Goal: Task Accomplishment & Management: Complete application form

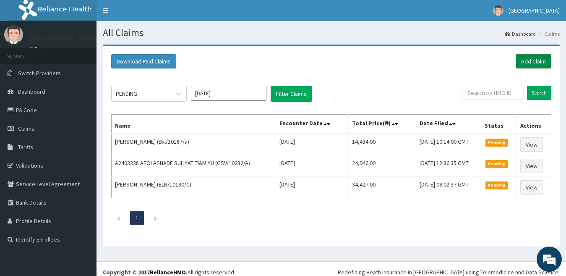
click at [533, 63] on link "Add Claim" at bounding box center [534, 61] width 36 height 14
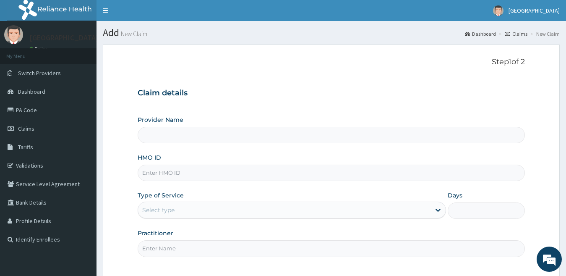
click at [168, 177] on input "HMO ID" at bounding box center [332, 173] width 388 height 16
paste input "Xia/10516/a"
type input "Xia/10516/a"
click at [176, 212] on div "Select type" at bounding box center [284, 209] width 293 height 13
click at [218, 210] on div "Select type" at bounding box center [284, 209] width 293 height 13
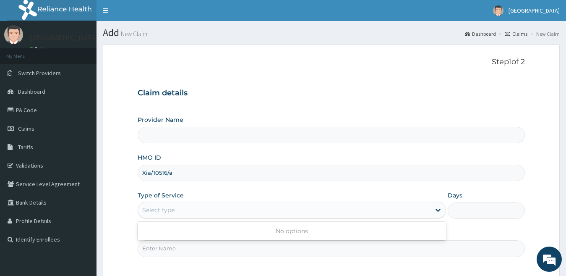
click at [178, 210] on div "Select type" at bounding box center [284, 209] width 293 height 13
type input "[GEOGRAPHIC_DATA]"
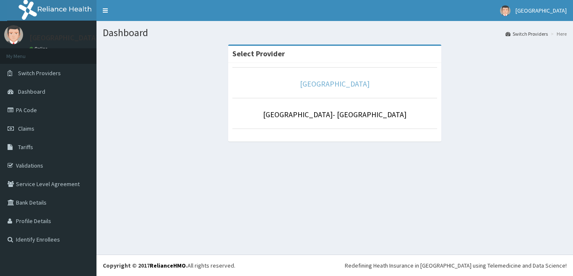
click at [312, 86] on link "Goodness Medical Centre" at bounding box center [335, 84] width 70 height 10
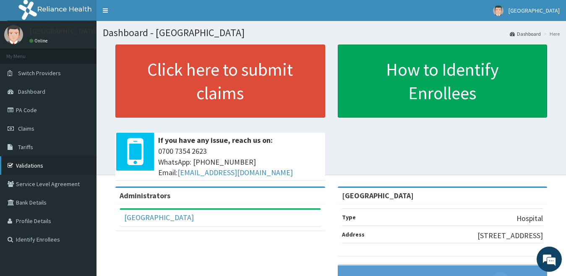
click at [44, 165] on link "Validations" at bounding box center [48, 165] width 97 height 18
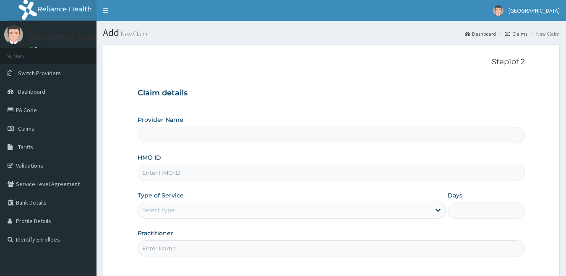
type input "[GEOGRAPHIC_DATA]"
click at [183, 175] on input "HMO ID" at bounding box center [332, 173] width 388 height 16
paste input "Xia/10516/a"
type input "Xia/10516/a"
click at [200, 211] on div "Select type" at bounding box center [284, 209] width 293 height 13
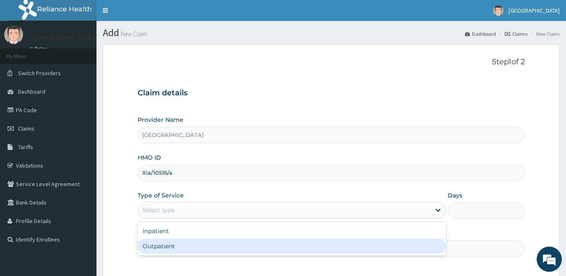
click at [205, 246] on div "Outpatient" at bounding box center [292, 245] width 309 height 15
type input "1"
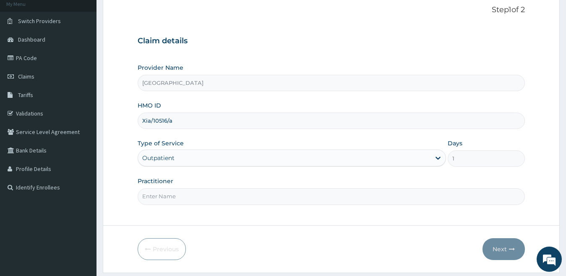
scroll to position [77, 0]
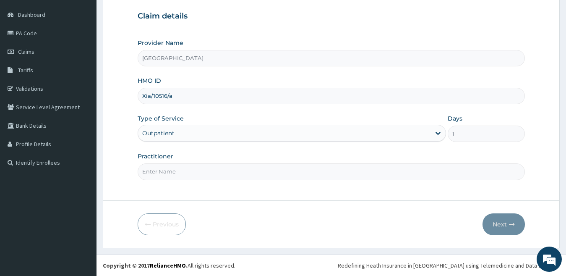
click at [238, 172] on input "Practitioner" at bounding box center [332, 171] width 388 height 16
type input "dr [PERSON_NAME]"
click at [507, 230] on button "Next" at bounding box center [504, 224] width 42 height 22
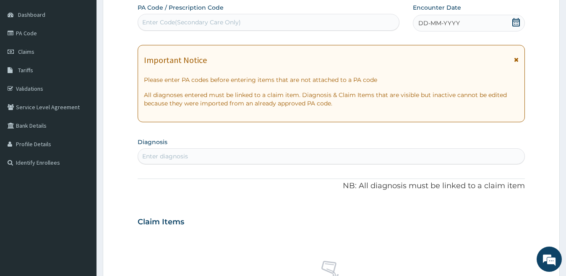
click at [449, 25] on span "DD-MM-YYYY" at bounding box center [439, 23] width 42 height 8
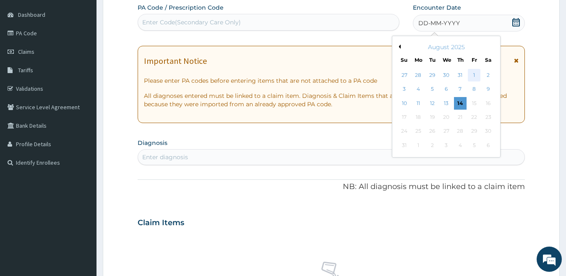
click at [472, 76] on div "1" at bounding box center [474, 75] width 13 height 13
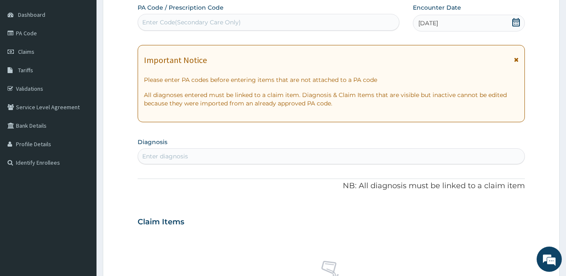
click at [245, 155] on div "Enter diagnosis" at bounding box center [331, 155] width 387 height 13
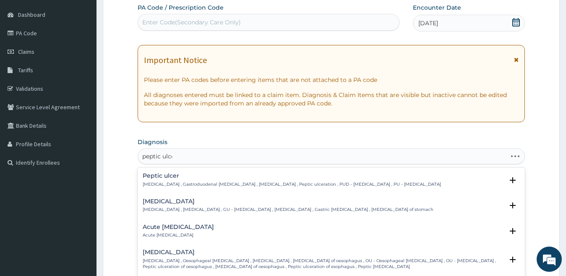
type input "peptic ulcer"
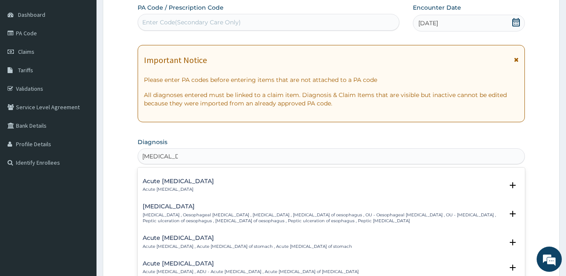
scroll to position [42, 0]
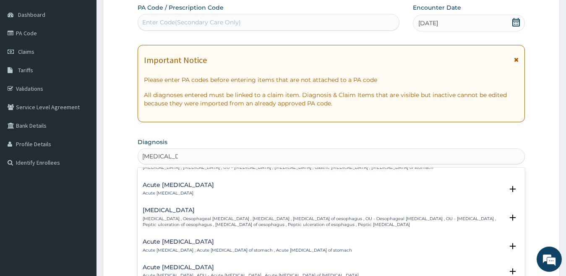
click at [155, 188] on h4 "Acute peptic ulcer" at bounding box center [178, 185] width 71 height 6
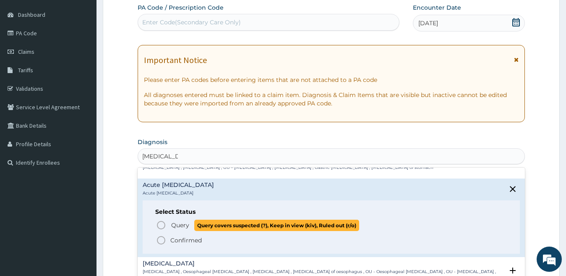
click at [160, 223] on icon "status option query" at bounding box center [161, 225] width 10 height 10
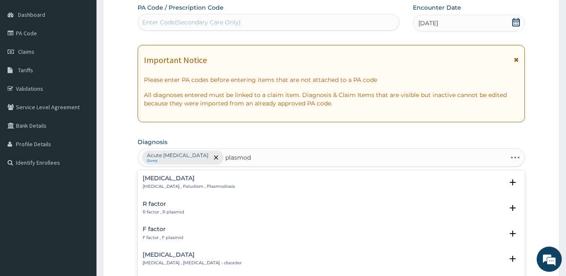
type input "plasmodi"
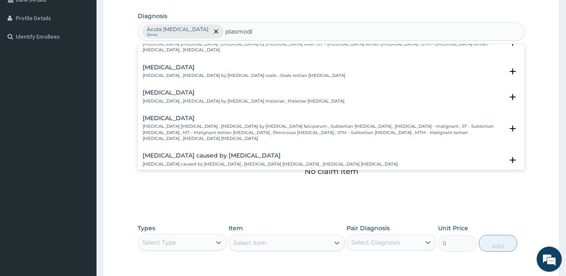
click at [234, 123] on p "Falciparum malaria , Malignant tertian malaria , Malaria by Plasmodium falcipar…" at bounding box center [323, 132] width 361 height 18
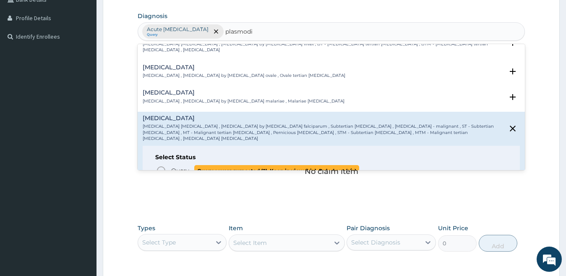
click at [163, 165] on icon "status option query" at bounding box center [161, 170] width 10 height 10
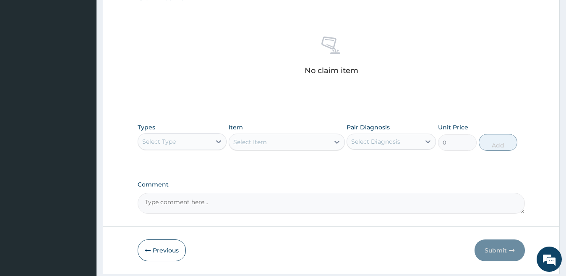
scroll to position [329, 0]
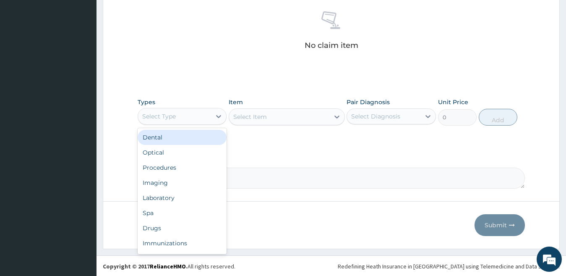
click at [163, 112] on div "Select Type" at bounding box center [159, 116] width 34 height 8
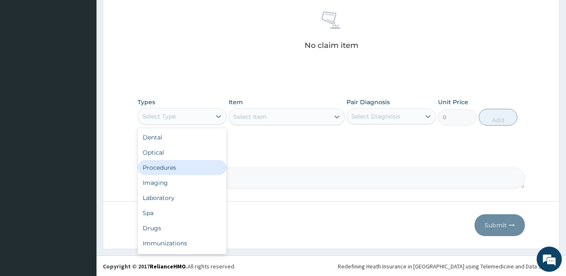
click at [164, 167] on div "Procedures" at bounding box center [182, 167] width 89 height 15
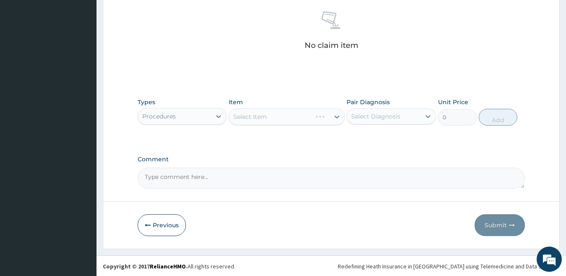
click at [278, 121] on div "Select Item" at bounding box center [287, 116] width 116 height 17
click at [278, 121] on div "Select Item" at bounding box center [279, 116] width 100 height 13
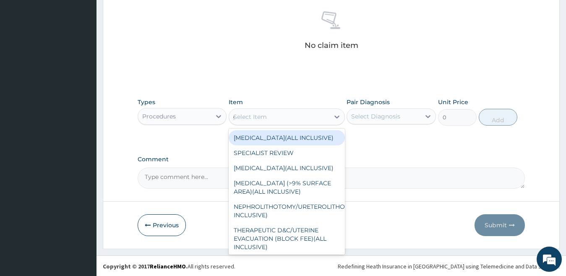
type input "gp"
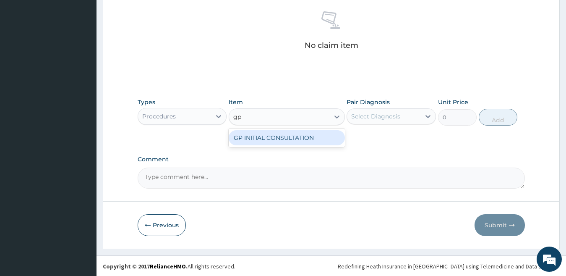
click at [287, 136] on div "GP INITIAL CONSULTATION" at bounding box center [287, 137] width 116 height 15
type input "2000"
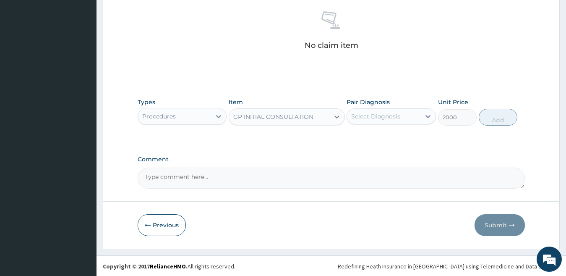
click at [417, 117] on div "Select Diagnosis" at bounding box center [383, 116] width 73 height 13
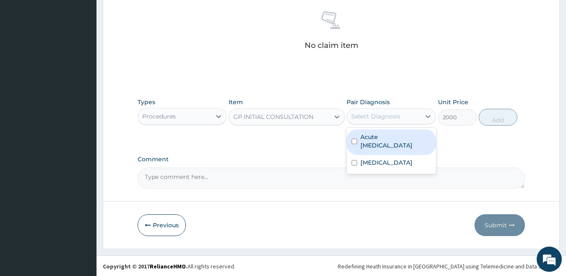
click at [380, 139] on label "Acute peptic ulcer" at bounding box center [396, 141] width 71 height 17
checkbox input "true"
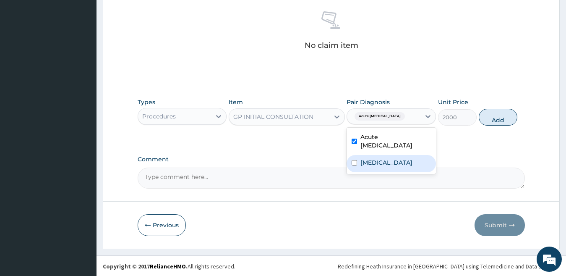
click at [384, 158] on label "Falciparum malaria" at bounding box center [387, 162] width 52 height 8
checkbox input "true"
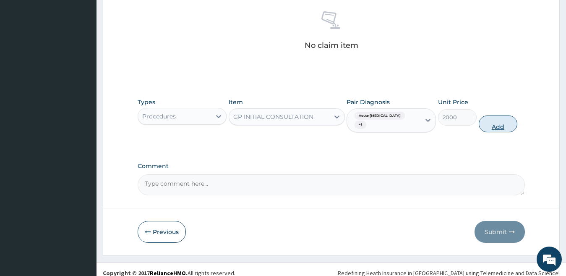
click at [487, 115] on button "Add" at bounding box center [498, 123] width 39 height 17
type input "0"
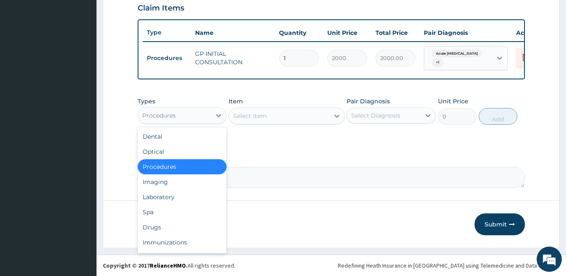
click at [184, 111] on div "Procedures" at bounding box center [174, 115] width 73 height 13
click at [164, 199] on div "Laboratory" at bounding box center [182, 196] width 89 height 15
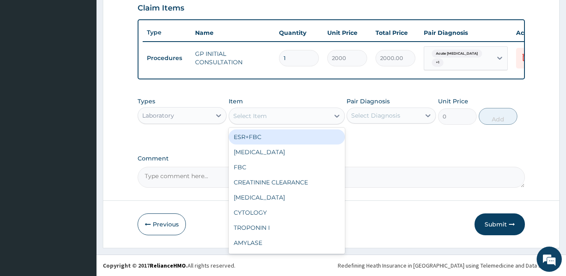
click at [248, 118] on div "Select Item" at bounding box center [250, 116] width 34 height 8
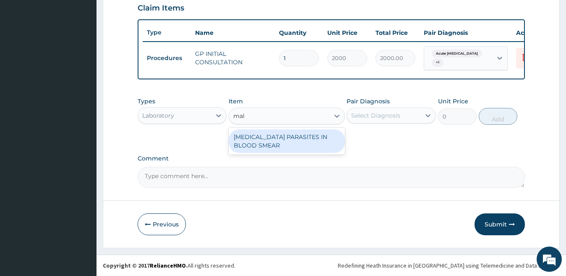
type input "mala"
click at [264, 141] on div "MALARIA PARASITES IN BLOOD SMEAR" at bounding box center [287, 141] width 116 height 24
type input "1700"
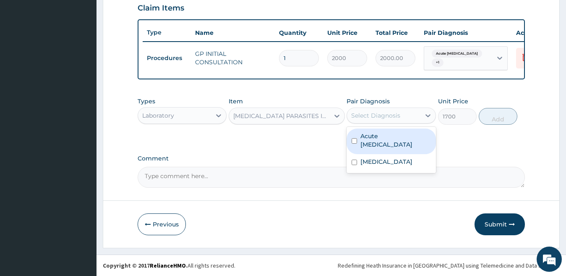
click at [402, 116] on div "Select Diagnosis" at bounding box center [383, 115] width 73 height 13
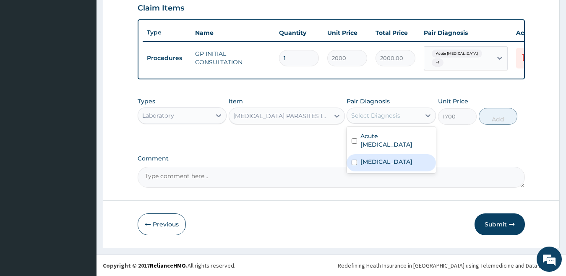
click at [389, 157] on label "Falciparum malaria" at bounding box center [387, 161] width 52 height 8
checkbox input "true"
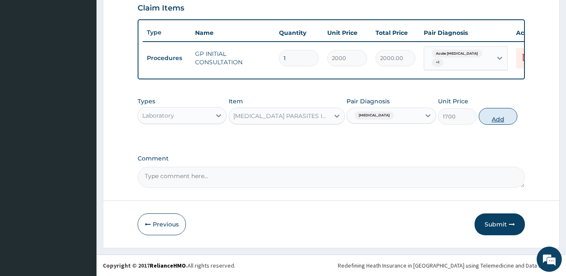
click at [491, 120] on button "Add" at bounding box center [498, 116] width 39 height 17
type input "0"
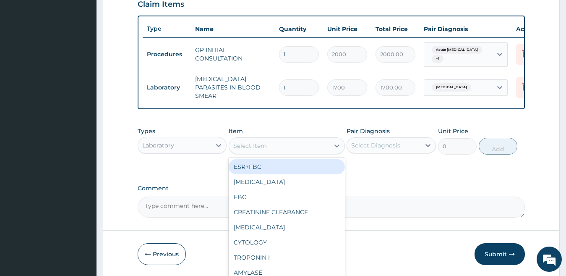
click at [254, 144] on div "Select Item" at bounding box center [250, 145] width 34 height 8
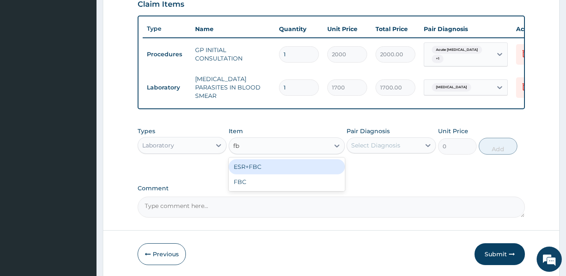
type input "fbc"
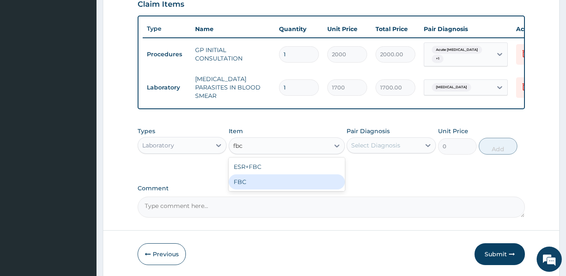
click at [246, 179] on div "FBC" at bounding box center [287, 181] width 116 height 15
type input "2500"
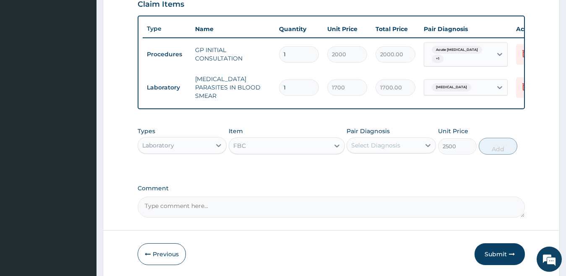
click at [369, 144] on div "Select Diagnosis" at bounding box center [375, 145] width 49 height 8
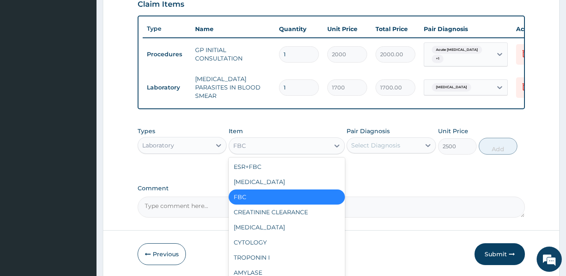
click at [258, 144] on div "FBC" at bounding box center [279, 145] width 100 height 13
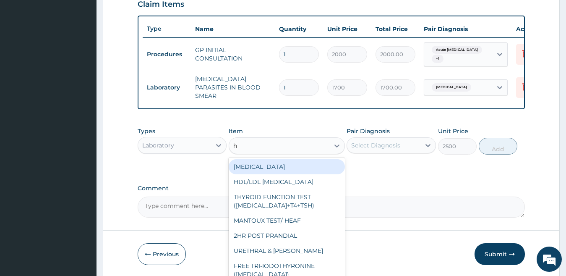
type input "h."
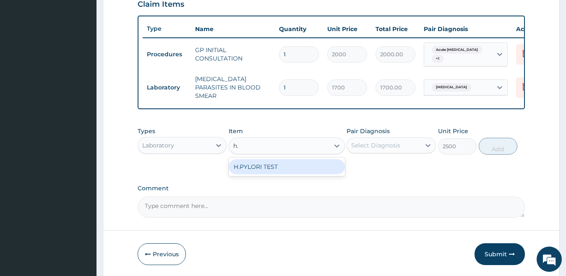
click at [258, 166] on div "H.PYLORI TEST" at bounding box center [287, 166] width 116 height 15
type input "6000"
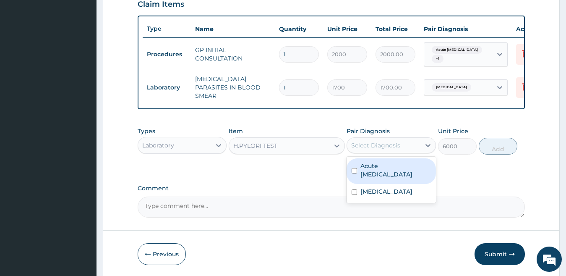
click at [384, 146] on div "Select Diagnosis" at bounding box center [375, 145] width 49 height 8
click at [384, 166] on label "Acute peptic ulcer" at bounding box center [396, 170] width 71 height 17
checkbox input "true"
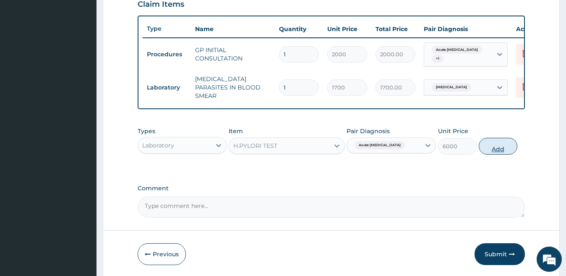
click at [502, 146] on button "Add" at bounding box center [498, 146] width 39 height 17
type input "0"
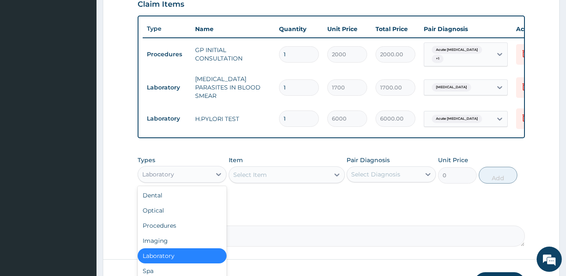
click at [199, 177] on div "Laboratory" at bounding box center [174, 173] width 73 height 13
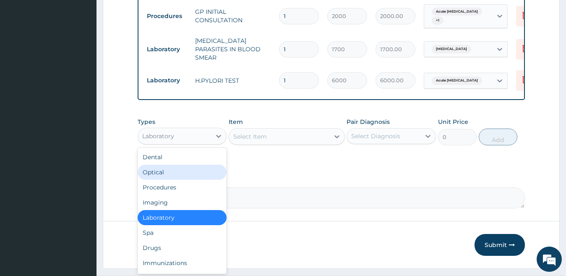
scroll to position [355, 0]
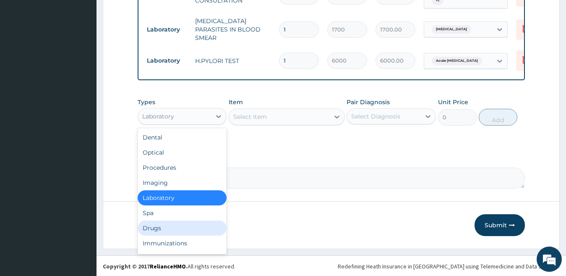
click at [170, 223] on div "Drugs" at bounding box center [182, 227] width 89 height 15
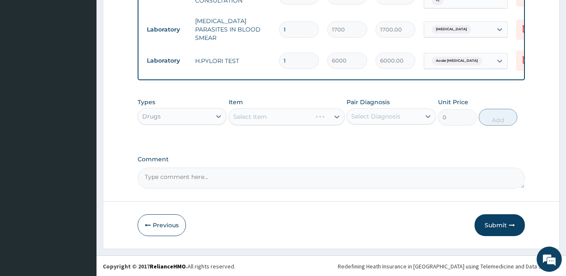
click at [246, 118] on div "Select Item" at bounding box center [287, 116] width 116 height 17
click at [246, 118] on div "Select Item" at bounding box center [250, 116] width 34 height 8
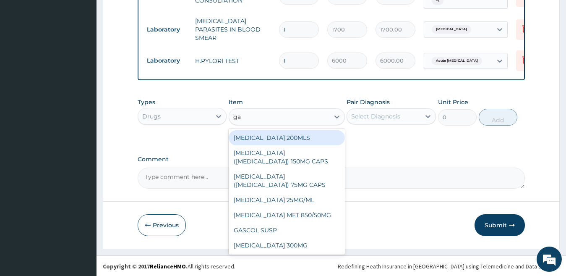
type input "gas"
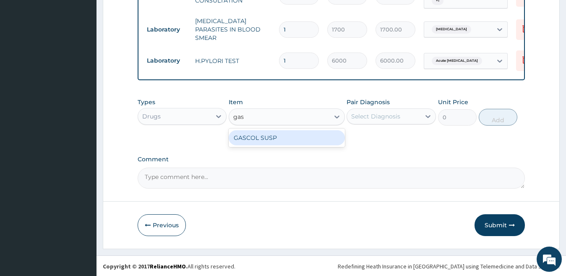
click at [260, 138] on div "GASCOL SUSP" at bounding box center [287, 137] width 116 height 15
type input "1300"
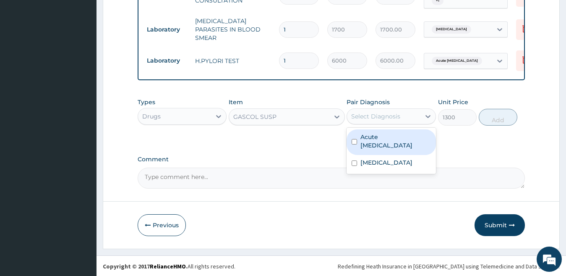
click at [383, 120] on div "Select Diagnosis" at bounding box center [383, 116] width 73 height 13
click at [383, 139] on label "Acute peptic ulcer" at bounding box center [396, 141] width 71 height 17
checkbox input "true"
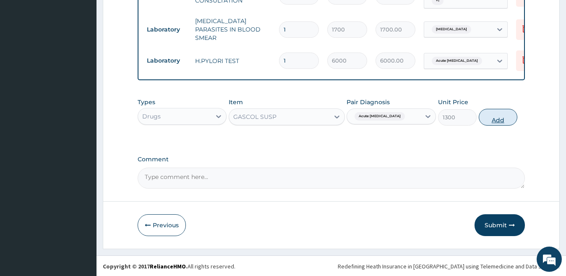
click at [495, 119] on button "Add" at bounding box center [498, 117] width 39 height 17
type input "0"
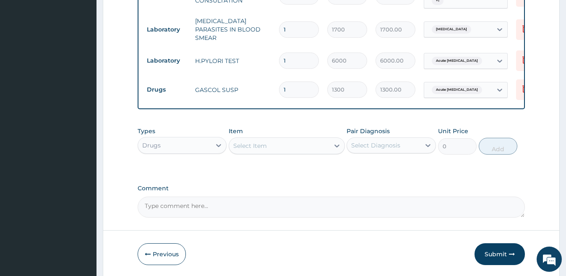
click at [254, 148] on div "Select Item" at bounding box center [250, 145] width 34 height 8
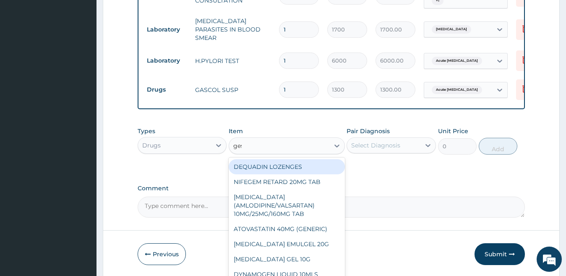
type input "gest"
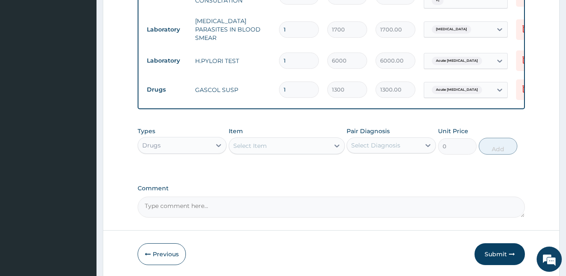
click at [248, 145] on div "Select Item" at bounding box center [279, 145] width 100 height 13
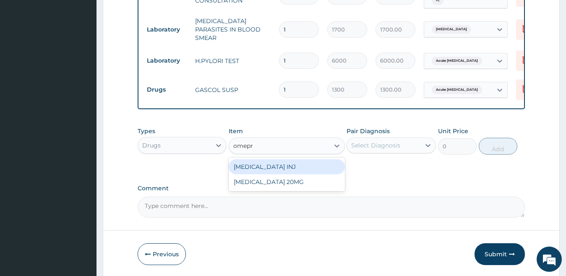
type input "omepra"
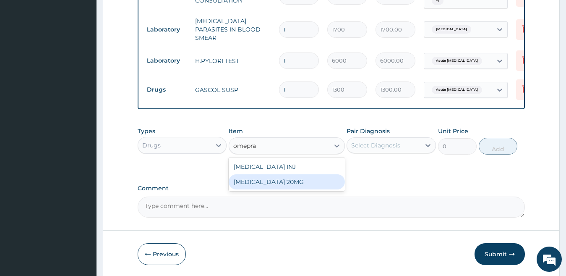
click at [288, 177] on div "[MEDICAL_DATA] 20MG" at bounding box center [287, 181] width 116 height 15
type input "110"
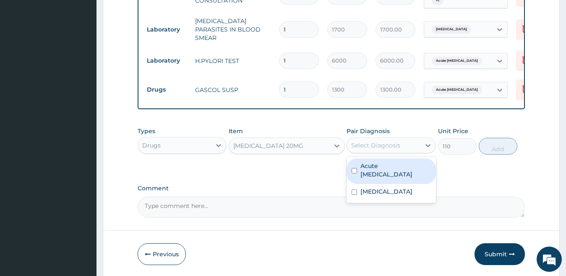
click at [382, 146] on div "Select Diagnosis" at bounding box center [375, 145] width 49 height 8
click at [379, 169] on div "Acute peptic ulcer" at bounding box center [391, 171] width 89 height 26
checkbox input "true"
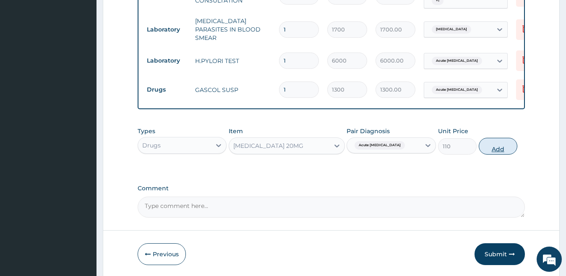
click at [489, 143] on button "Add" at bounding box center [498, 146] width 39 height 17
type input "0"
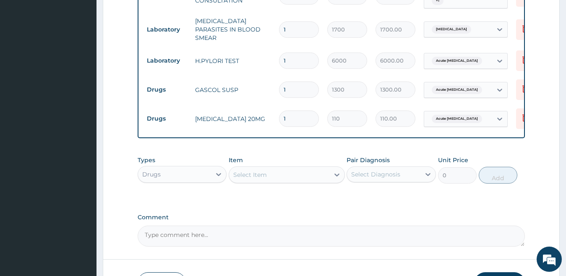
type input "10"
type input "1100.00"
type input "10"
click at [272, 174] on div "Select Item" at bounding box center [279, 174] width 100 height 13
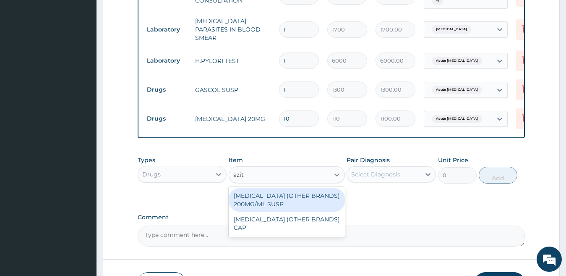
type input "azith"
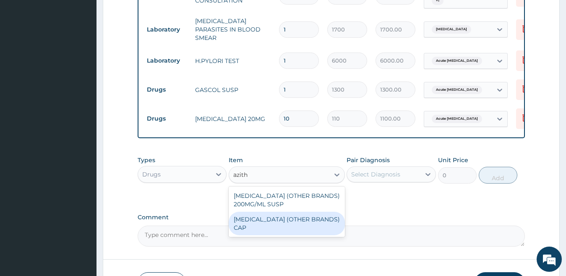
click at [288, 216] on div "[MEDICAL_DATA] (OTHER BRANDS) CAP" at bounding box center [287, 224] width 116 height 24
type input "327.6"
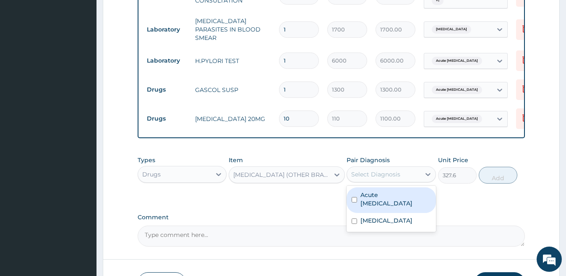
click at [389, 176] on div "Select Diagnosis" at bounding box center [375, 174] width 49 height 8
click at [389, 201] on div "Acute peptic ulcer" at bounding box center [391, 200] width 89 height 26
checkbox input "true"
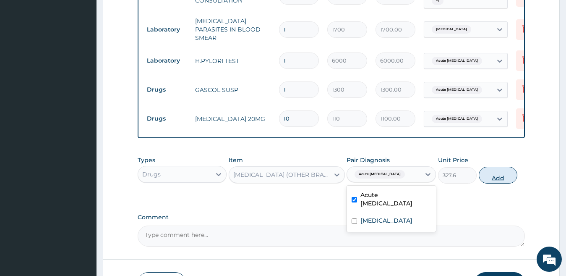
click at [492, 177] on button "Add" at bounding box center [498, 175] width 39 height 17
type input "0"
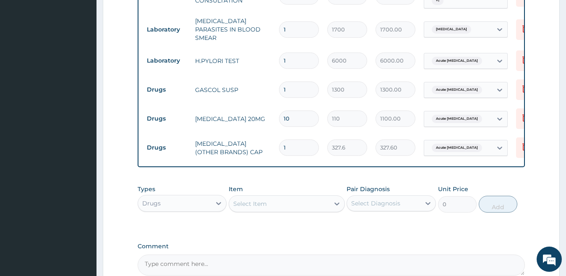
type input "10"
type input "3276.00"
type input "10"
click at [251, 209] on div "Select Item" at bounding box center [279, 203] width 100 height 13
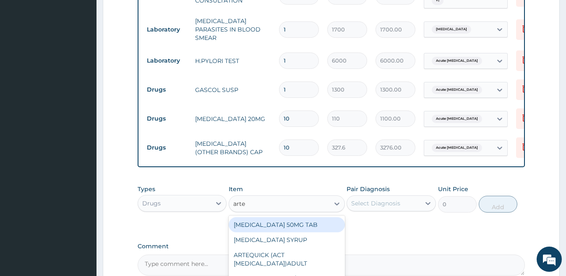
type input "arteq"
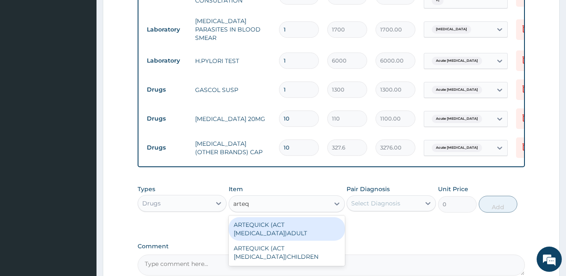
click at [281, 227] on div "ARTEQUICK (ACT [MEDICAL_DATA])ADULT" at bounding box center [287, 229] width 116 height 24
type input "2500"
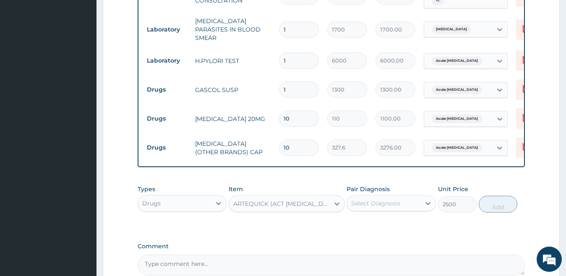
click at [377, 199] on div "Select Diagnosis" at bounding box center [375, 203] width 49 height 8
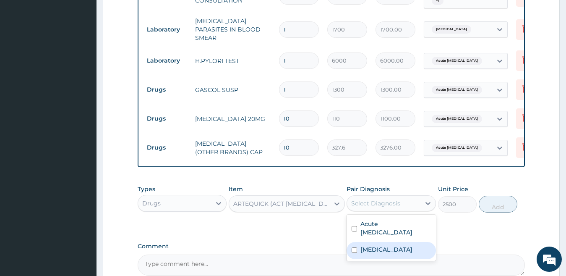
click at [387, 245] on label "[MEDICAL_DATA]" at bounding box center [387, 249] width 52 height 8
checkbox input "true"
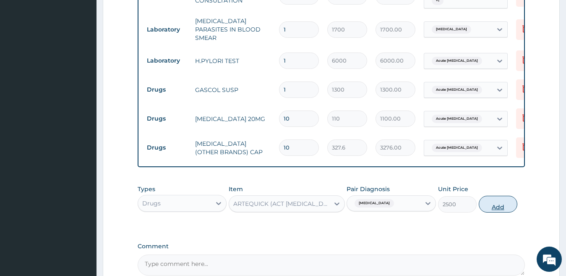
click at [504, 202] on button "Add" at bounding box center [498, 204] width 39 height 17
type input "0"
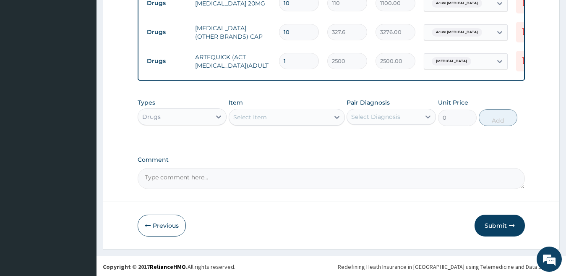
scroll to position [471, 0]
click at [256, 116] on div "Select Item" at bounding box center [250, 116] width 34 height 8
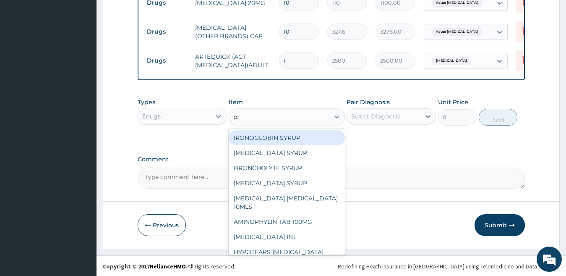
type input "parac"
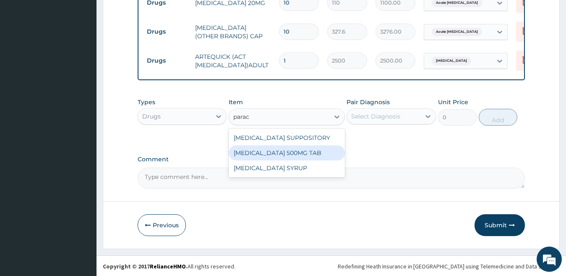
click at [271, 154] on div "[MEDICAL_DATA] 500MG TAB" at bounding box center [287, 152] width 116 height 15
type input "15"
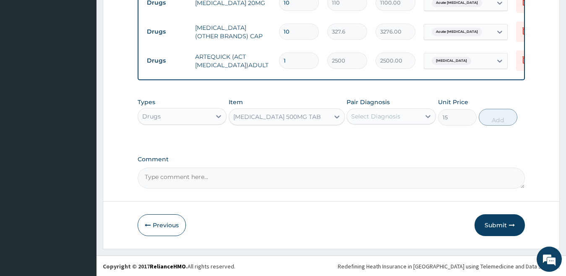
click at [368, 115] on div "Select Diagnosis" at bounding box center [375, 116] width 49 height 8
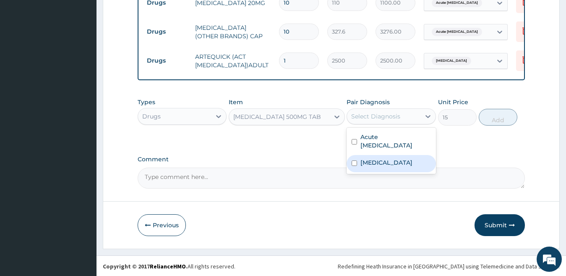
click at [379, 158] on label "[MEDICAL_DATA]" at bounding box center [387, 162] width 52 height 8
checkbox input "true"
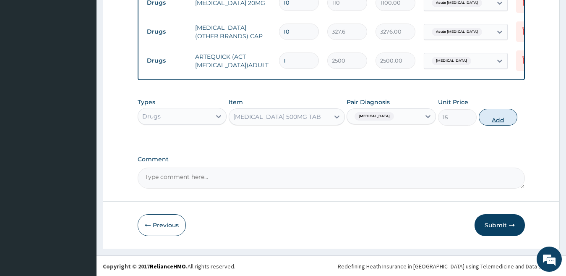
click at [486, 114] on button "Add" at bounding box center [498, 117] width 39 height 17
type input "0"
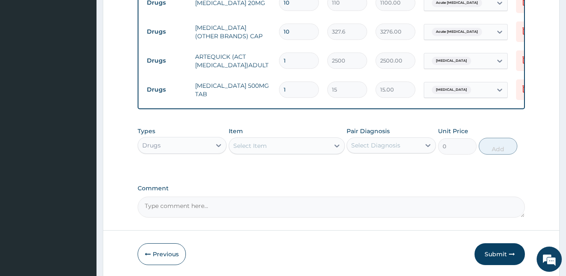
type input "18"
type input "270.00"
type input "18"
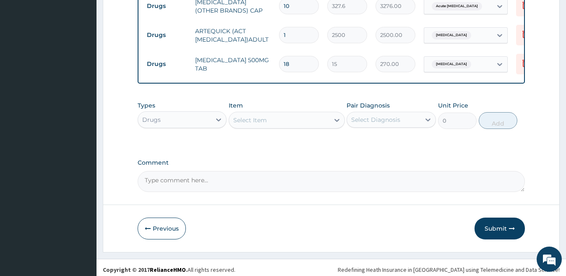
scroll to position [499, 0]
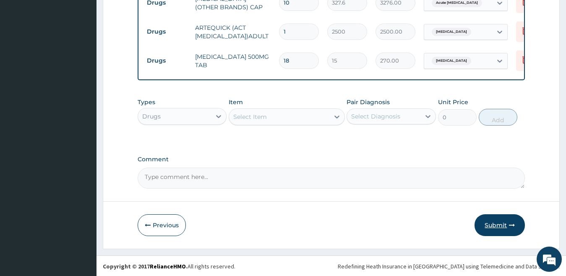
click at [495, 226] on button "Submit" at bounding box center [500, 225] width 50 height 22
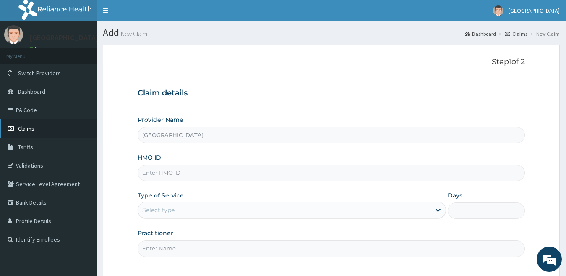
click at [33, 129] on span "Claims" at bounding box center [26, 129] width 16 height 8
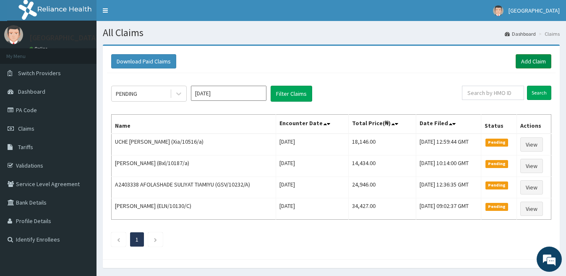
click at [523, 60] on link "Add Claim" at bounding box center [534, 61] width 36 height 14
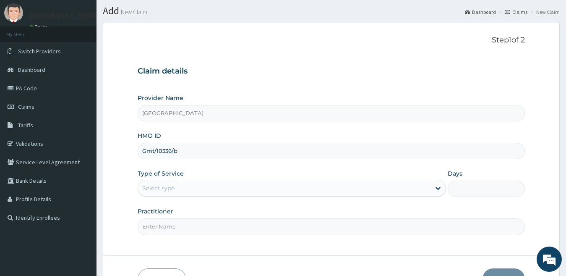
scroll to position [77, 0]
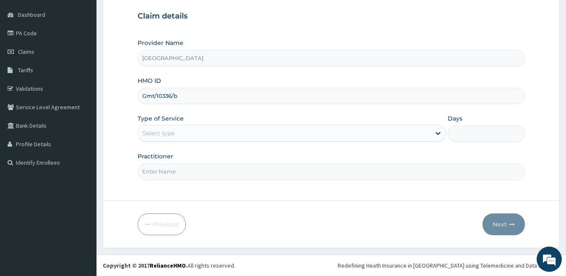
type input "Gmt/10336/b"
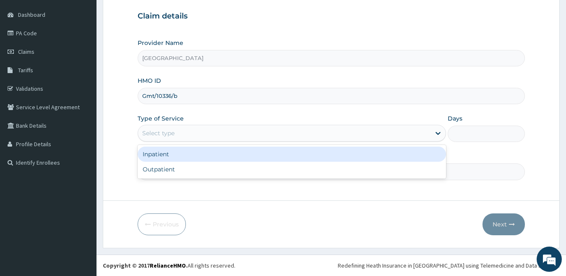
click at [191, 131] on div "Select type" at bounding box center [284, 132] width 293 height 13
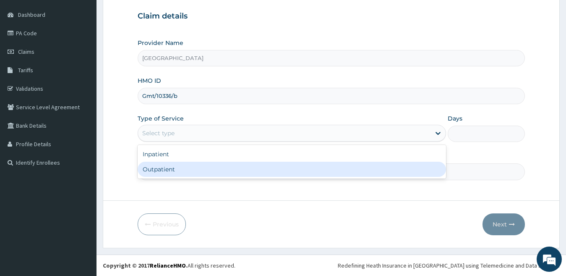
click at [192, 174] on div "Outpatient" at bounding box center [292, 169] width 309 height 15
type input "1"
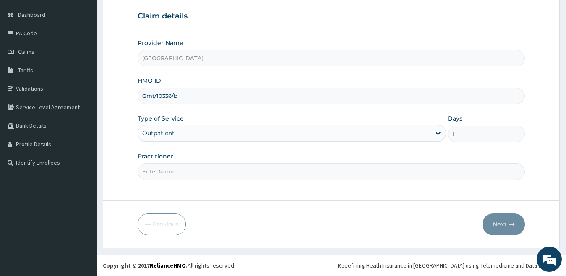
click at [192, 174] on input "Practitioner" at bounding box center [332, 171] width 388 height 16
type input "dr [PERSON_NAME]"
click at [495, 222] on button "Next" at bounding box center [504, 224] width 42 height 22
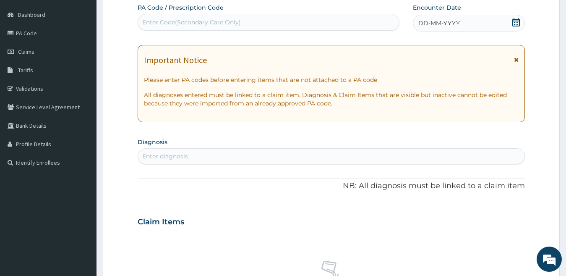
click at [425, 29] on div "DD-MM-YYYY" at bounding box center [469, 23] width 112 height 17
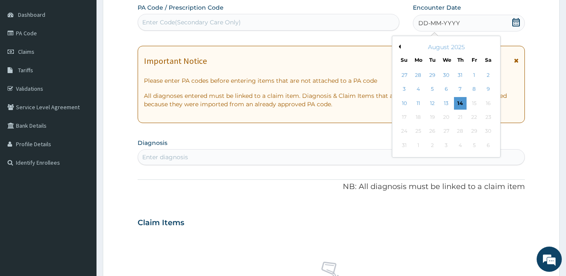
click at [425, 23] on span "DD-MM-YYYY" at bounding box center [439, 23] width 42 height 8
click at [471, 77] on div "1" at bounding box center [474, 75] width 13 height 13
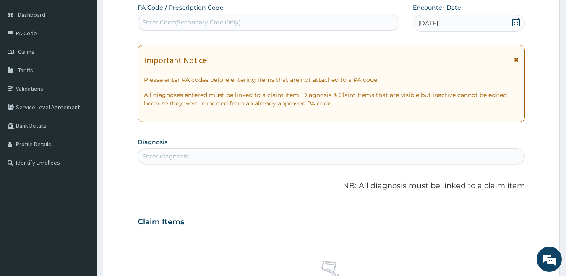
scroll to position [0, 0]
click at [431, 27] on span "01-08-2025" at bounding box center [428, 23] width 20 height 8
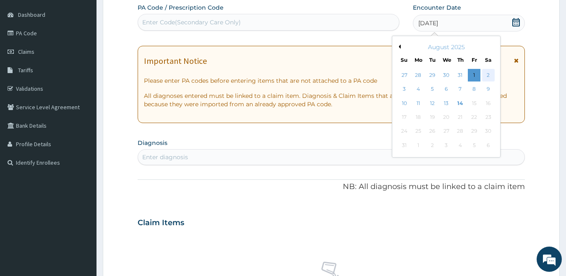
click at [488, 75] on div "2" at bounding box center [488, 75] width 13 height 13
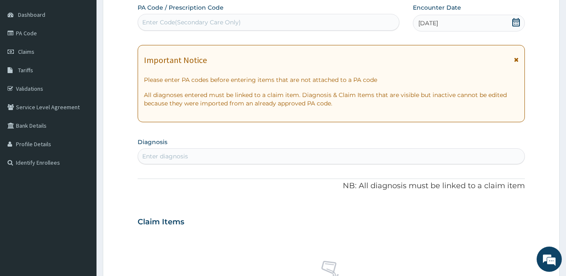
click at [226, 158] on div "Enter diagnosis" at bounding box center [331, 155] width 387 height 13
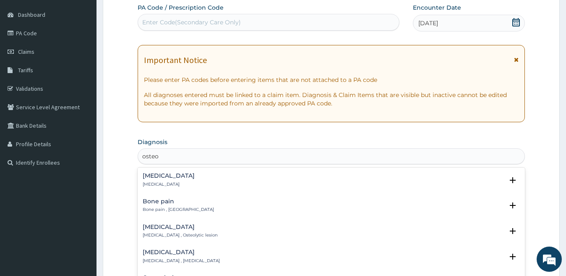
type input "osteoa"
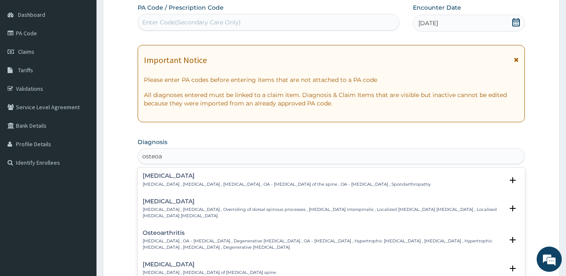
click at [153, 233] on h4 "Osteoarthritis" at bounding box center [323, 233] width 361 height 6
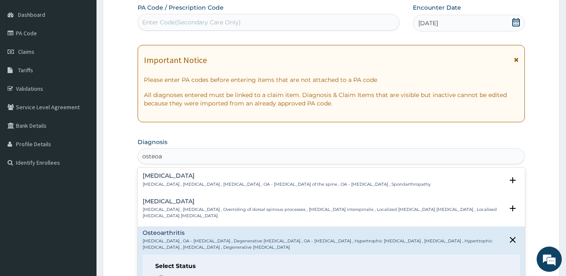
scroll to position [42, 0]
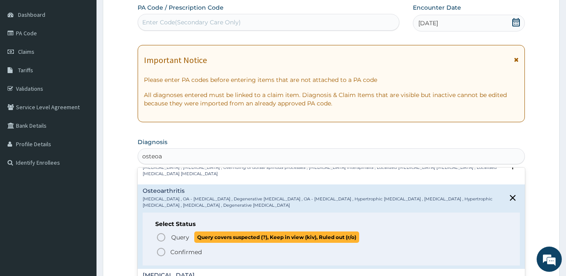
click at [162, 237] on icon "status option query" at bounding box center [161, 237] width 10 height 10
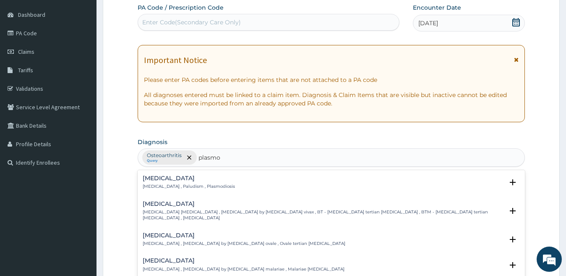
type input "plasmod"
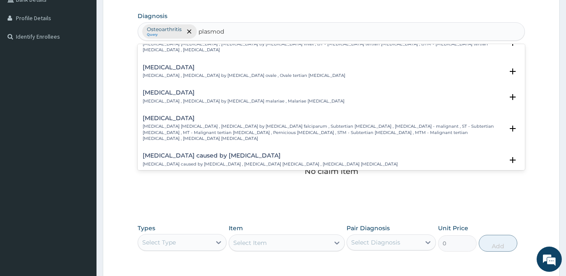
click at [150, 125] on p "Falciparum malaria , Malignant tertian malaria , Malaria by Plasmodium falcipar…" at bounding box center [323, 132] width 361 height 18
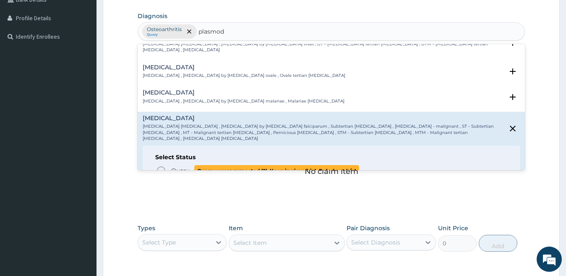
click at [162, 165] on icon "status option query" at bounding box center [161, 170] width 10 height 10
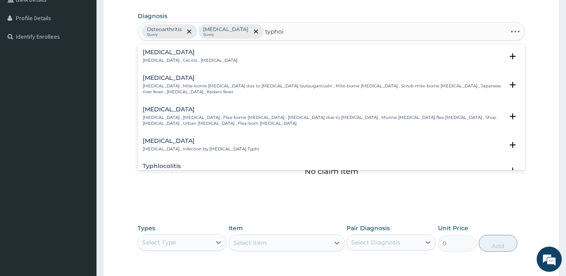
type input "typhoid"
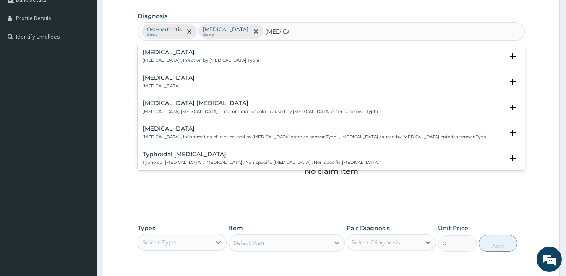
click at [170, 55] on h4 "Typhoid fever" at bounding box center [201, 52] width 117 height 6
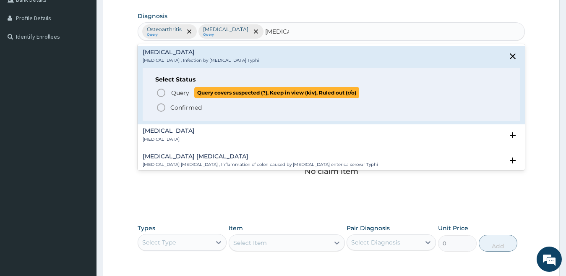
click at [160, 94] on icon "status option query" at bounding box center [161, 93] width 10 height 10
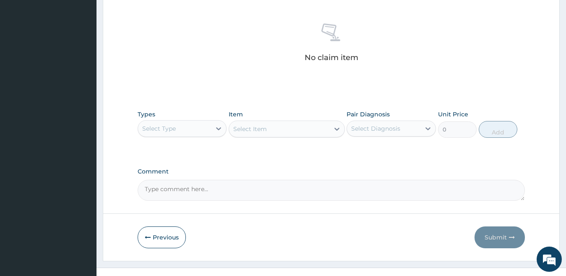
scroll to position [330, 0]
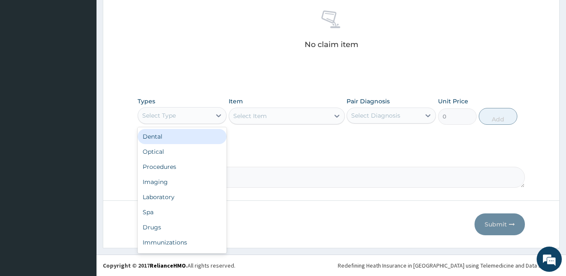
click at [191, 112] on div "Select Type" at bounding box center [174, 115] width 73 height 13
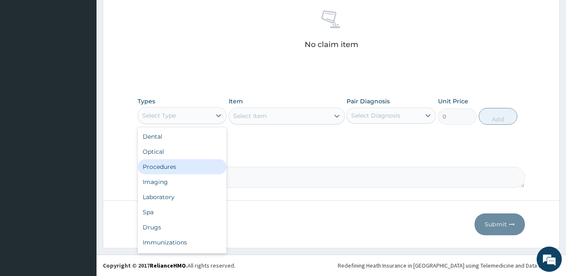
click at [157, 169] on div "Procedures" at bounding box center [182, 166] width 89 height 15
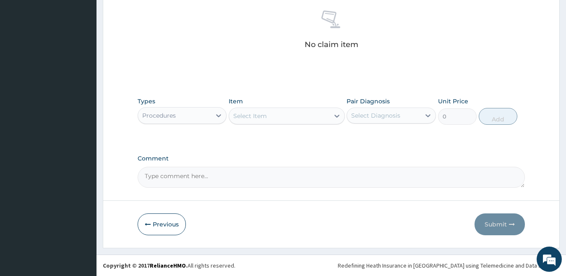
click at [294, 118] on div "Select Item" at bounding box center [279, 115] width 100 height 13
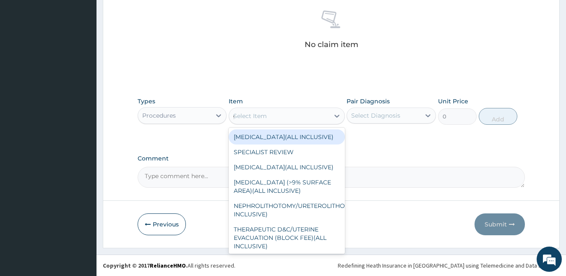
type input "gp"
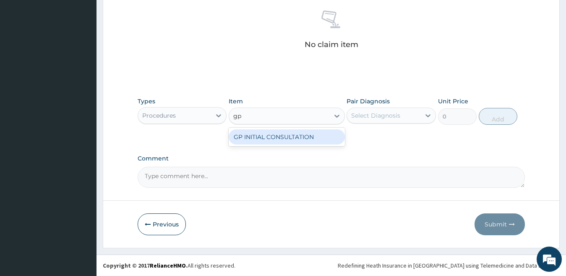
click at [293, 140] on div "GP INITIAL CONSULTATION" at bounding box center [287, 136] width 116 height 15
type input "2000"
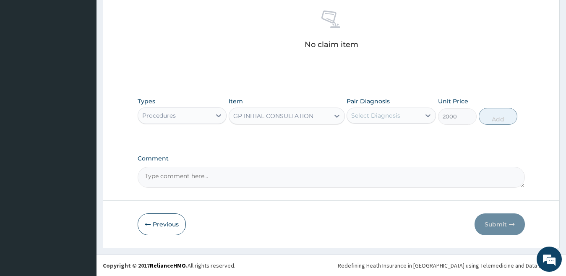
click at [382, 119] on div "Select Diagnosis" at bounding box center [375, 115] width 49 height 8
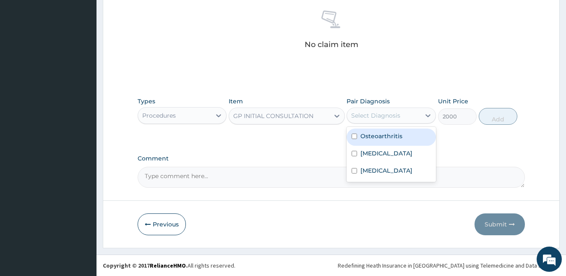
click at [379, 136] on label "Osteoarthritis" at bounding box center [382, 136] width 42 height 8
checkbox input "true"
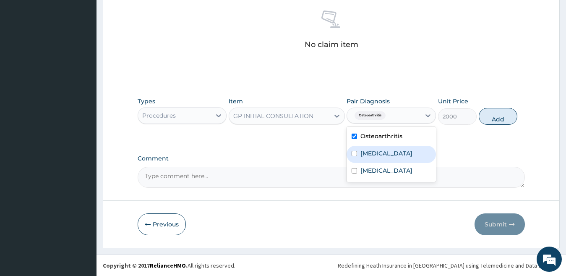
click at [379, 153] on label "Falciparum malaria" at bounding box center [387, 153] width 52 height 8
checkbox input "true"
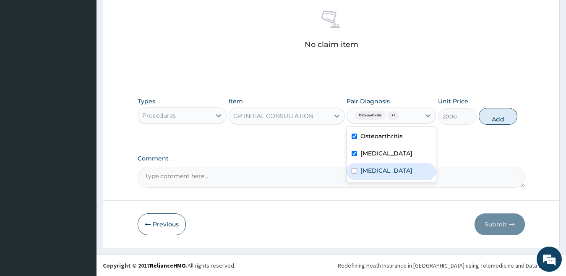
click at [379, 167] on label "Typhoid fever" at bounding box center [387, 170] width 52 height 8
checkbox input "true"
click at [501, 117] on button "Add" at bounding box center [498, 116] width 39 height 17
type input "0"
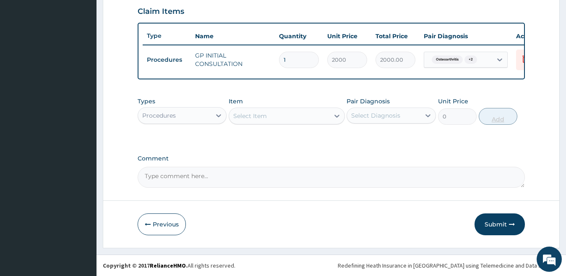
scroll to position [297, 0]
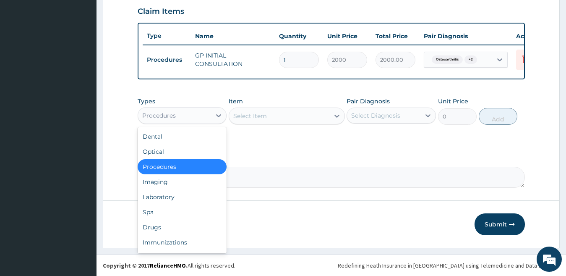
click at [200, 117] on div "Procedures" at bounding box center [174, 115] width 73 height 13
click at [168, 199] on div "Laboratory" at bounding box center [182, 196] width 89 height 15
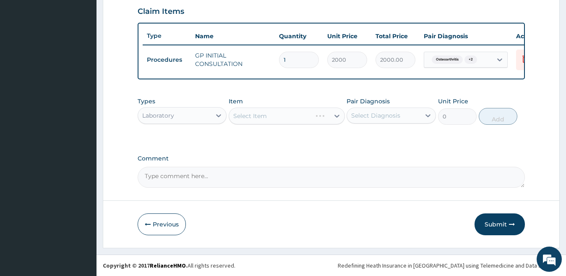
click at [262, 118] on div "Select Item" at bounding box center [287, 115] width 116 height 17
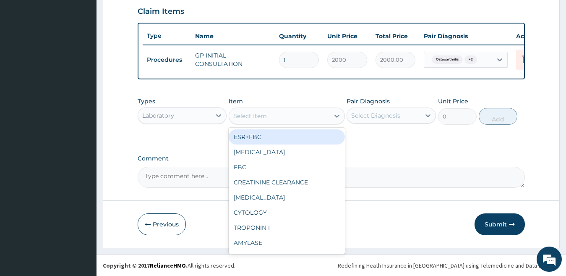
click at [252, 114] on div "Select Item" at bounding box center [250, 116] width 34 height 8
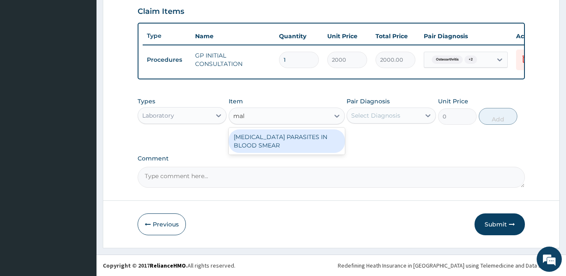
type input "mala"
click at [284, 139] on div "MALARIA PARASITES IN BLOOD SMEAR" at bounding box center [287, 141] width 116 height 24
type input "1700"
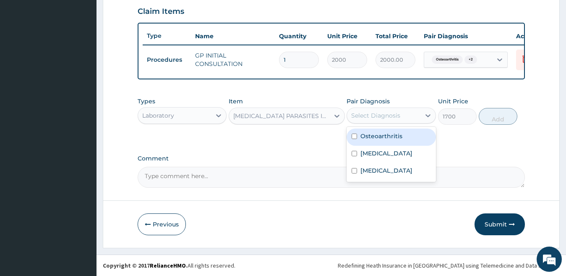
click at [367, 118] on div "Select Diagnosis" at bounding box center [375, 115] width 49 height 8
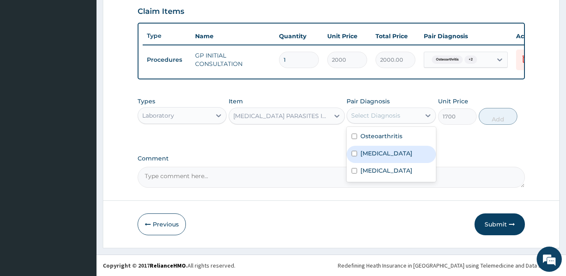
click at [374, 149] on label "[MEDICAL_DATA]" at bounding box center [387, 153] width 52 height 8
checkbox input "true"
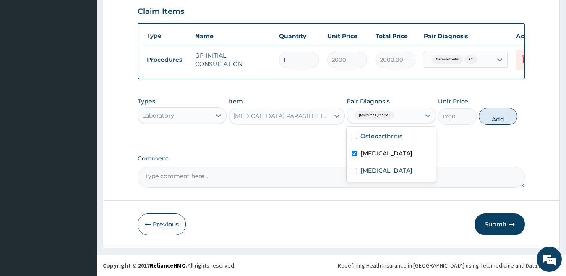
click at [485, 114] on button "Add" at bounding box center [498, 116] width 39 height 17
type input "0"
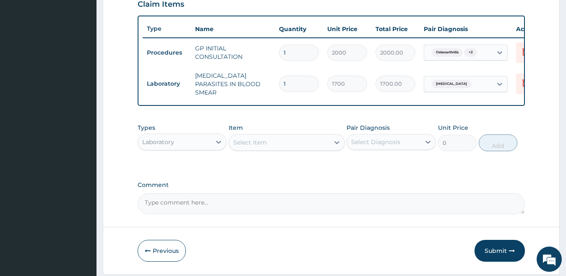
click at [256, 144] on div "Select Item" at bounding box center [250, 142] width 34 height 8
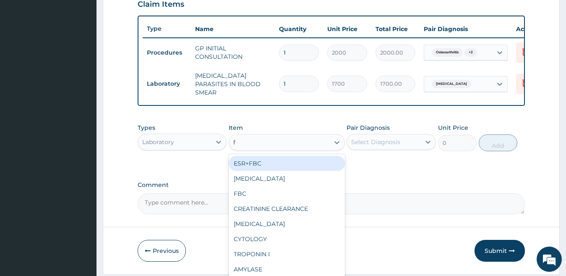
type input "fb"
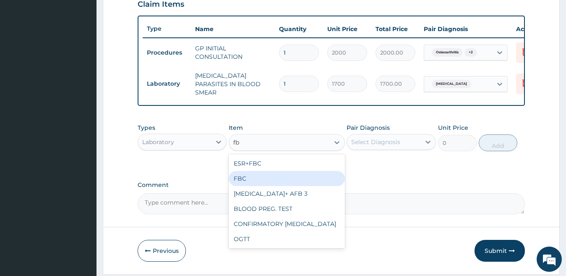
click at [238, 184] on div "FBC" at bounding box center [287, 178] width 116 height 15
type input "2500"
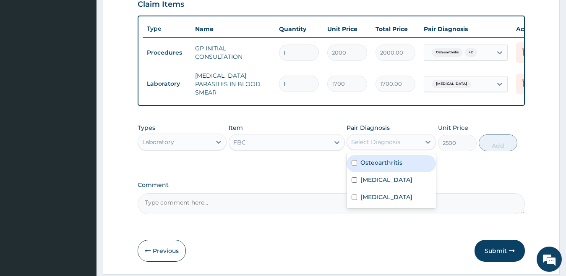
click at [407, 144] on div "Select Diagnosis" at bounding box center [383, 141] width 73 height 13
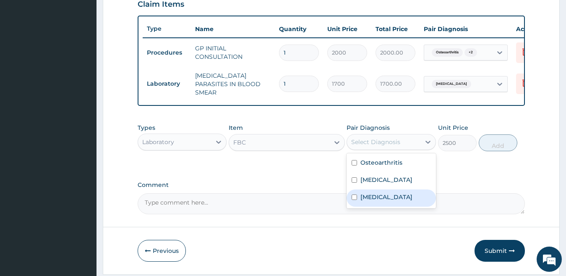
click at [405, 198] on div "Typhoid fever" at bounding box center [391, 197] width 89 height 17
checkbox input "true"
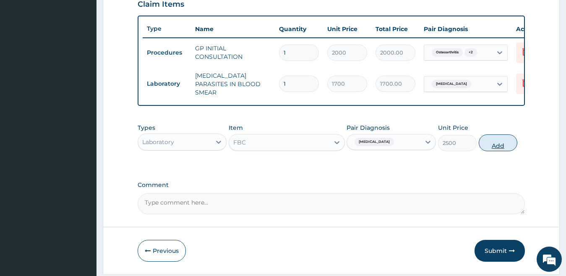
click at [487, 148] on button "Add" at bounding box center [498, 142] width 39 height 17
type input "0"
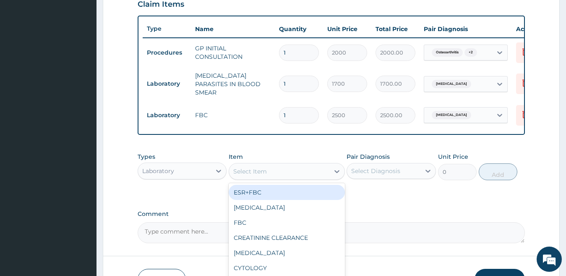
click at [255, 173] on div "Select Item" at bounding box center [250, 171] width 34 height 8
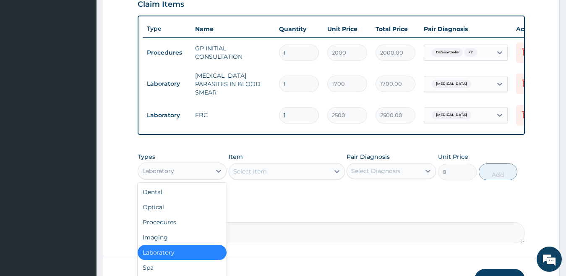
click at [180, 175] on div "Laboratory" at bounding box center [174, 170] width 73 height 13
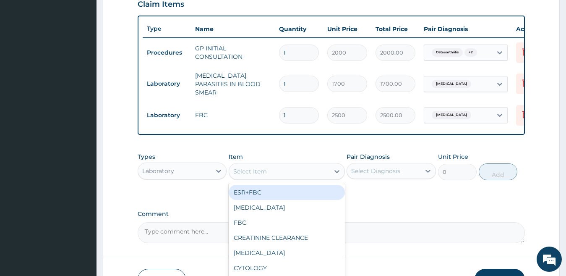
click at [245, 170] on div "Select Item" at bounding box center [250, 171] width 34 height 8
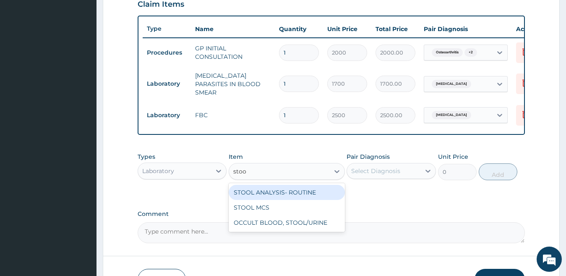
type input "stool"
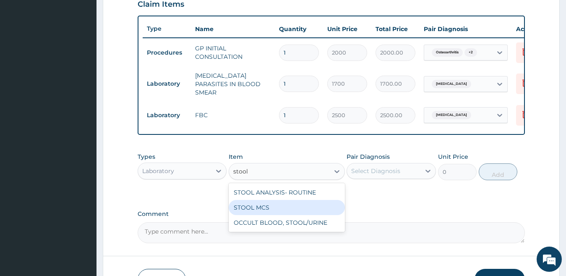
click at [273, 209] on div "STOOL MCS" at bounding box center [287, 207] width 116 height 15
type input "3000"
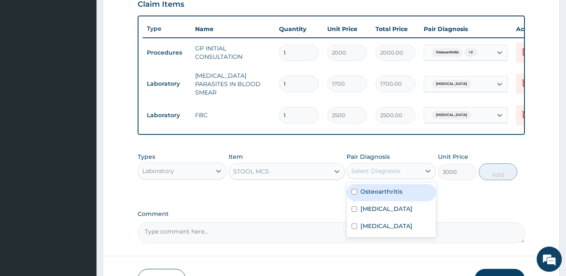
click at [400, 172] on div "Select Diagnosis" at bounding box center [375, 171] width 49 height 8
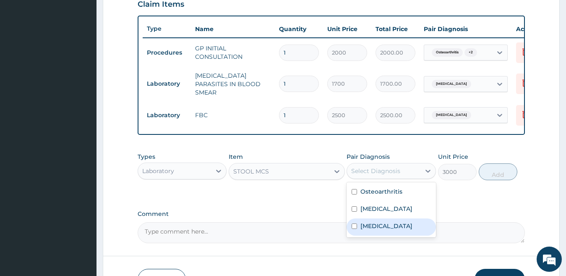
click at [397, 227] on label "Typhoid fever" at bounding box center [387, 226] width 52 height 8
checkbox input "true"
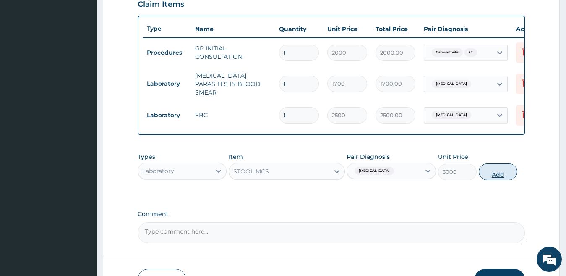
click at [497, 179] on button "Add" at bounding box center [498, 171] width 39 height 17
type input "0"
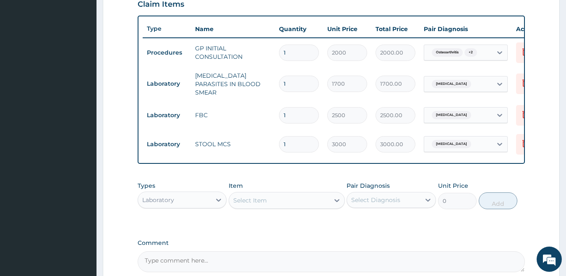
drag, startPoint x: 190, startPoint y: 204, endPoint x: 191, endPoint y: 210, distance: 5.5
click at [190, 205] on div "Laboratory" at bounding box center [174, 199] width 73 height 13
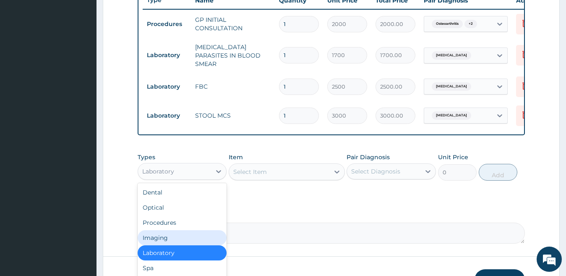
scroll to position [384, 0]
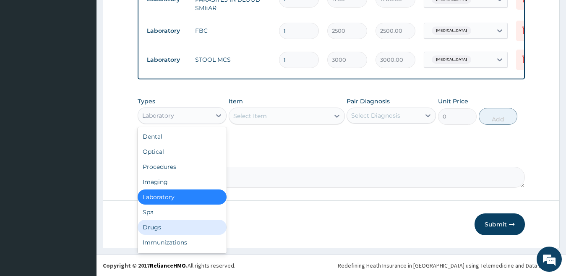
click at [160, 226] on div "Drugs" at bounding box center [182, 227] width 89 height 15
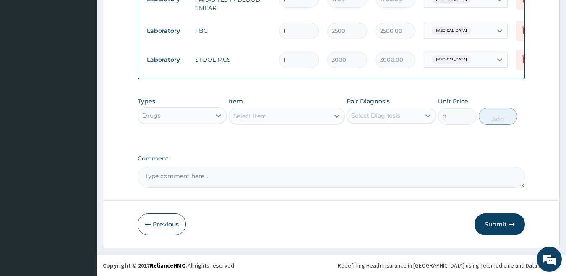
click at [298, 116] on div "Select Item" at bounding box center [279, 115] width 100 height 13
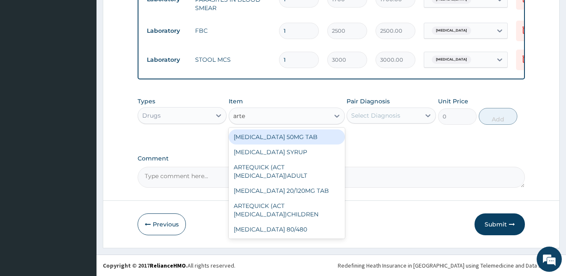
type input "arteq"
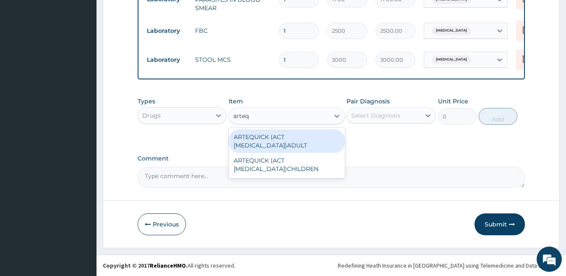
click at [303, 139] on div "ARTEQUICK (ACT ANTIMALARIAL)ADULT" at bounding box center [287, 141] width 116 height 24
type input "2500"
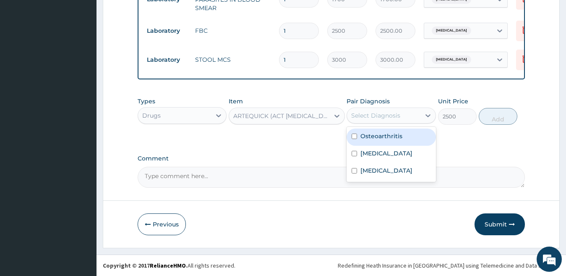
click at [365, 114] on div "Select Diagnosis" at bounding box center [375, 115] width 49 height 8
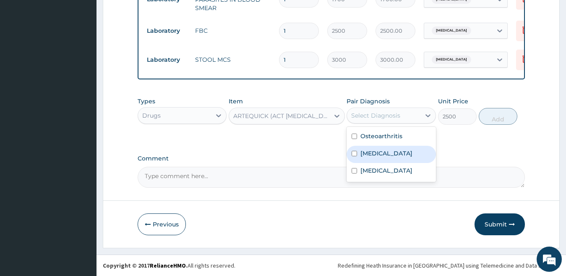
click at [378, 157] on label "[MEDICAL_DATA]" at bounding box center [387, 153] width 52 height 8
checkbox input "true"
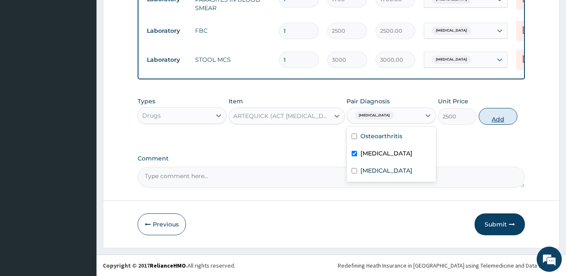
click at [486, 120] on button "Add" at bounding box center [498, 116] width 39 height 17
type input "0"
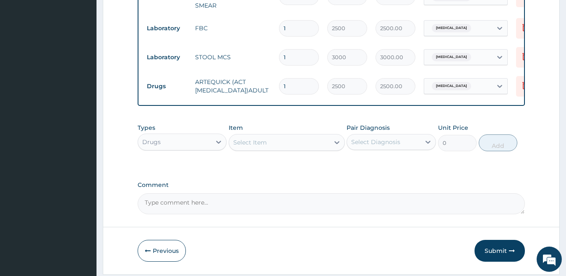
drag, startPoint x: 261, startPoint y: 146, endPoint x: 256, endPoint y: 148, distance: 4.9
click at [260, 146] on div "Select Item" at bounding box center [250, 142] width 34 height 8
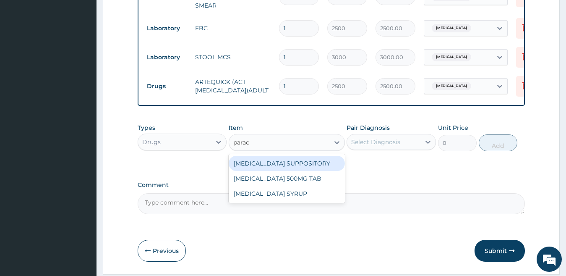
type input "parace"
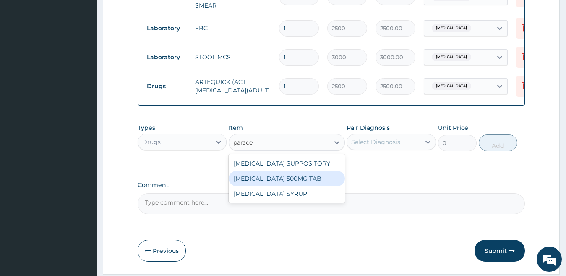
click at [243, 181] on div "[MEDICAL_DATA] 500MG TAB" at bounding box center [287, 178] width 116 height 15
type input "15"
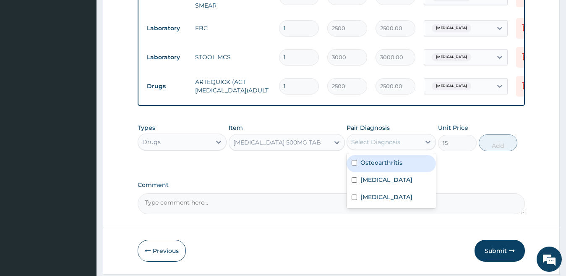
click at [364, 146] on div "Select Diagnosis" at bounding box center [375, 142] width 49 height 8
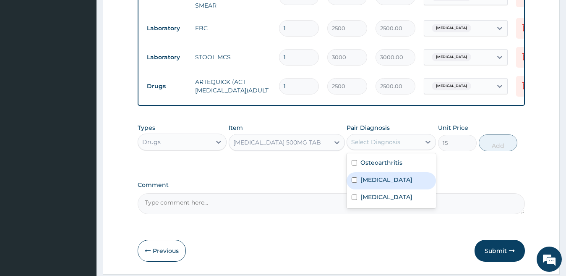
click at [369, 183] on label "[MEDICAL_DATA]" at bounding box center [387, 179] width 52 height 8
checkbox input "true"
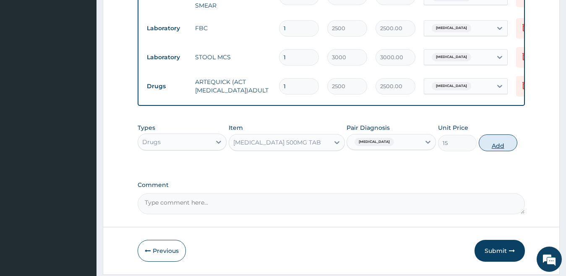
click at [493, 149] on button "Add" at bounding box center [498, 142] width 39 height 17
type input "0"
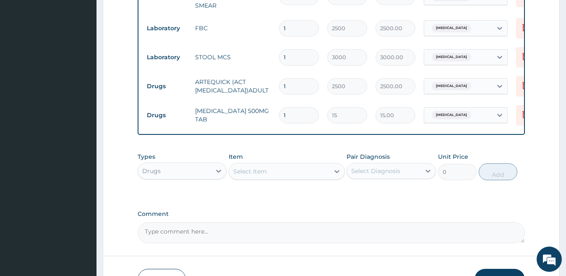
type input "18"
type input "270.00"
type input "18"
drag, startPoint x: 260, startPoint y: 173, endPoint x: 255, endPoint y: 174, distance: 4.8
click at [259, 173] on div "Select Item" at bounding box center [250, 171] width 34 height 8
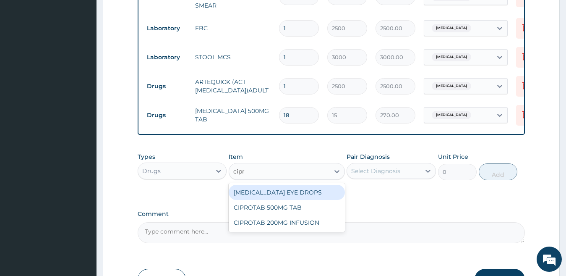
type input "cipro"
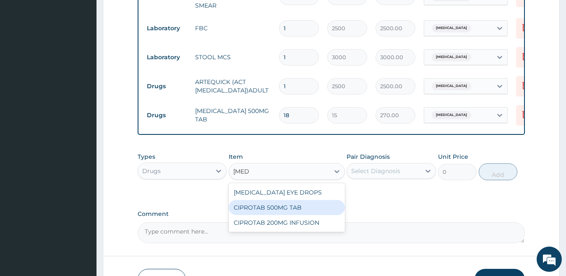
click at [275, 212] on div "CIPROTAB 500MG TAB" at bounding box center [287, 207] width 116 height 15
type input "180"
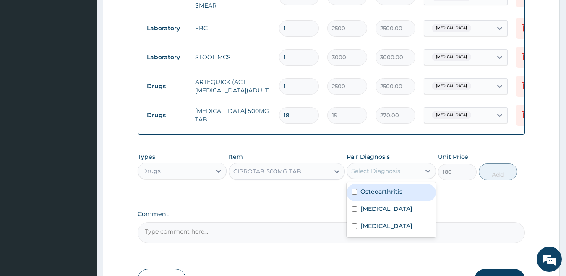
click at [410, 174] on div "Select Diagnosis" at bounding box center [383, 170] width 73 height 13
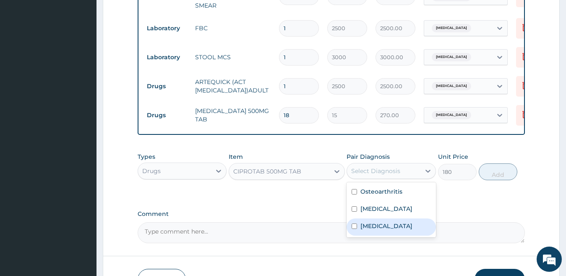
click at [398, 228] on label "Typhoid fever" at bounding box center [387, 226] width 52 height 8
checkbox input "true"
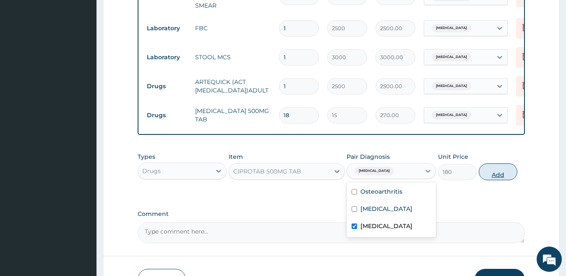
click at [505, 175] on button "Add" at bounding box center [498, 171] width 39 height 17
type input "0"
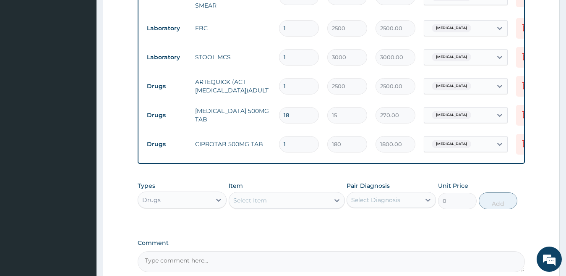
type input "10"
type input "1800.00"
type input "9"
type input "1620.00"
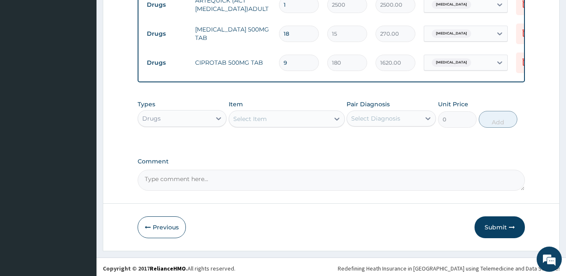
scroll to position [471, 0]
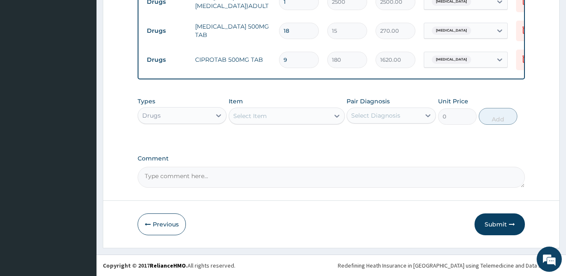
type input "9"
click at [277, 109] on div "Select Item" at bounding box center [279, 115] width 100 height 13
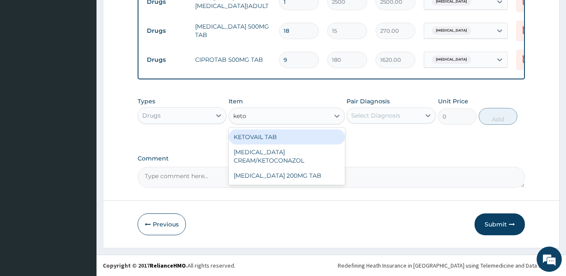
type input "ketov"
click at [277, 139] on div "KETOVAIL TAB" at bounding box center [287, 136] width 116 height 15
type input "110"
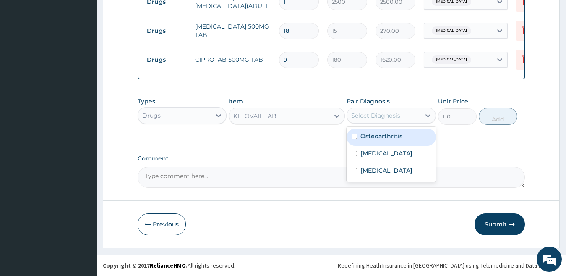
click at [383, 116] on div "Select Diagnosis" at bounding box center [375, 115] width 49 height 8
drag, startPoint x: 386, startPoint y: 139, endPoint x: 400, endPoint y: 136, distance: 14.8
click at [387, 139] on label "Osteoarthritis" at bounding box center [382, 136] width 42 height 8
checkbox input "true"
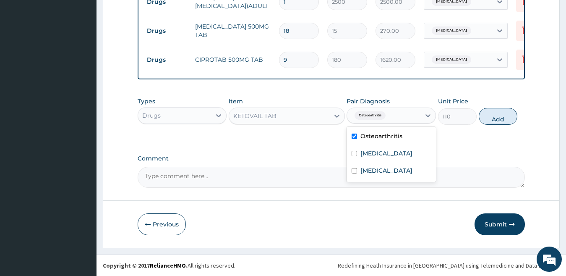
click at [493, 120] on button "Add" at bounding box center [498, 116] width 39 height 17
type input "0"
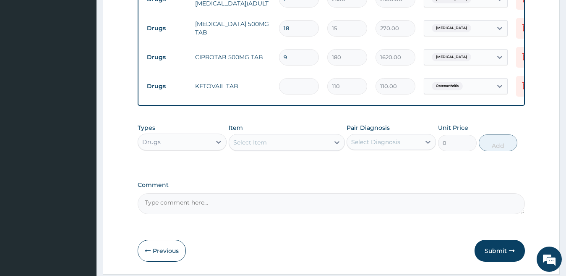
type input "0.00"
type input "7"
type input "770.00"
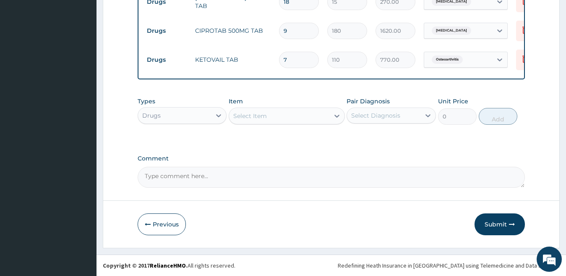
scroll to position [499, 0]
type input "7"
click at [488, 223] on button "Submit" at bounding box center [500, 224] width 50 height 22
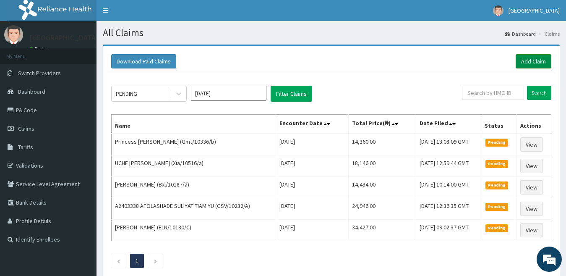
click at [541, 62] on link "Add Claim" at bounding box center [534, 61] width 36 height 14
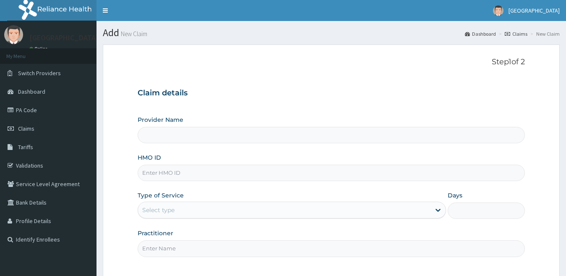
type input "[GEOGRAPHIC_DATA]"
click at [207, 176] on input "HMO ID" at bounding box center [332, 173] width 388 height 16
paste input "Llc/10073/a"
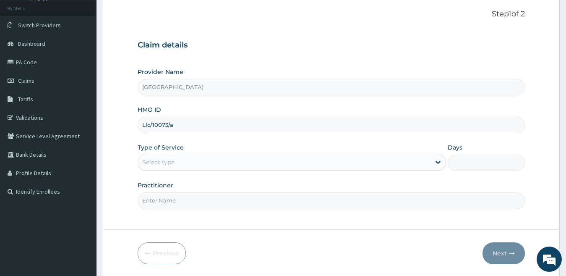
scroll to position [77, 0]
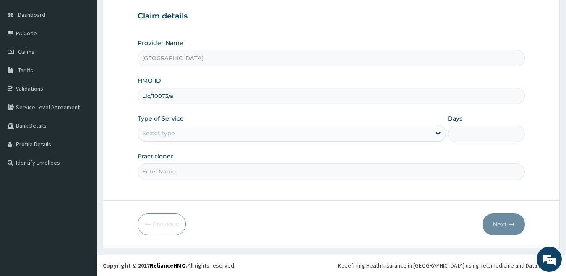
type input "Llc/10073/a"
click at [170, 129] on div "Select type" at bounding box center [158, 133] width 32 height 8
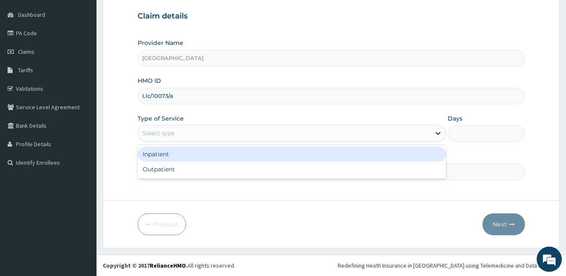
scroll to position [0, 0]
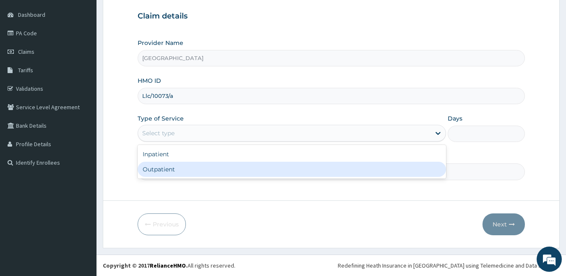
click at [181, 166] on div "Outpatient" at bounding box center [292, 169] width 309 height 15
type input "1"
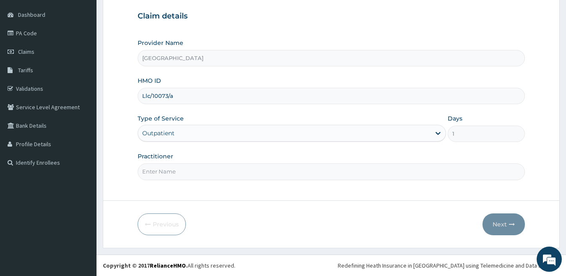
click at [187, 169] on input "Practitioner" at bounding box center [332, 171] width 388 height 16
type input "dr [PERSON_NAME]"
click at [503, 228] on button "Next" at bounding box center [504, 224] width 42 height 22
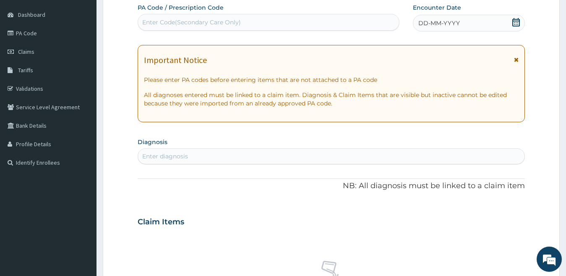
click at [426, 26] on span "DD-MM-YYYY" at bounding box center [439, 23] width 42 height 8
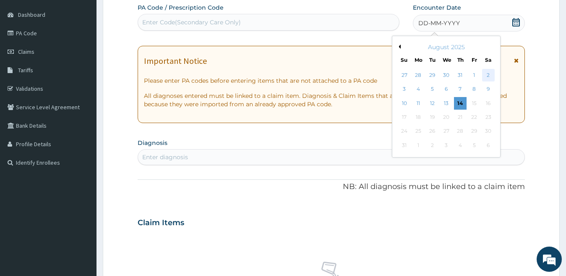
click at [484, 76] on div "2" at bounding box center [488, 75] width 13 height 13
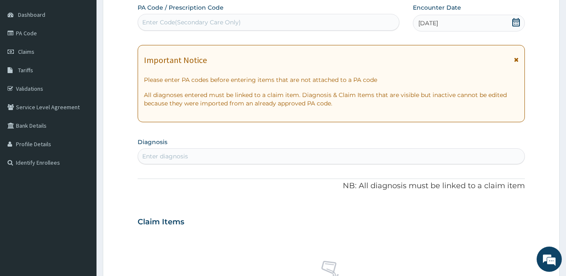
click at [271, 154] on div "Enter diagnosis" at bounding box center [331, 155] width 387 height 13
type input "plasmo"
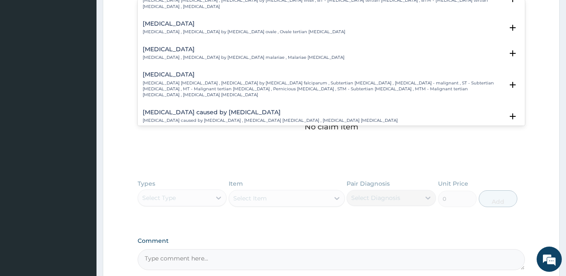
scroll to position [42, 0]
click at [156, 82] on p "[MEDICAL_DATA] [MEDICAL_DATA] , [MEDICAL_DATA] by [MEDICAL_DATA] falciparum , S…" at bounding box center [323, 88] width 361 height 18
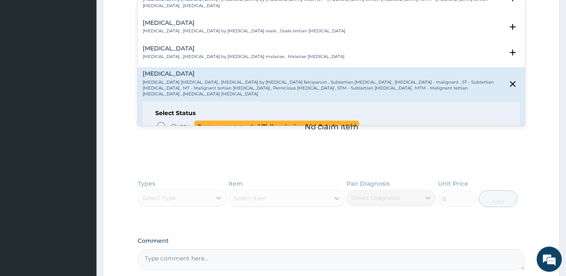
click at [160, 121] on icon "status option query" at bounding box center [161, 126] width 10 height 10
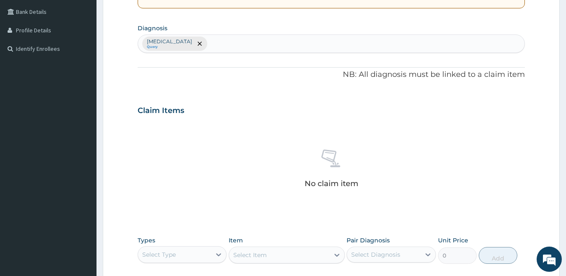
scroll to position [161, 0]
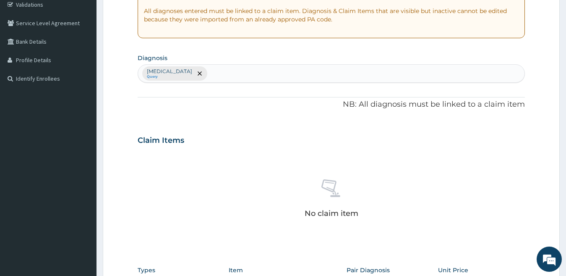
type input "a"
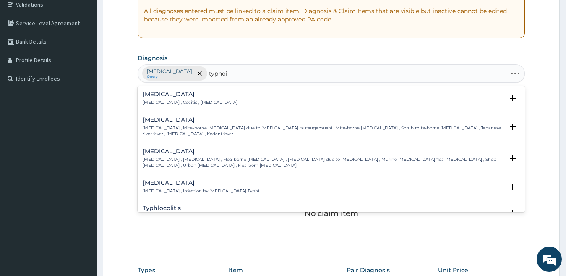
type input "[MEDICAL_DATA]"
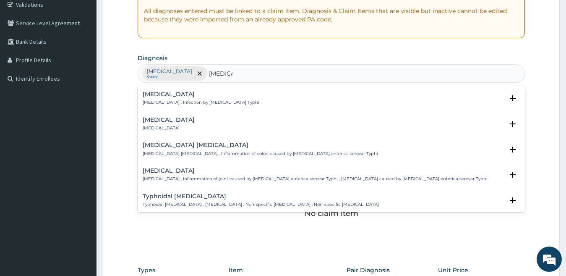
click at [162, 97] on div "Typhoid fever Typhoid fever , Infection by Salmonella Typhi" at bounding box center [201, 98] width 117 height 15
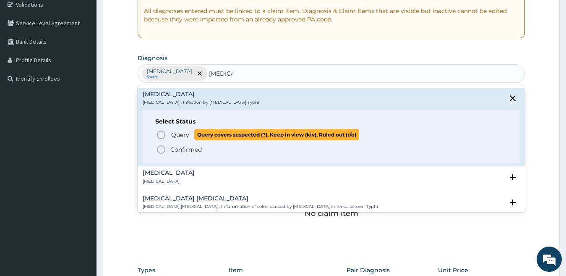
click at [163, 136] on icon "status option query" at bounding box center [161, 135] width 10 height 10
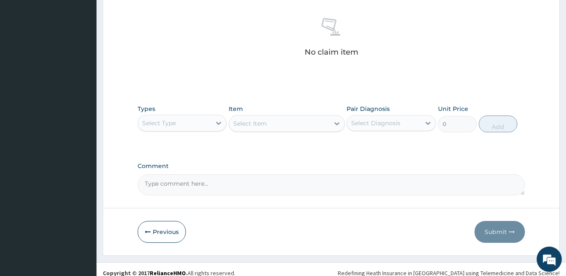
scroll to position [329, 0]
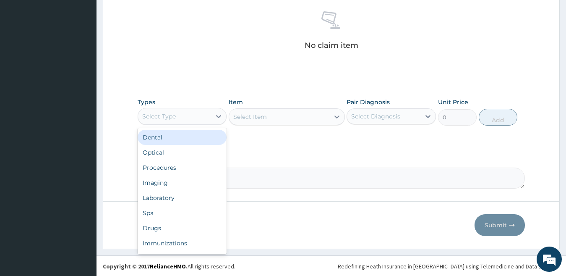
click at [202, 123] on div "Select Type" at bounding box center [182, 116] width 89 height 17
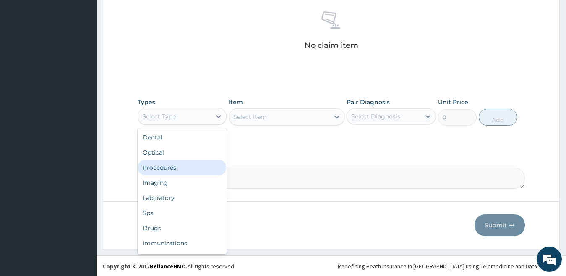
click at [180, 161] on div "Procedures" at bounding box center [182, 167] width 89 height 15
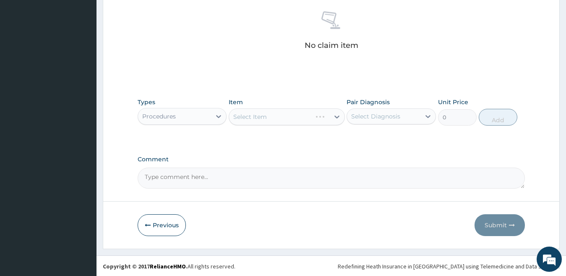
click at [246, 121] on div "Select Item" at bounding box center [287, 116] width 116 height 17
click at [244, 122] on div "Select Item" at bounding box center [279, 116] width 100 height 13
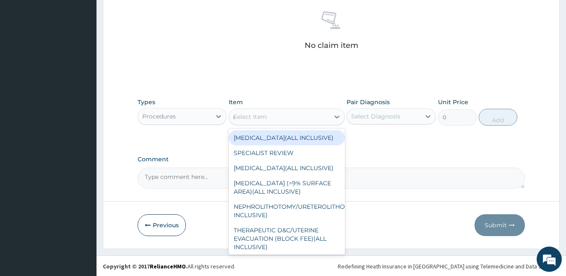
type input "gp"
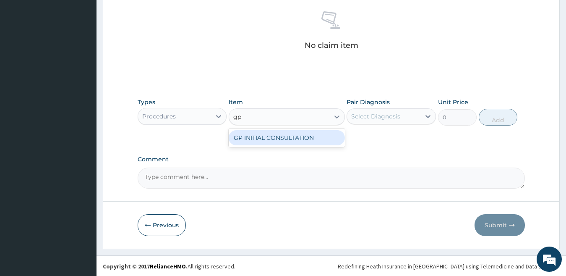
click at [252, 140] on div "GP INITIAL CONSULTATION" at bounding box center [287, 137] width 116 height 15
type input "2000"
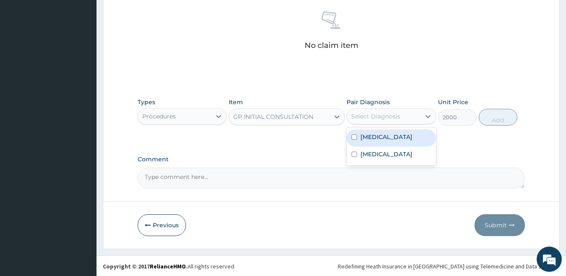
click at [379, 120] on div "Select Diagnosis" at bounding box center [375, 116] width 49 height 8
click at [380, 140] on label "[MEDICAL_DATA]" at bounding box center [387, 137] width 52 height 8
checkbox input "true"
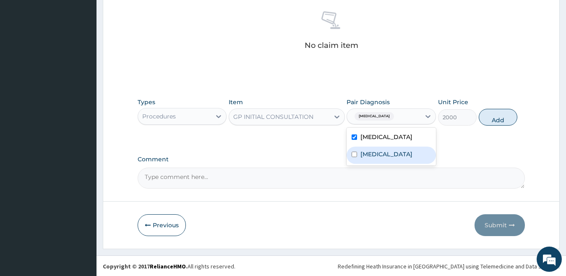
click at [381, 153] on label "[MEDICAL_DATA]" at bounding box center [387, 154] width 52 height 8
checkbox input "true"
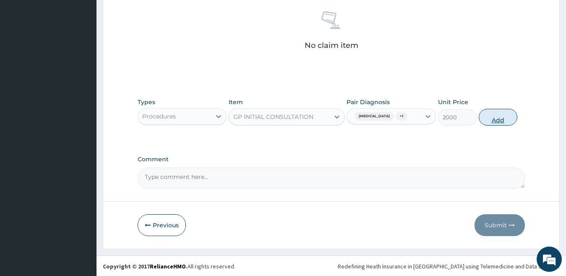
click at [497, 119] on button "Add" at bounding box center [498, 117] width 39 height 17
type input "0"
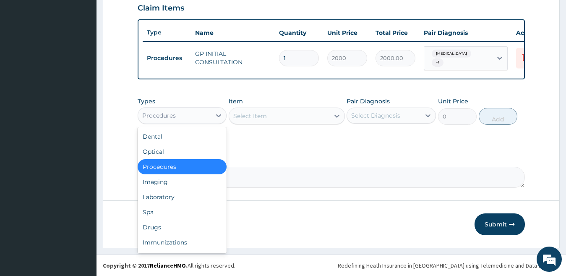
click at [199, 109] on div "Procedures" at bounding box center [174, 115] width 73 height 13
click at [172, 192] on div "Laboratory" at bounding box center [182, 196] width 89 height 15
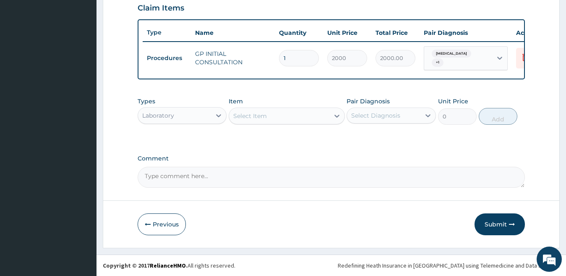
click at [255, 115] on div "Select Item" at bounding box center [250, 116] width 34 height 8
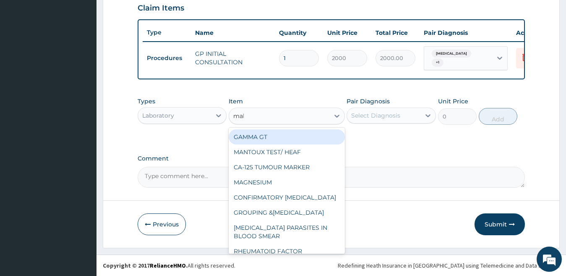
type input "mala"
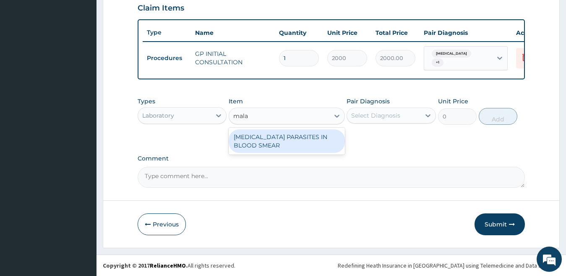
click at [275, 146] on div "[MEDICAL_DATA] PARASITES IN BLOOD SMEAR" at bounding box center [287, 141] width 116 height 24
type input "1700"
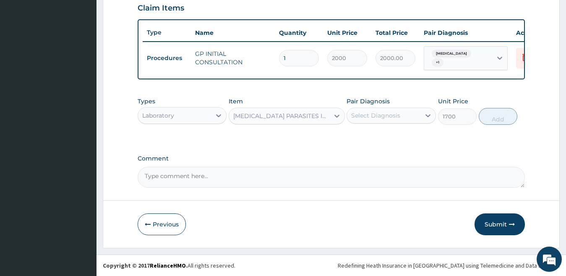
click at [366, 118] on div "Select Diagnosis" at bounding box center [375, 115] width 49 height 8
click at [379, 137] on label "[MEDICAL_DATA]" at bounding box center [387, 136] width 52 height 8
checkbox input "true"
click at [491, 116] on button "Add" at bounding box center [498, 116] width 39 height 17
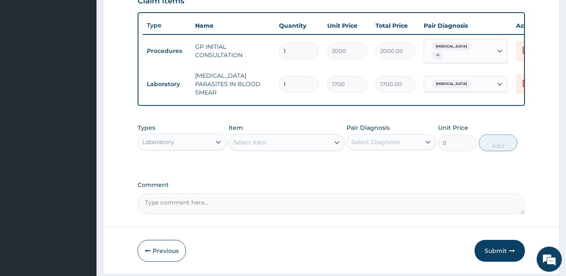
click at [256, 142] on div "Select Item" at bounding box center [250, 142] width 34 height 8
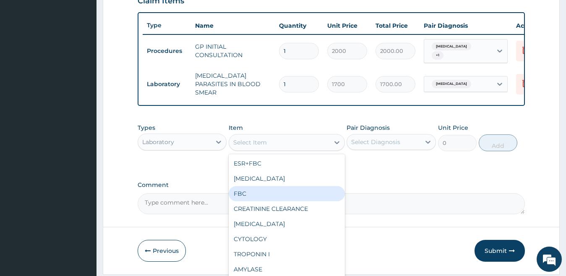
click at [242, 191] on div "FBC" at bounding box center [287, 193] width 116 height 15
type input "2500"
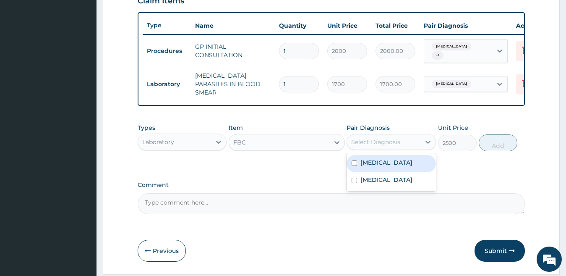
click at [364, 146] on div "Select Diagnosis" at bounding box center [375, 142] width 49 height 8
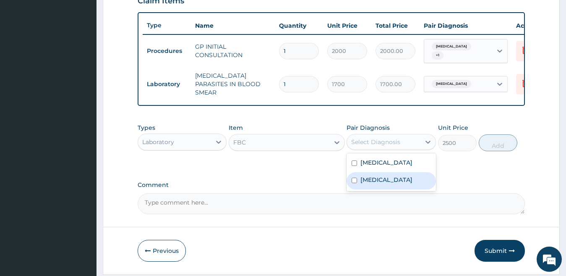
click at [370, 179] on label "[MEDICAL_DATA]" at bounding box center [387, 179] width 52 height 8
checkbox input "true"
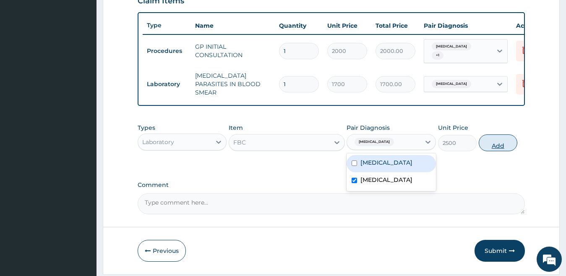
click at [487, 148] on button "Add" at bounding box center [498, 142] width 39 height 17
type input "0"
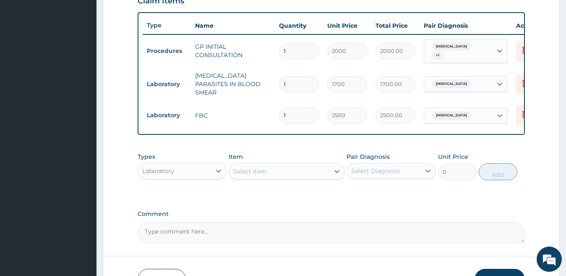
click at [157, 175] on div "Laboratory" at bounding box center [158, 171] width 32 height 8
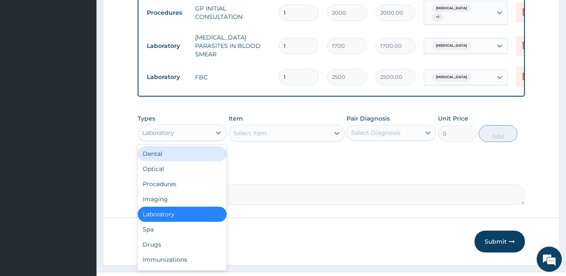
scroll to position [358, 0]
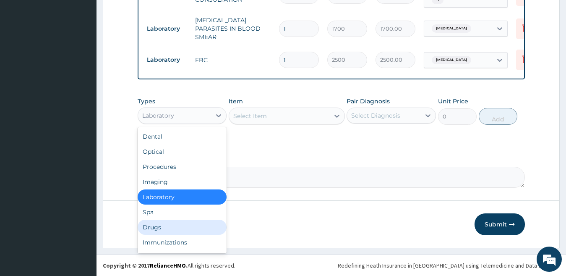
click at [156, 228] on div "Drugs" at bounding box center [182, 227] width 89 height 15
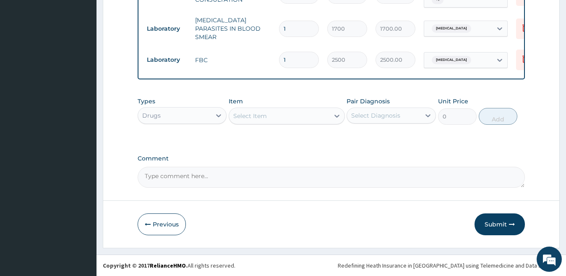
click at [275, 118] on div "Select Item" at bounding box center [279, 115] width 100 height 13
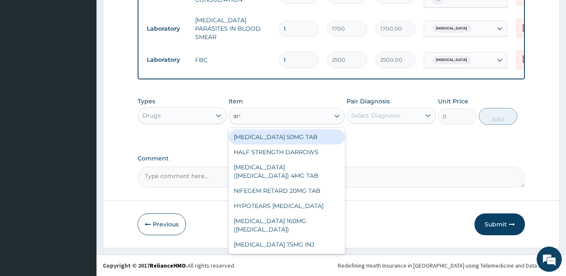
type input "arthe"
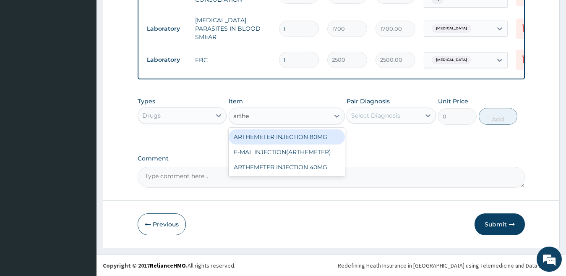
click at [260, 136] on div "ARTHEMETER INJECTION 80MG" at bounding box center [287, 136] width 116 height 15
type input "600"
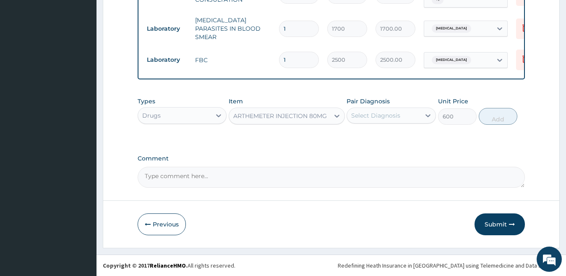
click at [384, 105] on label "Pair Diagnosis" at bounding box center [368, 101] width 43 height 8
click at [387, 115] on div "Select Diagnosis" at bounding box center [375, 115] width 49 height 8
click at [384, 140] on label "[MEDICAL_DATA]" at bounding box center [387, 136] width 52 height 8
checkbox input "true"
click at [498, 118] on button "Add" at bounding box center [498, 116] width 39 height 17
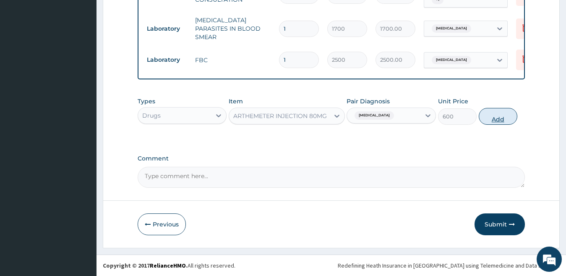
type input "0"
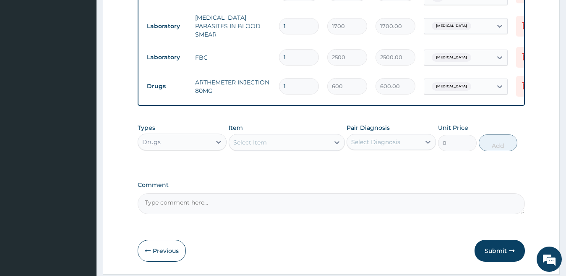
drag, startPoint x: 288, startPoint y: 82, endPoint x: 275, endPoint y: 90, distance: 15.0
click at [275, 90] on td "1" at bounding box center [299, 86] width 48 height 25
type input "6"
type input "3600.00"
type input "6"
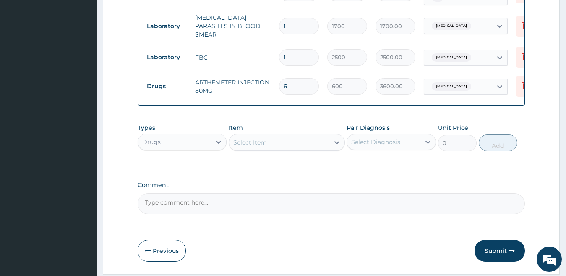
click at [277, 144] on div "Select Item" at bounding box center [279, 142] width 100 height 13
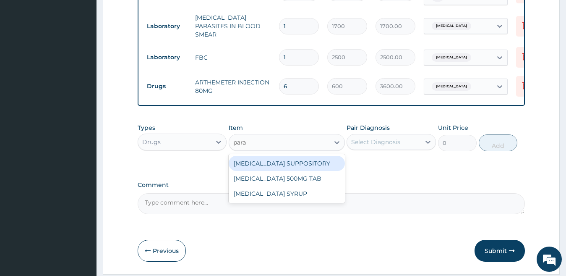
type input "parac"
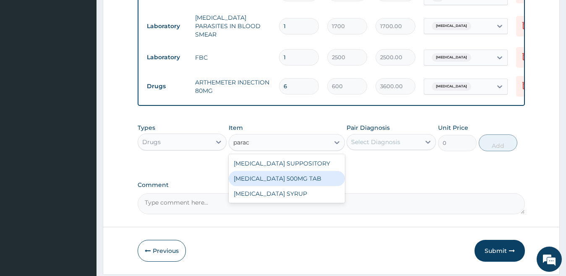
click at [282, 182] on div "[MEDICAL_DATA] 500MG TAB" at bounding box center [287, 178] width 116 height 15
type input "15"
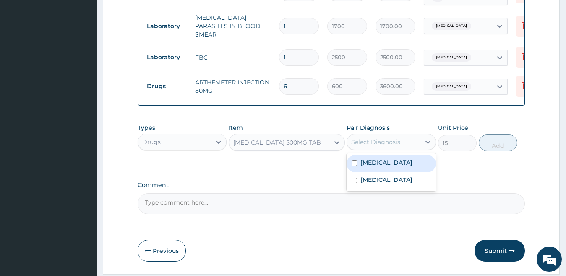
click at [371, 146] on div "Select Diagnosis" at bounding box center [375, 142] width 49 height 8
click at [377, 167] on label "[MEDICAL_DATA]" at bounding box center [387, 162] width 52 height 8
checkbox input "true"
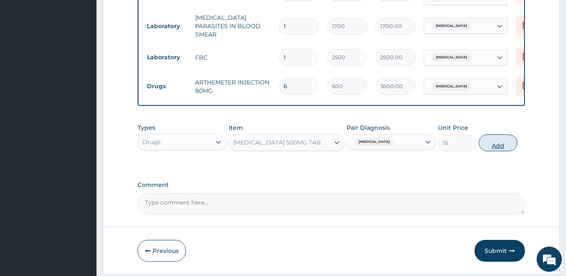
click at [498, 145] on button "Add" at bounding box center [498, 142] width 39 height 17
type input "0"
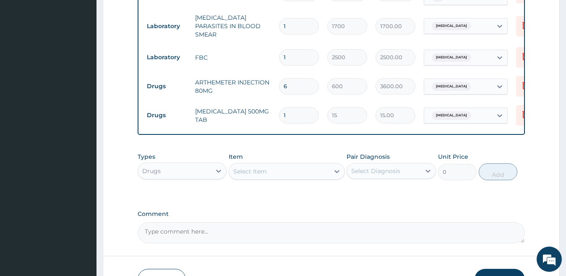
type input "18"
type input "270.00"
type input "18"
click at [262, 174] on div "Select Item" at bounding box center [250, 171] width 34 height 8
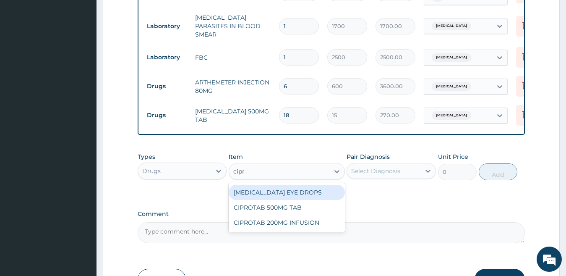
type input "cipro"
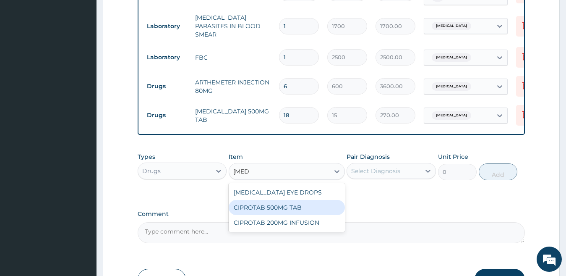
click at [277, 207] on div "CIPROTAB 500MG TAB" at bounding box center [287, 207] width 116 height 15
type input "180"
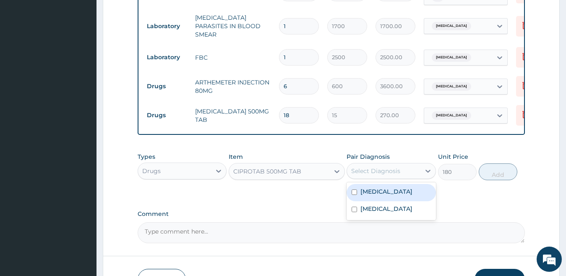
click at [387, 175] on div "Select Diagnosis" at bounding box center [375, 171] width 49 height 8
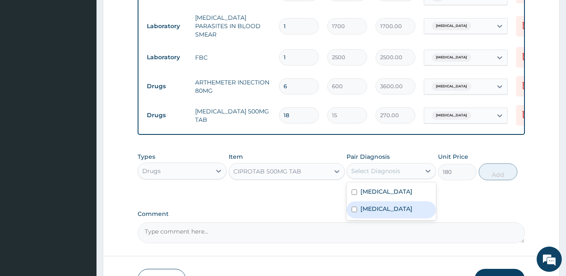
click at [391, 213] on label "Typhoid fever" at bounding box center [387, 208] width 52 height 8
checkbox input "true"
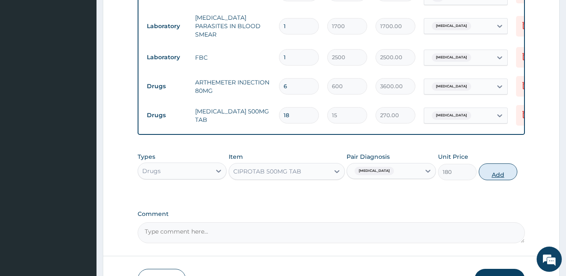
click at [489, 176] on button "Add" at bounding box center [498, 171] width 39 height 17
type input "0"
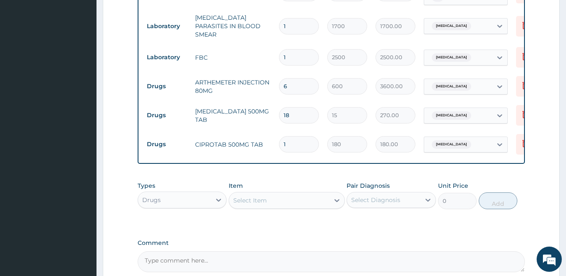
type input "10"
type input "1800.00"
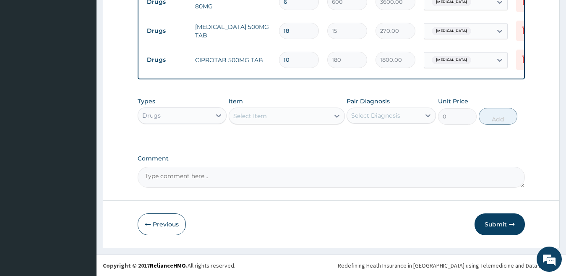
scroll to position [445, 0]
type input "10"
drag, startPoint x: 497, startPoint y: 229, endPoint x: 346, endPoint y: 59, distance: 227.4
click at [496, 229] on button "Submit" at bounding box center [500, 224] width 50 height 22
click at [493, 221] on button "Submit" at bounding box center [500, 224] width 50 height 22
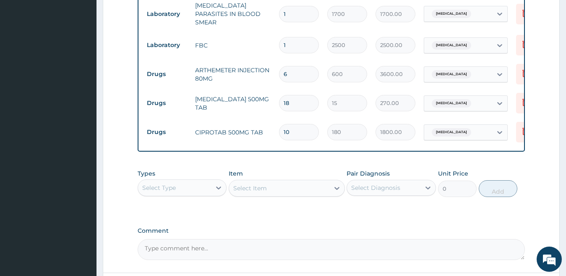
scroll to position [319, 0]
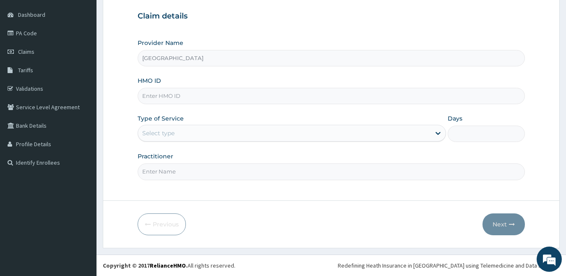
click at [171, 99] on input "HMO ID" at bounding box center [332, 96] width 388 height 16
paste input "Llc/10073/a"
type input "Llc/10073/a"
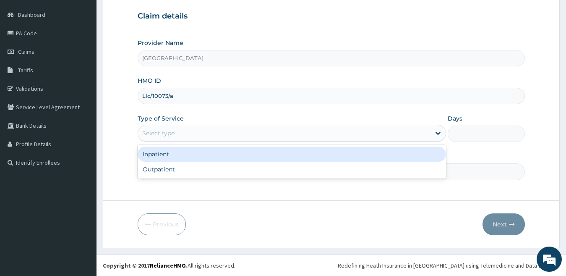
click at [228, 132] on div "Select type" at bounding box center [284, 132] width 293 height 13
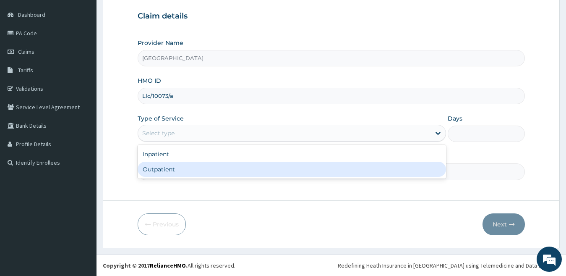
click at [211, 171] on div "Outpatient" at bounding box center [292, 169] width 309 height 15
type input "1"
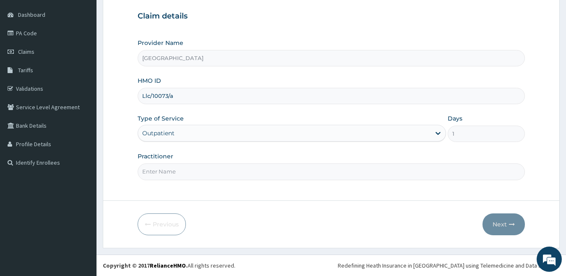
click at [211, 172] on input "Practitioner" at bounding box center [332, 171] width 388 height 16
type input "dr [PERSON_NAME]"
click at [494, 228] on button "Next" at bounding box center [504, 224] width 42 height 22
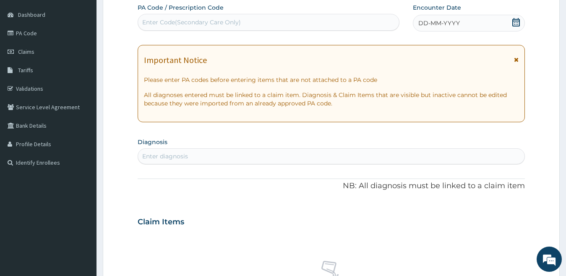
click at [446, 22] on span "DD-MM-YYYY" at bounding box center [439, 23] width 42 height 8
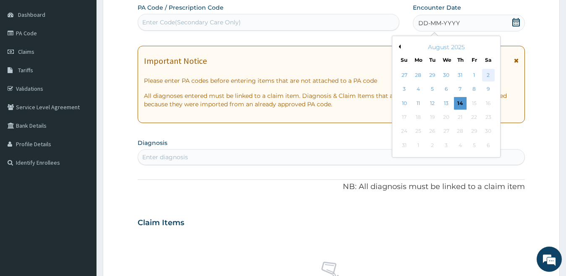
click at [486, 76] on div "2" at bounding box center [488, 75] width 13 height 13
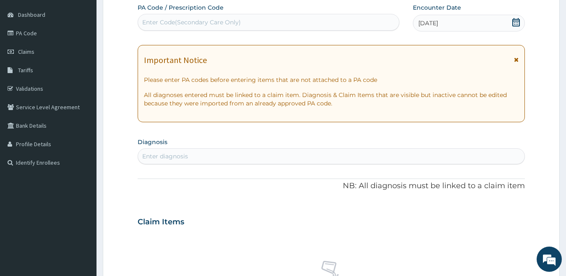
click at [290, 154] on div "Enter diagnosis" at bounding box center [331, 155] width 387 height 13
type input "plasmo"
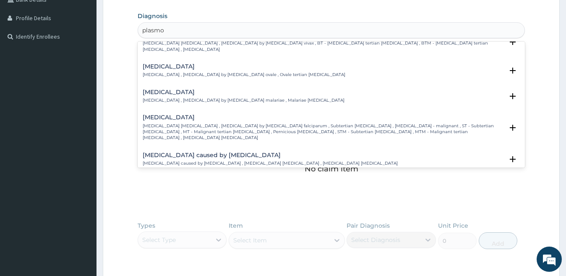
scroll to position [42, 0]
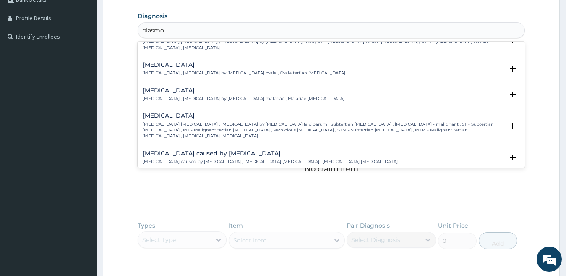
click at [262, 132] on div "[MEDICAL_DATA] [MEDICAL_DATA] [MEDICAL_DATA] , [MEDICAL_DATA] by [MEDICAL_DATA]…" at bounding box center [332, 127] width 388 height 37
click at [260, 112] on h4 "[MEDICAL_DATA]" at bounding box center [323, 115] width 361 height 6
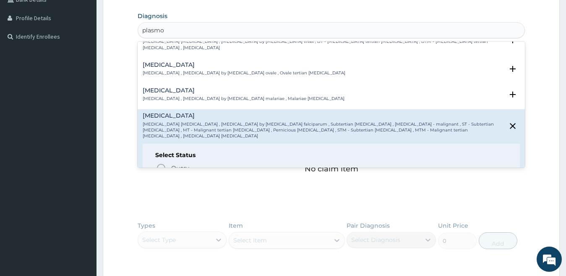
click at [260, 121] on p "[MEDICAL_DATA] [MEDICAL_DATA] , [MEDICAL_DATA] by [MEDICAL_DATA] falciparum , S…" at bounding box center [323, 130] width 361 height 18
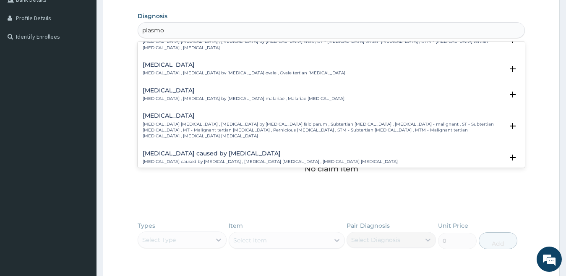
click at [176, 122] on p "[MEDICAL_DATA] [MEDICAL_DATA] , [MEDICAL_DATA] by [MEDICAL_DATA] falciparum , S…" at bounding box center [323, 130] width 361 height 18
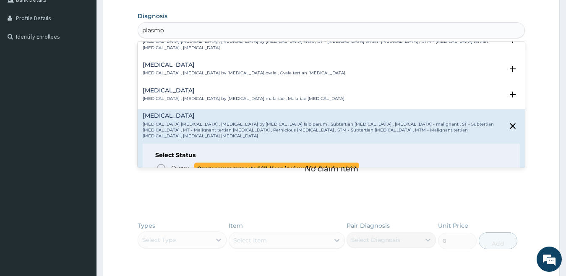
click at [162, 163] on icon "status option query" at bounding box center [161, 168] width 10 height 10
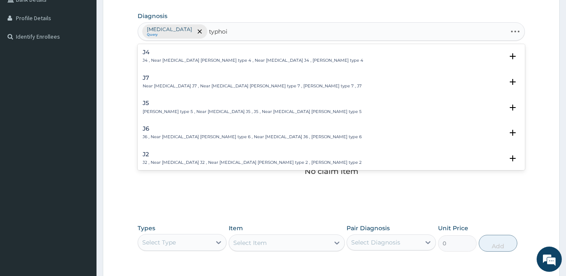
type input "[MEDICAL_DATA]"
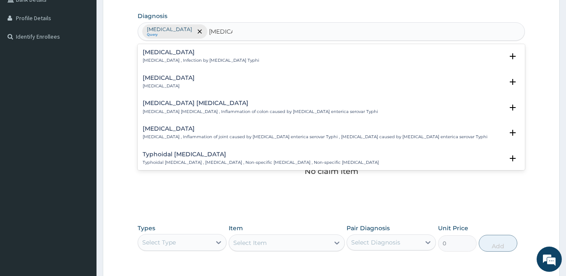
click at [159, 55] on h4 "[MEDICAL_DATA]" at bounding box center [201, 52] width 117 height 6
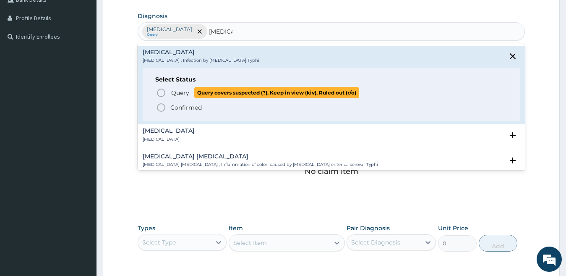
click at [161, 91] on icon "status option query" at bounding box center [161, 93] width 10 height 10
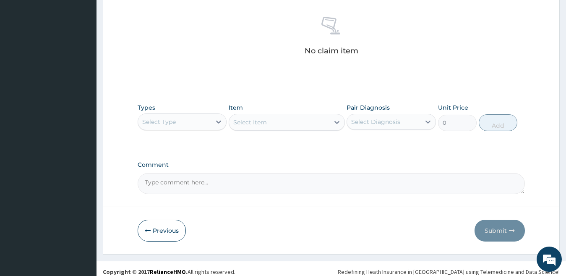
scroll to position [330, 0]
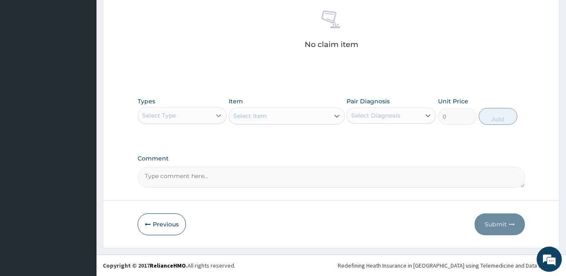
click at [220, 114] on icon at bounding box center [218, 115] width 8 height 8
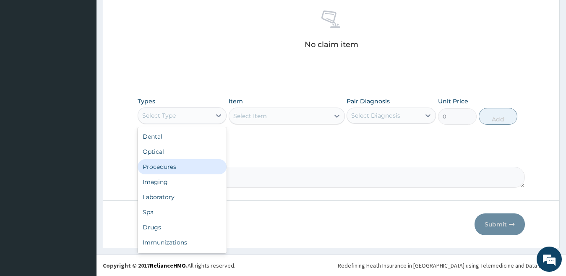
click at [192, 159] on div "Procedures" at bounding box center [182, 166] width 89 height 15
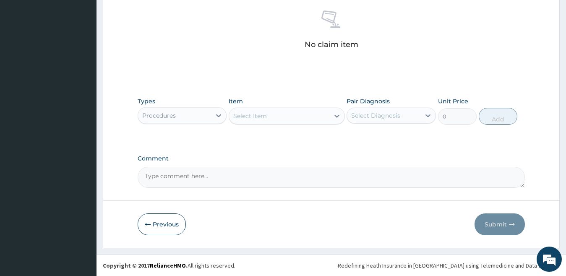
click at [264, 119] on div "Select Item" at bounding box center [250, 116] width 34 height 8
type input "gp"
click at [273, 133] on div "GP INITIAL CONSULTATION" at bounding box center [287, 136] width 116 height 15
type input "2000"
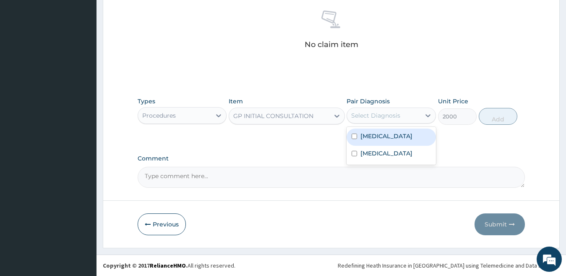
click at [373, 118] on div "Select Diagnosis" at bounding box center [375, 115] width 49 height 8
click at [373, 136] on label "[MEDICAL_DATA]" at bounding box center [387, 136] width 52 height 8
checkbox input "true"
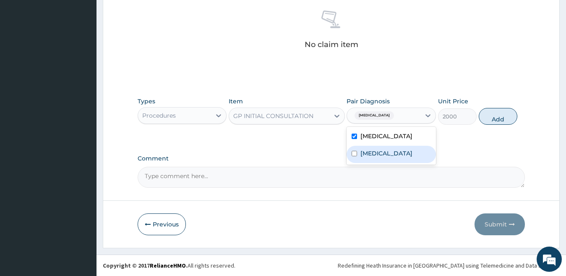
click at [377, 157] on label "[MEDICAL_DATA]" at bounding box center [387, 153] width 52 height 8
checkbox input "true"
click at [495, 120] on button "Add" at bounding box center [498, 116] width 39 height 17
type input "0"
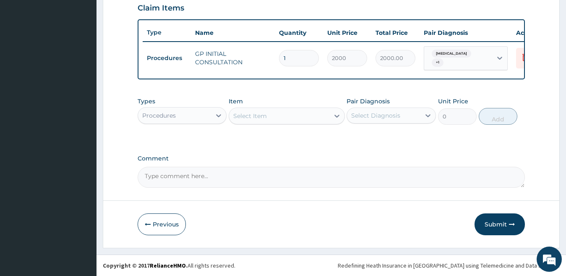
scroll to position [300, 0]
click at [195, 117] on div "Procedures" at bounding box center [174, 115] width 73 height 13
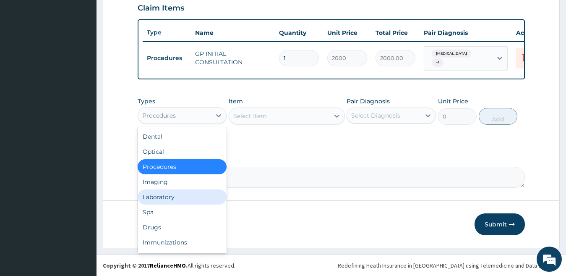
click at [185, 193] on div "Laboratory" at bounding box center [182, 196] width 89 height 15
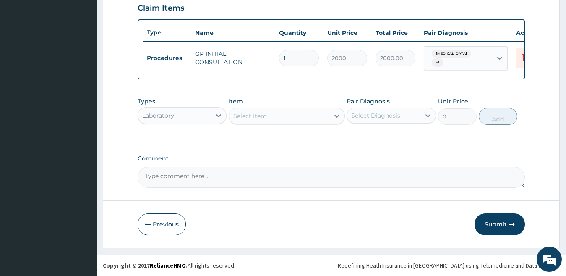
click at [251, 116] on div "Select Item" at bounding box center [250, 116] width 34 height 8
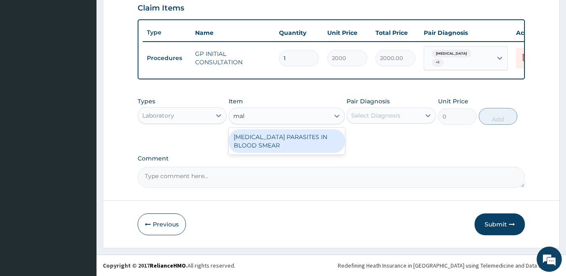
type input "mala"
click at [311, 130] on div "[MEDICAL_DATA] PARASITES IN BLOOD SMEAR" at bounding box center [287, 141] width 116 height 24
type input "1700"
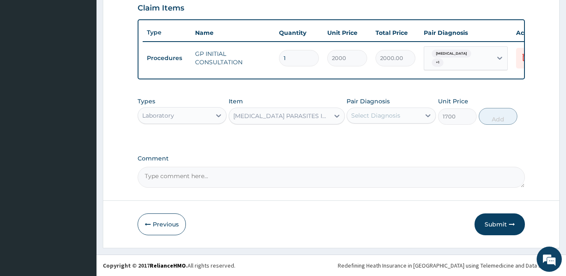
click at [363, 113] on div "Select Diagnosis" at bounding box center [375, 115] width 49 height 8
click at [382, 134] on label "[MEDICAL_DATA]" at bounding box center [387, 136] width 52 height 8
checkbox input "true"
click at [505, 114] on button "Add" at bounding box center [498, 116] width 39 height 17
type input "0"
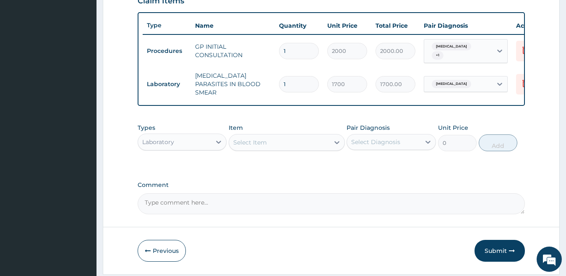
click at [271, 148] on div "Select Item" at bounding box center [279, 142] width 100 height 13
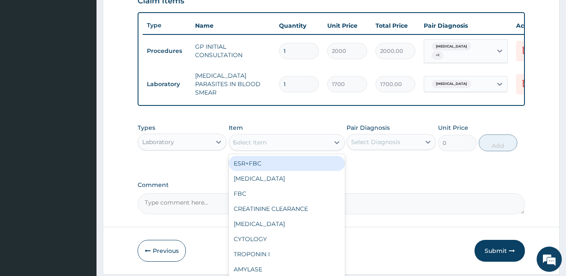
type input "fb"
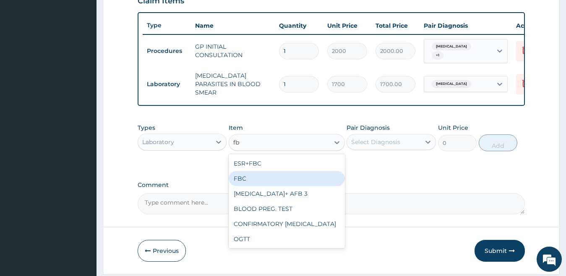
click at [266, 180] on div "FBC" at bounding box center [287, 178] width 116 height 15
type input "2500"
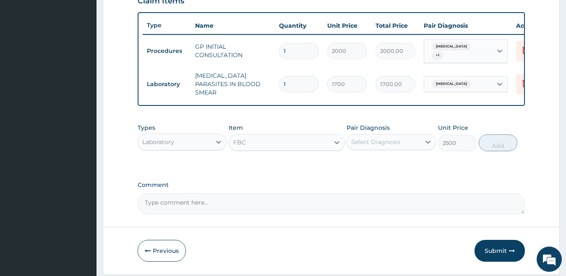
click at [410, 143] on div "Select Diagnosis" at bounding box center [383, 141] width 73 height 13
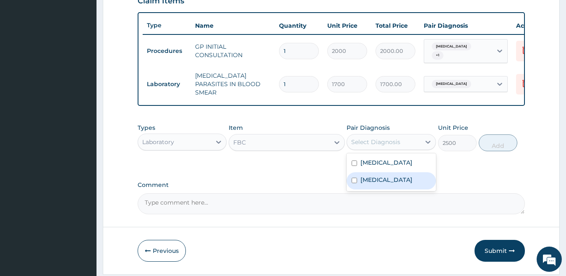
click at [408, 182] on div "[MEDICAL_DATA]" at bounding box center [391, 180] width 89 height 17
checkbox input "true"
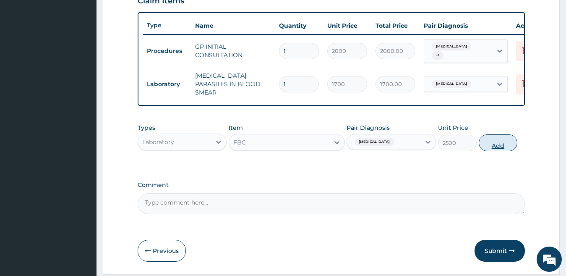
click at [493, 148] on button "Add" at bounding box center [498, 142] width 39 height 17
type input "0"
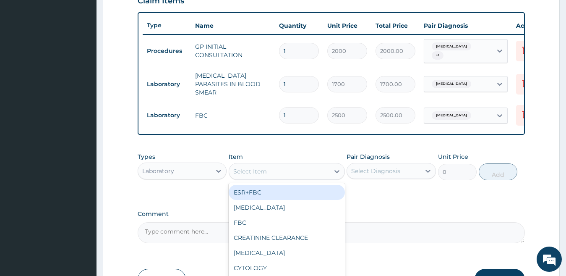
click at [259, 174] on div "Select Item" at bounding box center [250, 171] width 34 height 8
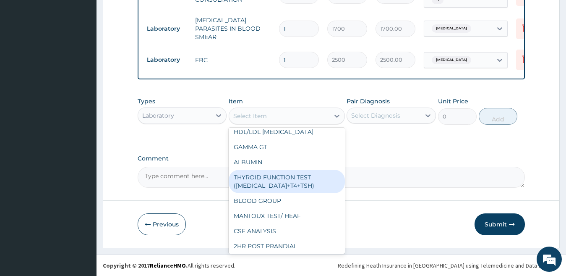
scroll to position [168, 0]
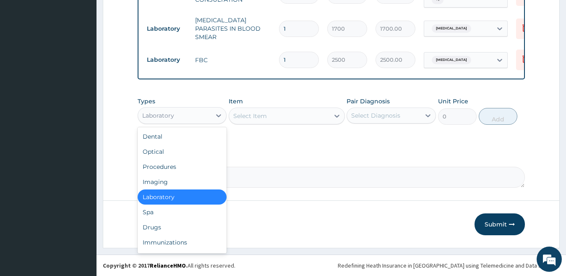
click at [192, 116] on div "Laboratory" at bounding box center [174, 115] width 73 height 13
click at [164, 222] on div "Drugs" at bounding box center [182, 227] width 89 height 15
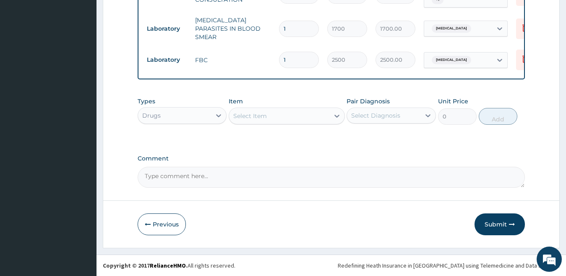
click at [275, 115] on div "Select Item" at bounding box center [279, 115] width 100 height 13
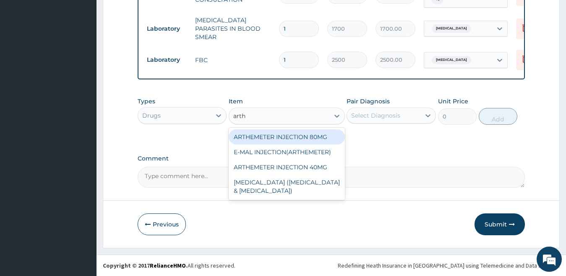
type input "arthe"
click at [280, 137] on div "ARTHEMETER INJECTION 80MG" at bounding box center [287, 136] width 116 height 15
type input "600"
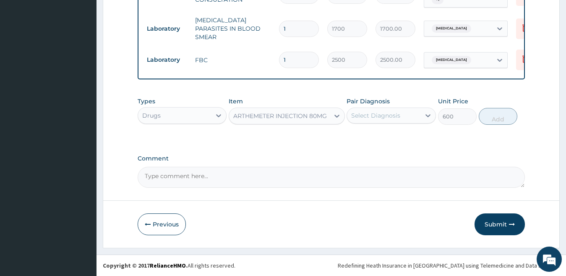
click at [366, 120] on div "Select Diagnosis" at bounding box center [375, 115] width 49 height 8
click at [366, 136] on label "[MEDICAL_DATA]" at bounding box center [387, 136] width 52 height 8
checkbox input "true"
click at [494, 122] on button "Add" at bounding box center [498, 116] width 39 height 17
type input "0"
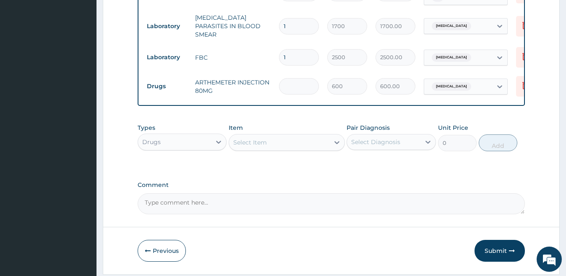
type input "0.00"
type input "6"
type input "3600.00"
type input "6"
click at [251, 146] on div "Select Item" at bounding box center [250, 142] width 34 height 8
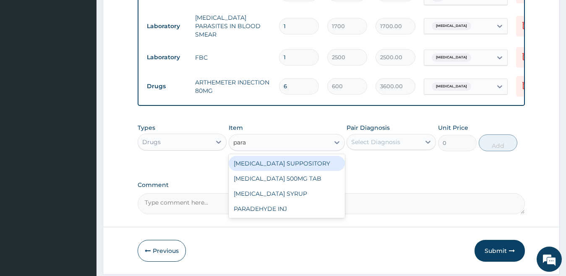
type input "parac"
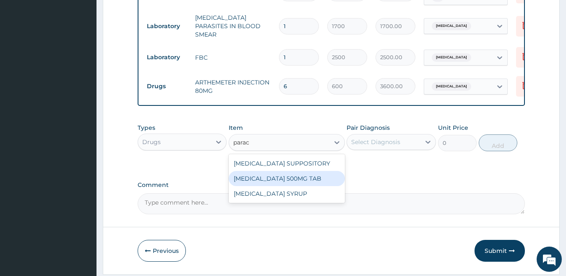
click at [282, 182] on div "[MEDICAL_DATA] 500MG TAB" at bounding box center [287, 178] width 116 height 15
type input "15"
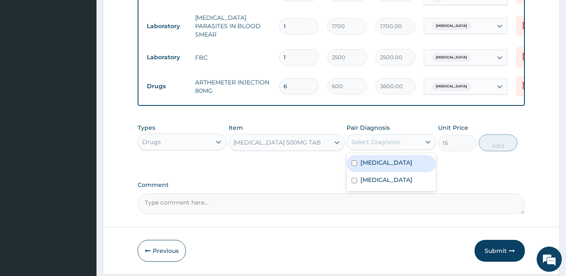
click at [404, 146] on div "Select Diagnosis" at bounding box center [383, 141] width 73 height 13
click at [378, 167] on label "[MEDICAL_DATA]" at bounding box center [387, 162] width 52 height 8
checkbox input "true"
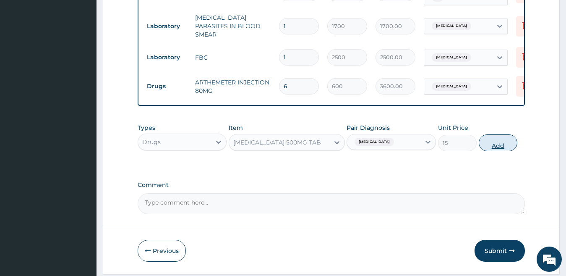
click at [505, 144] on button "Add" at bounding box center [498, 142] width 39 height 17
type input "0"
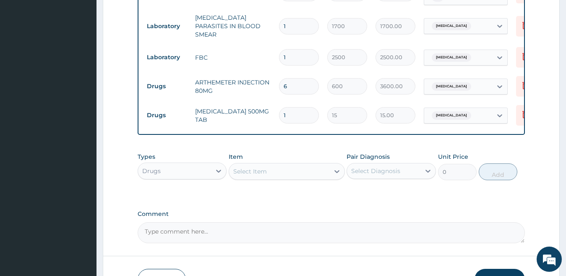
type input "18"
type input "270.00"
type input "18"
click at [262, 174] on div "Select Item" at bounding box center [250, 171] width 34 height 8
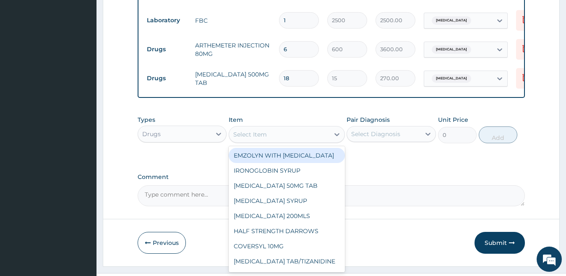
scroll to position [400, 0]
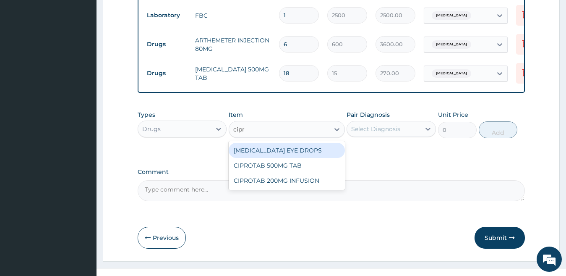
type input "[MEDICAL_DATA]"
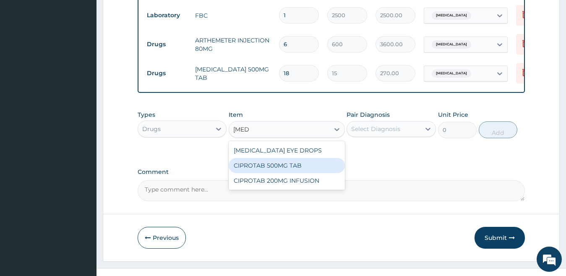
click at [282, 167] on div "CIPROTAB 500MG TAB" at bounding box center [287, 165] width 116 height 15
type input "180"
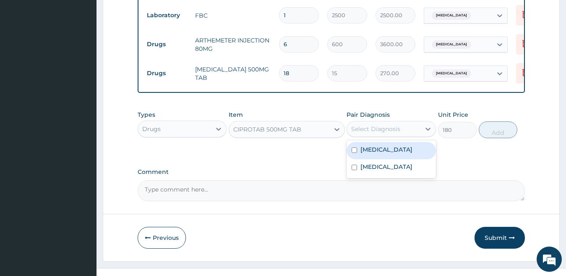
click at [377, 126] on div "Select Diagnosis" at bounding box center [383, 128] width 73 height 13
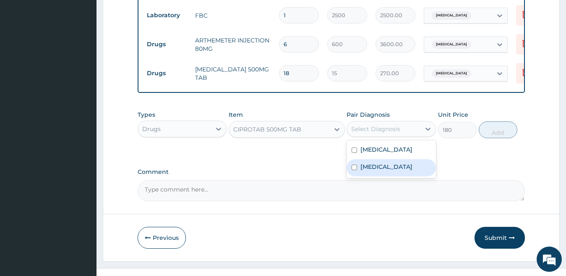
click at [382, 175] on div "[MEDICAL_DATA]" at bounding box center [391, 167] width 89 height 17
checkbox input "true"
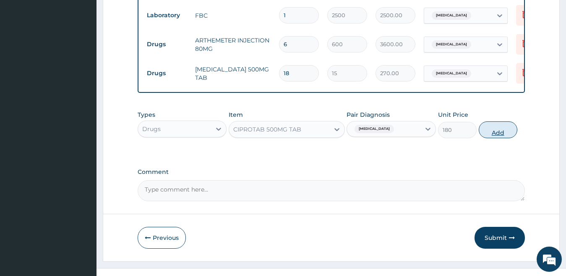
click at [507, 133] on button "Add" at bounding box center [498, 129] width 39 height 17
type input "0"
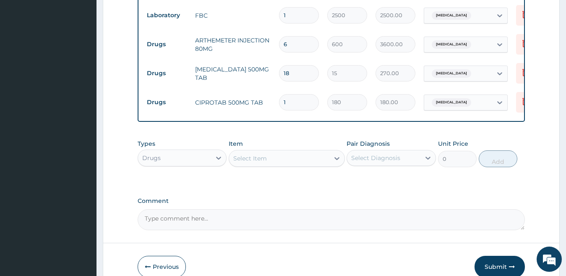
type input "10"
type input "1800.00"
type input "10"
click at [496, 264] on button "Submit" at bounding box center [500, 267] width 50 height 22
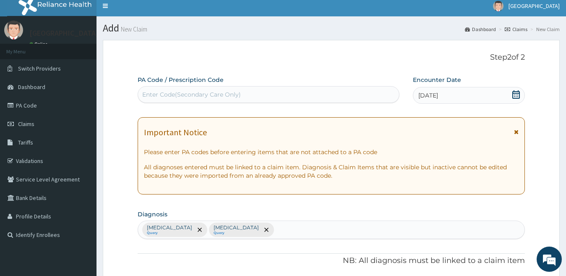
scroll to position [0, 0]
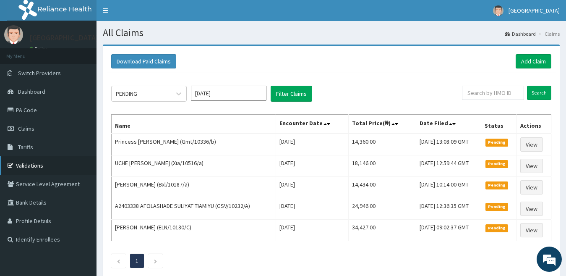
click at [34, 163] on link "Validations" at bounding box center [48, 165] width 97 height 18
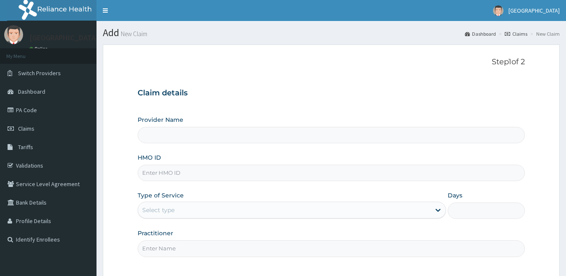
type input "[GEOGRAPHIC_DATA]"
click at [195, 173] on input "HMO ID" at bounding box center [332, 173] width 388 height 16
paste input "ELN/10676/C"
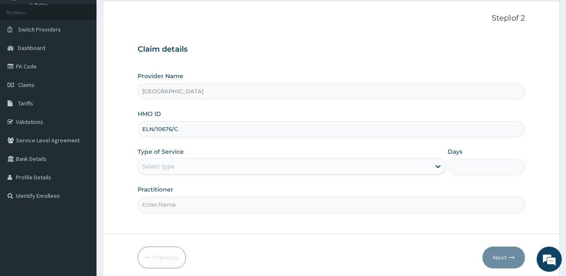
scroll to position [77, 0]
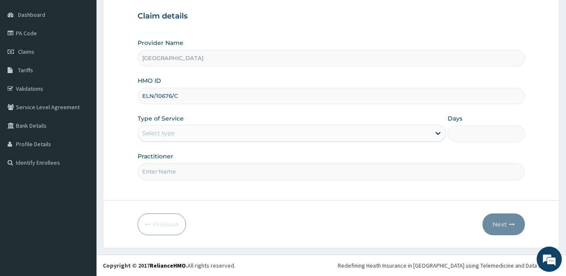
type input "ELN/10676/C"
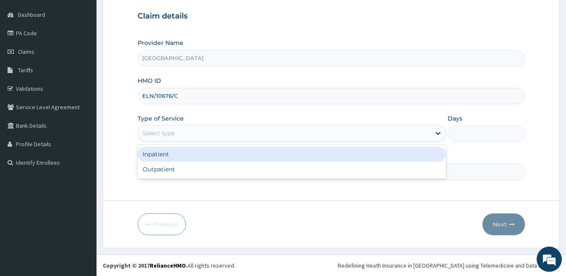
click at [188, 133] on div "Select type" at bounding box center [284, 132] width 293 height 13
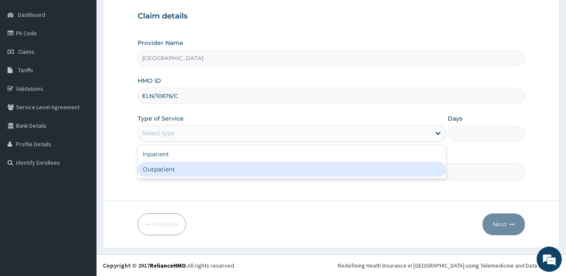
click at [183, 172] on div "Outpatient" at bounding box center [292, 169] width 309 height 15
type input "1"
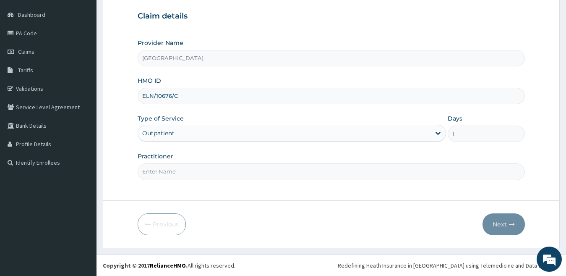
click at [199, 170] on input "Practitioner" at bounding box center [332, 171] width 388 height 16
type input "dr [PERSON_NAME]"
click at [492, 225] on button "Next" at bounding box center [504, 224] width 42 height 22
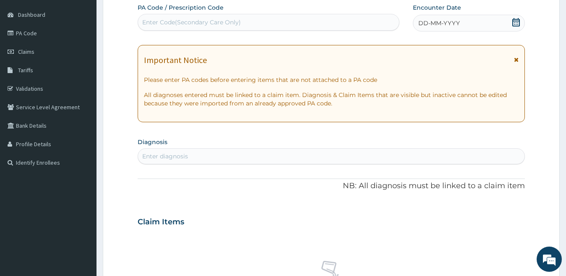
click at [426, 26] on span "DD-MM-YYYY" at bounding box center [439, 23] width 42 height 8
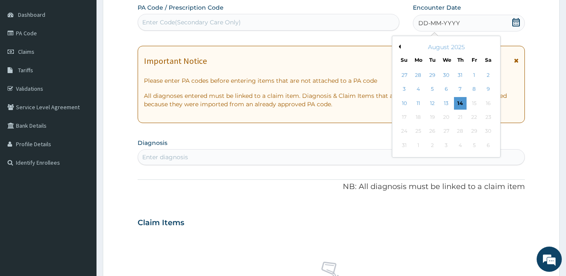
click at [488, 73] on div "2" at bounding box center [488, 75] width 13 height 13
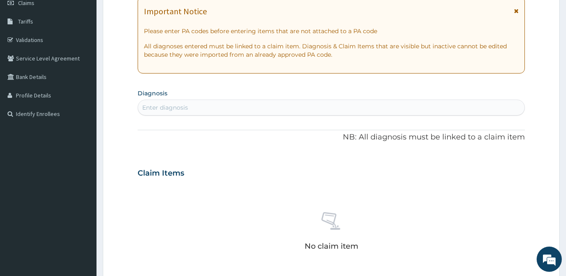
scroll to position [161, 0]
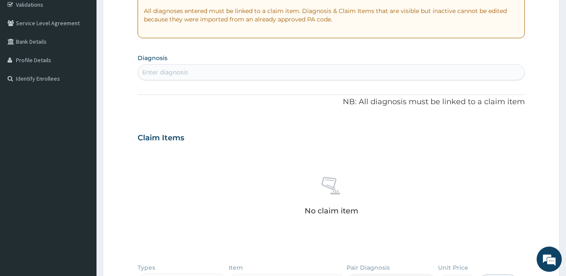
click at [180, 73] on div "Enter diagnosis" at bounding box center [165, 72] width 46 height 8
type input "plasmod"
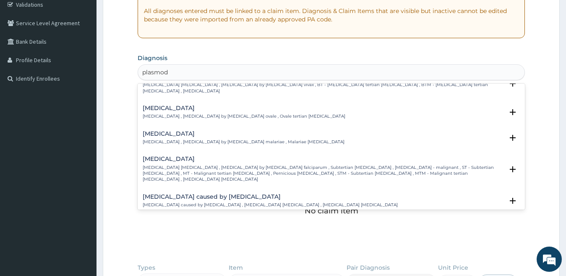
scroll to position [42, 0]
click at [210, 154] on h4 "[MEDICAL_DATA]" at bounding box center [323, 157] width 361 height 6
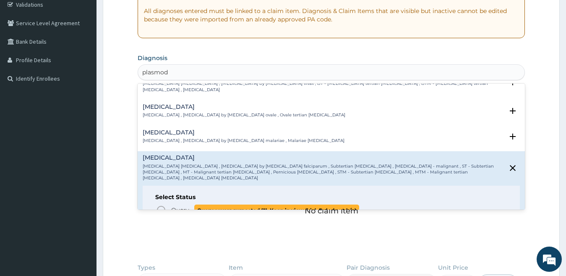
click at [164, 205] on icon "status option query" at bounding box center [161, 210] width 10 height 10
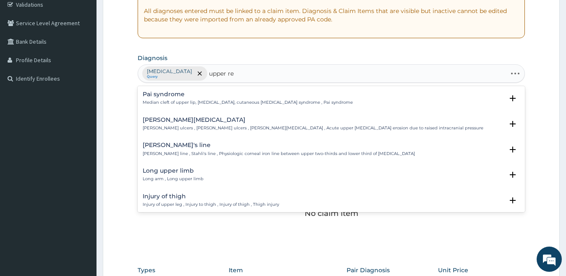
type input "upper res"
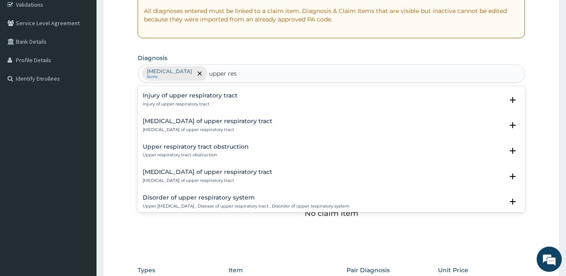
scroll to position [84, 0]
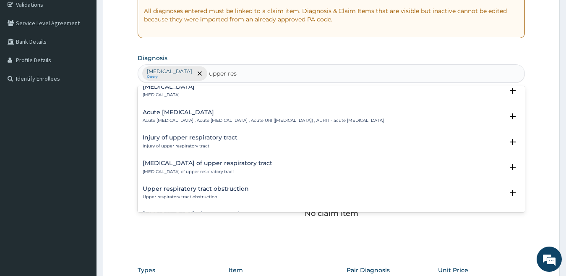
click at [164, 112] on h4 "Acute [MEDICAL_DATA]" at bounding box center [263, 112] width 241 height 6
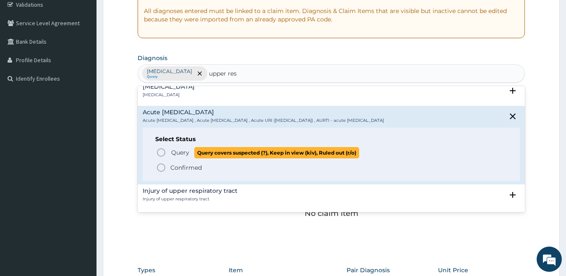
click at [161, 152] on icon "status option query" at bounding box center [161, 152] width 10 height 10
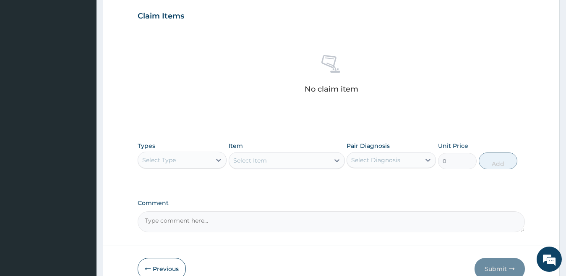
scroll to position [287, 0]
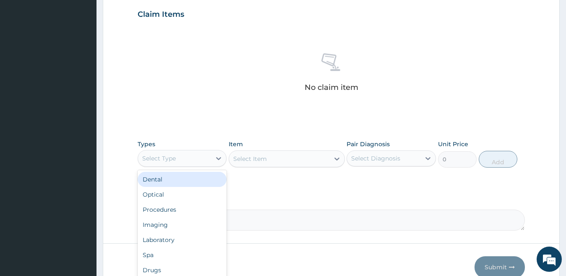
click at [141, 158] on div "Select Type" at bounding box center [174, 158] width 73 height 13
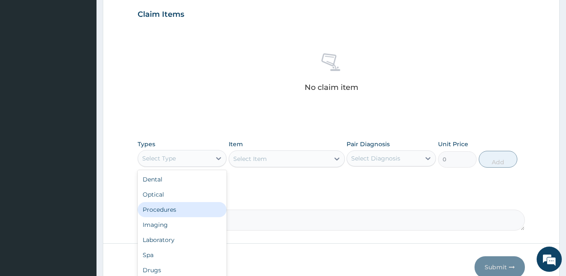
click at [190, 205] on div "Procedures" at bounding box center [182, 209] width 89 height 15
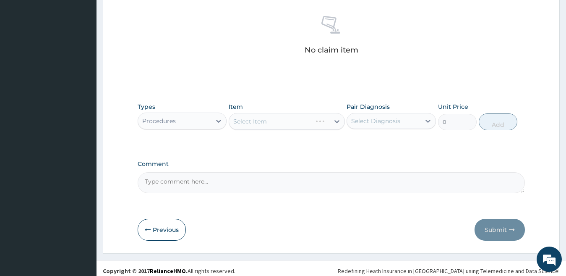
scroll to position [330, 0]
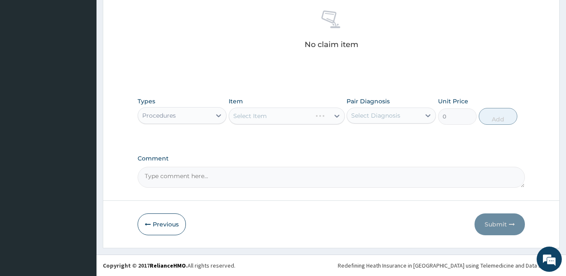
click at [278, 120] on div "Select Item" at bounding box center [287, 115] width 116 height 17
click at [277, 120] on div "Select Item" at bounding box center [279, 115] width 100 height 13
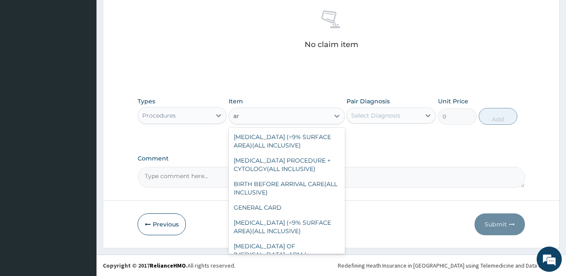
type input "a"
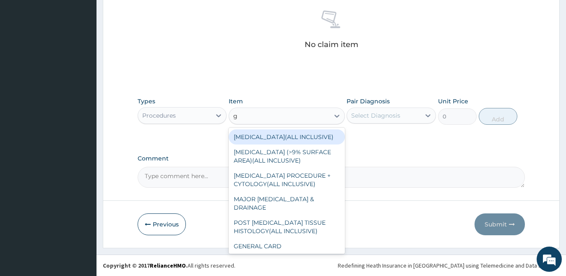
type input "gp"
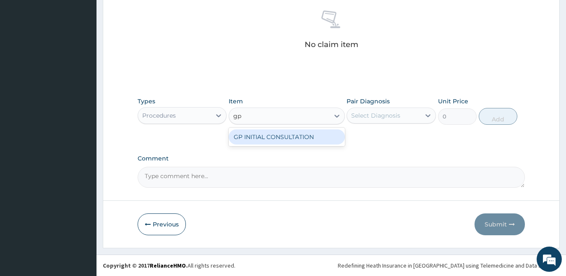
click at [256, 136] on div "GP INITIAL CONSULTATION" at bounding box center [287, 136] width 116 height 15
type input "2000"
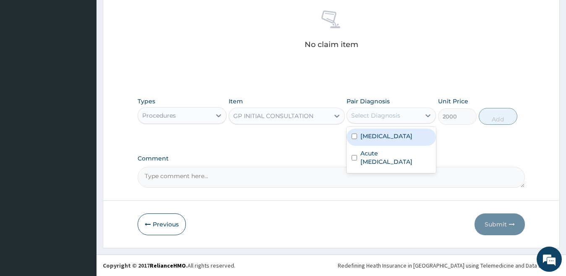
click at [360, 115] on div "Select Diagnosis" at bounding box center [375, 115] width 49 height 8
click at [370, 140] on label "Falciparum malaria" at bounding box center [387, 136] width 52 height 8
checkbox input "true"
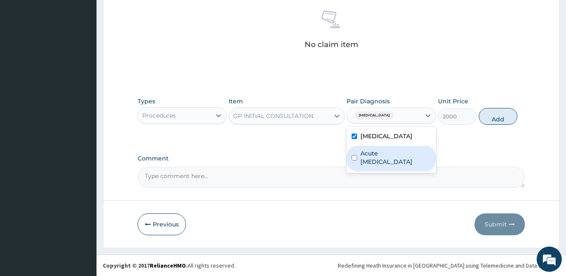
click at [370, 157] on label "Acute upper respiratory infection" at bounding box center [396, 157] width 71 height 17
checkbox input "true"
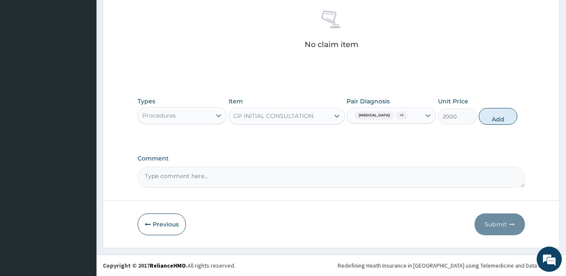
drag, startPoint x: 491, startPoint y: 117, endPoint x: 469, endPoint y: 128, distance: 24.4
click at [492, 117] on button "Add" at bounding box center [498, 116] width 39 height 17
type input "0"
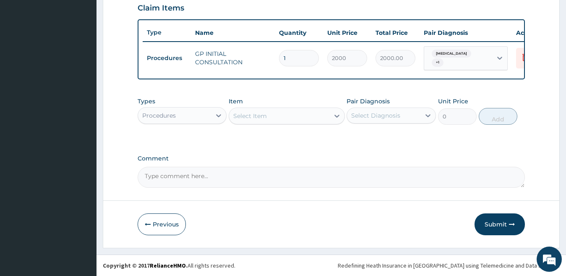
scroll to position [300, 0]
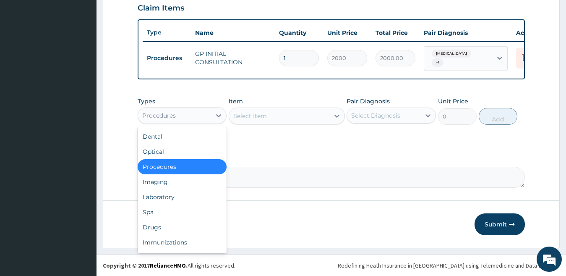
click at [176, 119] on div "Procedures" at bounding box center [174, 115] width 73 height 13
click at [158, 232] on div "Drugs" at bounding box center [182, 227] width 89 height 15
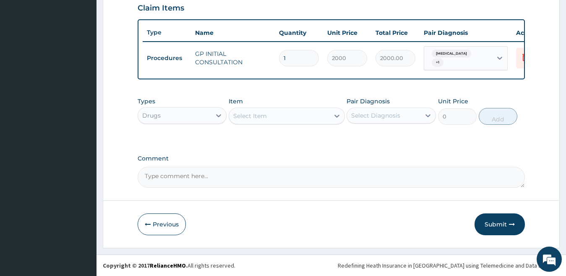
click at [246, 118] on div "Select Item" at bounding box center [250, 116] width 34 height 8
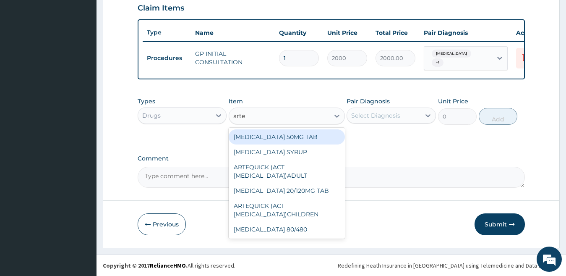
type input "arteq"
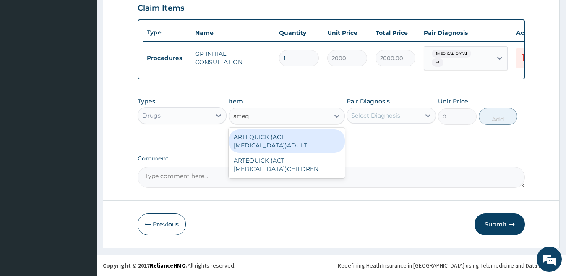
click at [284, 148] on div "ARTEQUICK (ACT ANTIMALARIAL)ADULT" at bounding box center [287, 141] width 116 height 24
type input "2500"
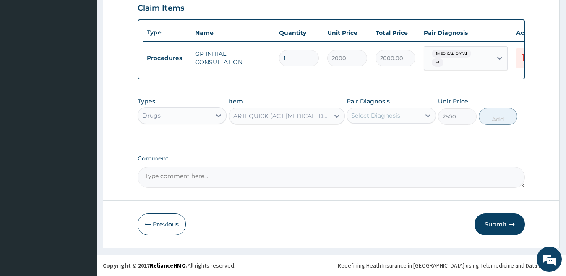
click at [405, 120] on div "Select Diagnosis" at bounding box center [383, 115] width 73 height 13
drag, startPoint x: 403, startPoint y: 136, endPoint x: 455, endPoint y: 124, distance: 53.5
click at [404, 136] on label "Falciparum malaria" at bounding box center [387, 136] width 52 height 8
checkbox input "true"
click at [495, 114] on button "Add" at bounding box center [498, 116] width 39 height 17
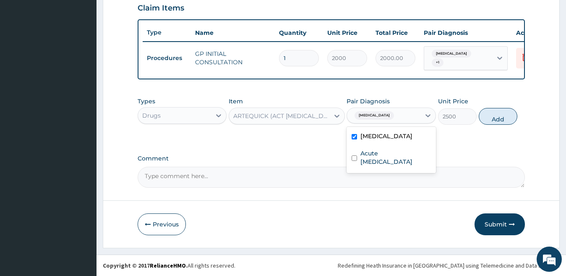
type input "0"
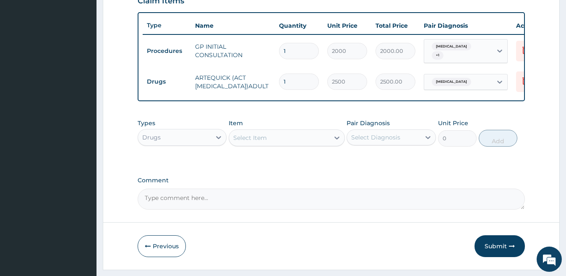
click at [268, 144] on div "Select Item" at bounding box center [279, 137] width 100 height 13
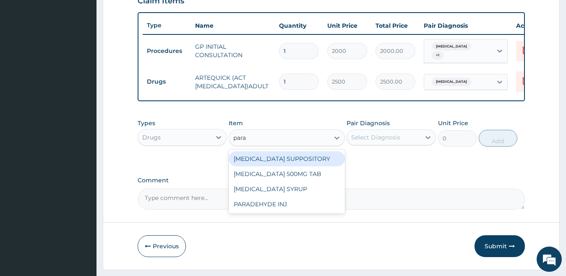
type input "parac"
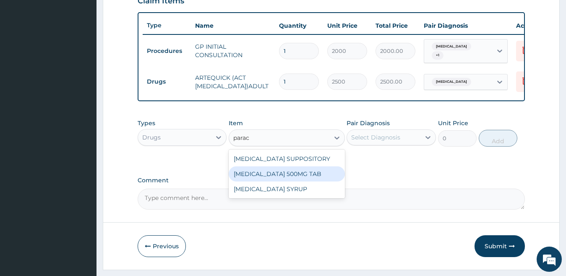
click at [293, 181] on div "PARACETAMOL 500MG TAB" at bounding box center [287, 173] width 116 height 15
type input "15"
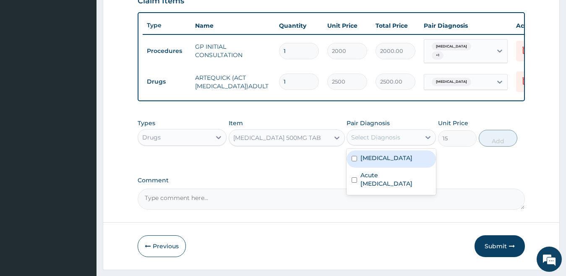
click at [377, 141] on div "Select Diagnosis" at bounding box center [375, 137] width 49 height 8
click at [382, 162] on label "Falciparum malaria" at bounding box center [387, 158] width 52 height 8
checkbox input "true"
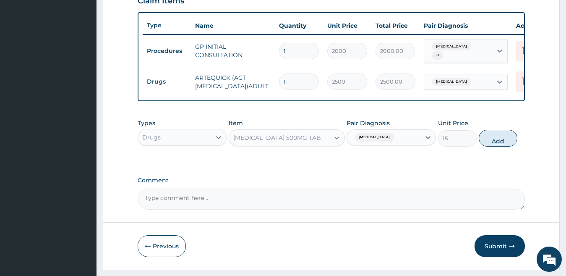
click at [488, 146] on button "Add" at bounding box center [498, 138] width 39 height 17
type input "0"
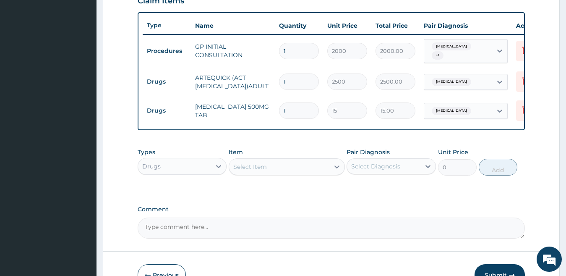
type input "18"
type input "270.00"
type input "18"
click at [267, 171] on div "Select Item" at bounding box center [250, 166] width 34 height 8
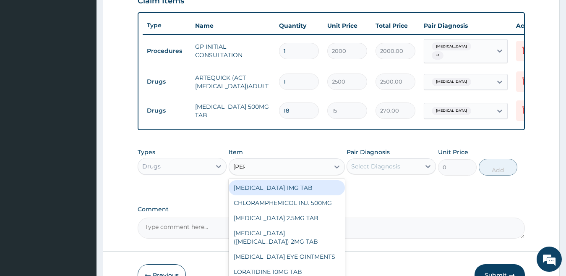
type input "lorat"
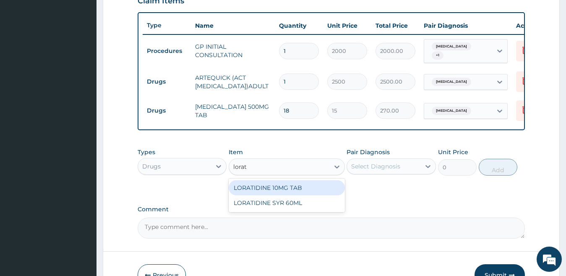
click at [270, 193] on div "LORATIDINE 10MG TAB" at bounding box center [287, 187] width 116 height 15
type input "45"
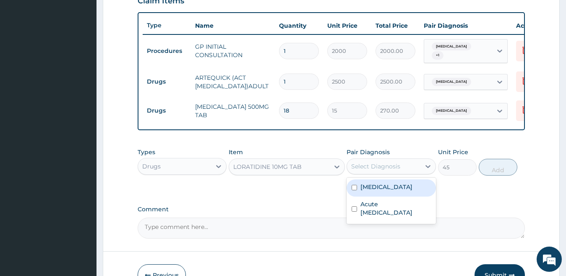
click at [389, 170] on div "Select Diagnosis" at bounding box center [375, 166] width 49 height 8
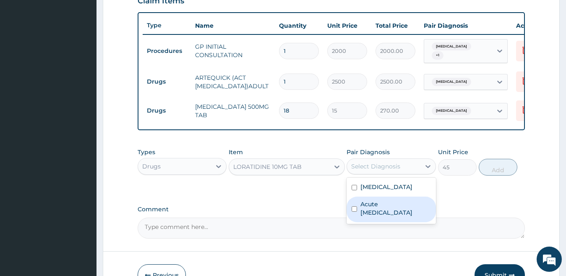
click at [396, 210] on label "Acute [MEDICAL_DATA]" at bounding box center [396, 208] width 71 height 17
checkbox input "true"
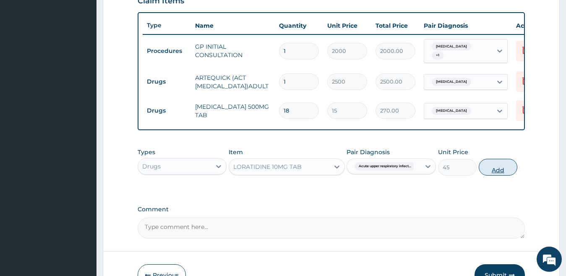
click at [502, 175] on button "Add" at bounding box center [498, 167] width 39 height 17
type input "0"
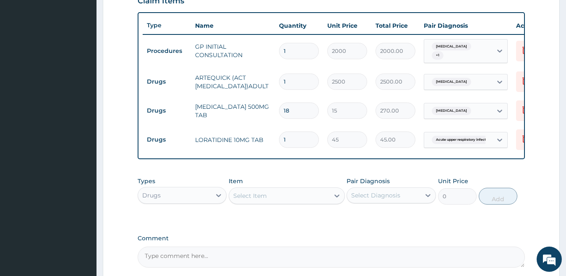
type input "0.00"
type input "5"
type input "225.00"
type input "4"
type input "180.00"
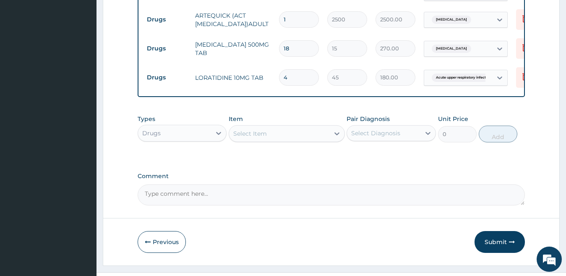
scroll to position [384, 0]
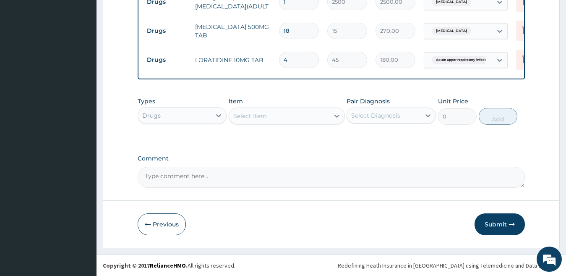
type input "4"
click at [239, 120] on div "Select Item" at bounding box center [250, 116] width 34 height 8
type input "predn"
click at [269, 146] on div "PREDNISOLONE 5MG TAB" at bounding box center [287, 137] width 116 height 18
click at [269, 142] on div "PREDNISOLONE 5MG TAB" at bounding box center [287, 136] width 116 height 15
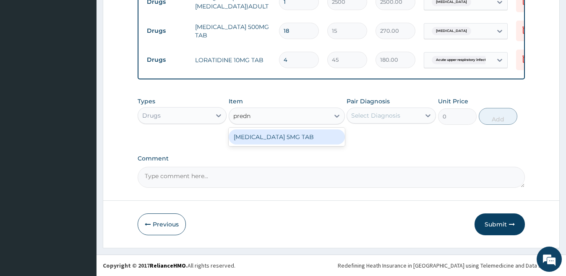
type input "25"
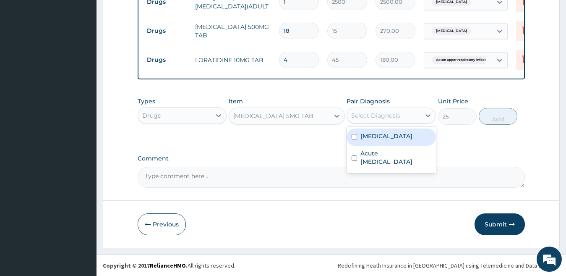
click at [360, 120] on div "Select Diagnosis" at bounding box center [375, 115] width 49 height 8
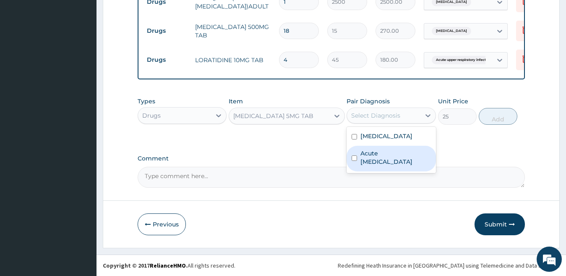
click at [379, 160] on label "Acute [MEDICAL_DATA]" at bounding box center [396, 157] width 71 height 17
checkbox input "true"
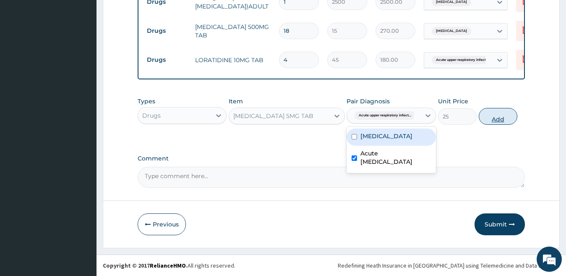
click at [483, 119] on button "Add" at bounding box center [498, 116] width 39 height 17
type input "0"
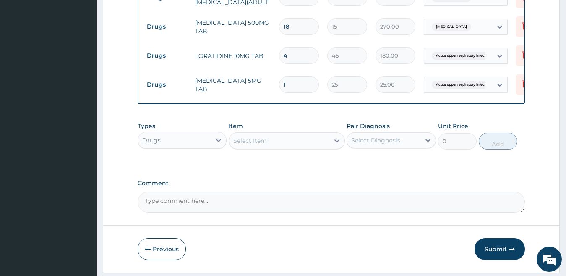
type input "10"
type input "250.00"
type input "10"
click at [302, 59] on input "4" at bounding box center [299, 55] width 40 height 16
drag, startPoint x: 302, startPoint y: 59, endPoint x: 278, endPoint y: 65, distance: 24.7
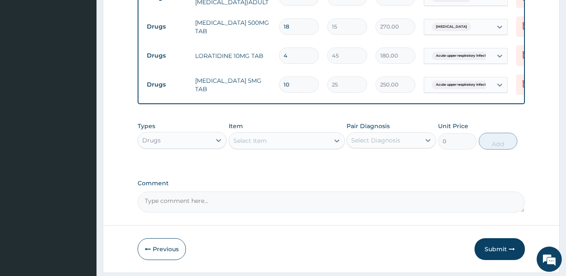
click at [280, 64] on td "4" at bounding box center [299, 55] width 48 height 25
type input "5"
type input "225.00"
type input "5"
click at [288, 145] on div "Select Item" at bounding box center [279, 140] width 100 height 13
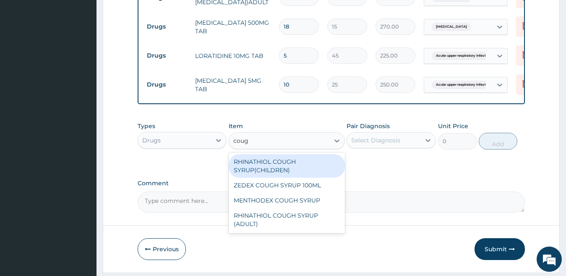
type input "cough"
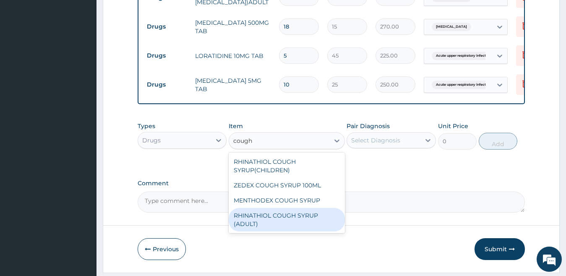
click at [277, 222] on div "RHINATHIOL COUGH SYRUP (ADULT)" at bounding box center [287, 220] width 116 height 24
type input "1404"
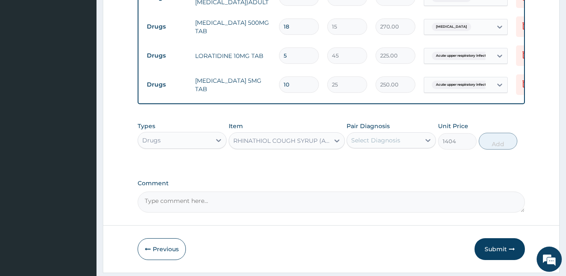
click at [364, 144] on div "Select Diagnosis" at bounding box center [375, 140] width 49 height 8
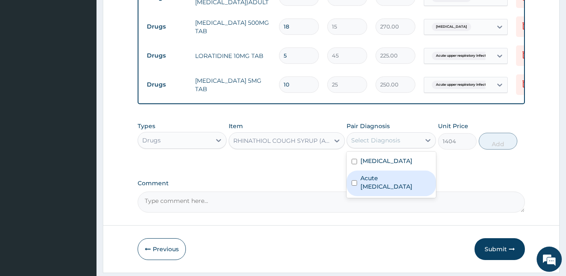
drag, startPoint x: 373, startPoint y: 170, endPoint x: 378, endPoint y: 190, distance: 20.5
click at [378, 190] on div "Falciparum malaria Acute upper respiratory infection" at bounding box center [391, 175] width 89 height 46
click at [378, 190] on label "Acute upper respiratory infection" at bounding box center [396, 182] width 71 height 17
checkbox input "true"
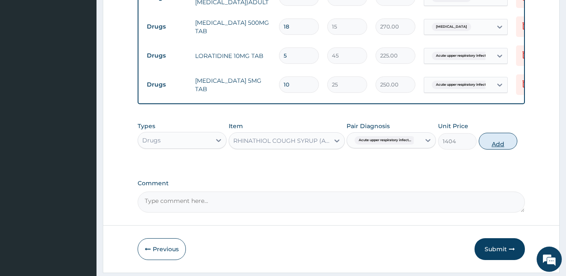
click at [492, 149] on button "Add" at bounding box center [498, 141] width 39 height 17
type input "0"
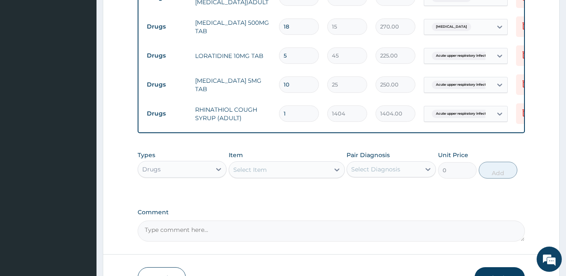
click at [255, 174] on div "Select Item" at bounding box center [250, 169] width 34 height 8
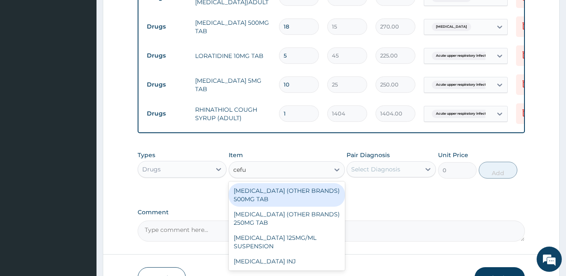
type input "cefur"
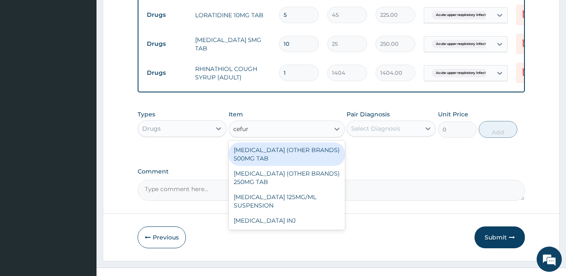
scroll to position [445, 0]
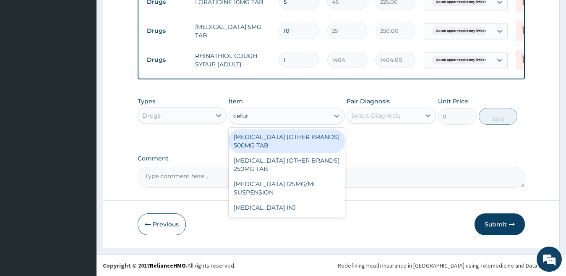
click at [295, 143] on div "CEFUROXIME (OTHER BRANDS) 500MG TAB" at bounding box center [287, 141] width 116 height 24
type input "156"
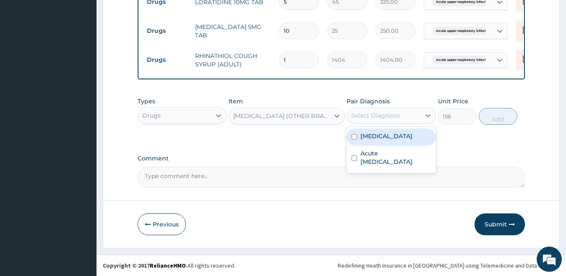
click at [361, 116] on div "Select Diagnosis" at bounding box center [375, 115] width 49 height 8
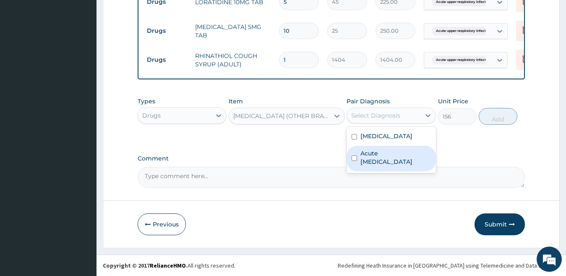
click at [375, 156] on label "Acute upper respiratory infection" at bounding box center [396, 157] width 71 height 17
checkbox input "true"
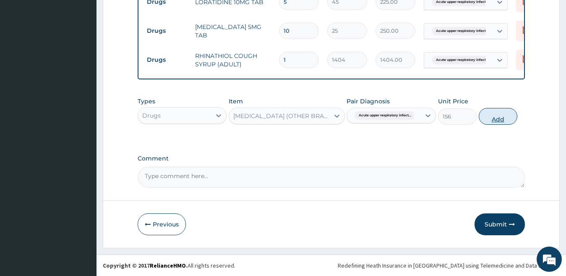
click at [487, 116] on button "Add" at bounding box center [498, 116] width 39 height 17
type input "0"
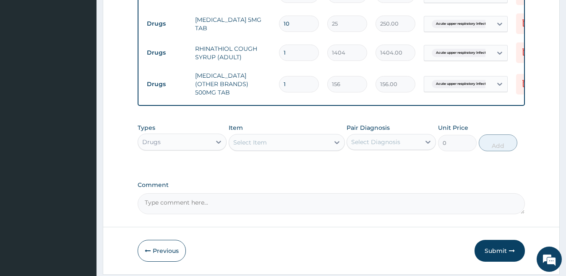
type input "10"
type input "1560.00"
type input "10"
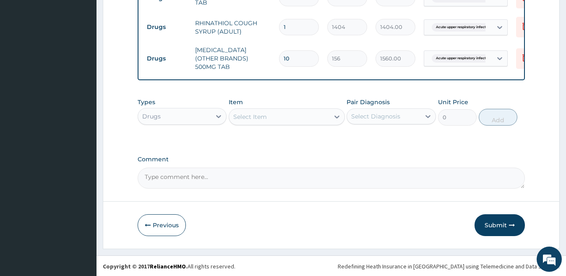
scroll to position [474, 0]
click at [503, 223] on button "Submit" at bounding box center [500, 224] width 50 height 22
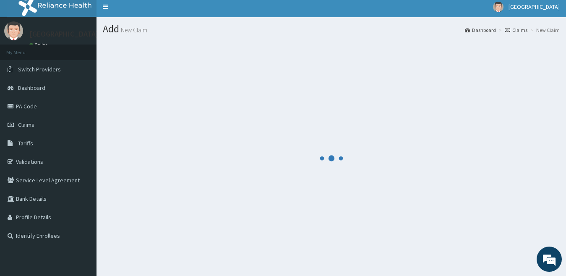
scroll to position [0, 0]
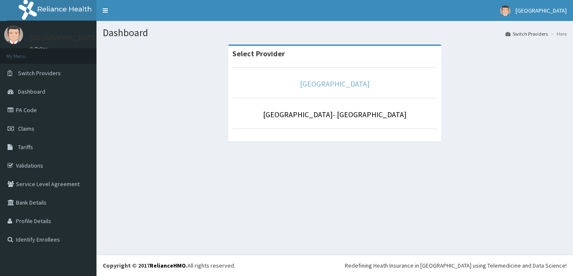
click at [310, 84] on link "[GEOGRAPHIC_DATA]" at bounding box center [335, 84] width 70 height 10
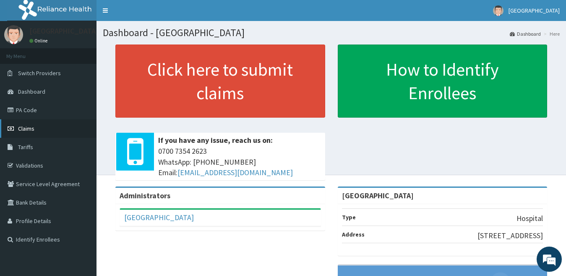
click at [23, 131] on span "Claims" at bounding box center [26, 129] width 16 height 8
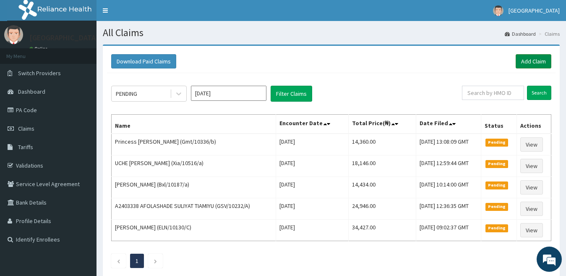
click at [529, 57] on link "Add Claim" at bounding box center [534, 61] width 36 height 14
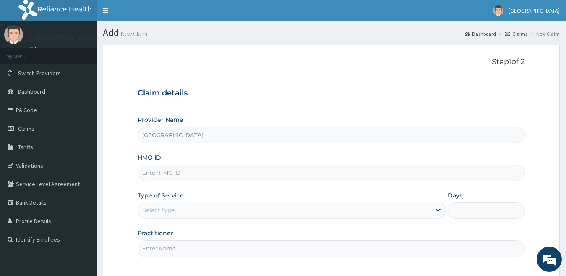
click at [181, 174] on input "HMO ID" at bounding box center [332, 173] width 388 height 16
drag, startPoint x: 0, startPoint y: 0, endPoint x: 181, endPoint y: 174, distance: 251.1
paste input "ELN/10676/C"
type input "ELN/10676/C"
click at [210, 205] on div "Select type" at bounding box center [284, 209] width 293 height 13
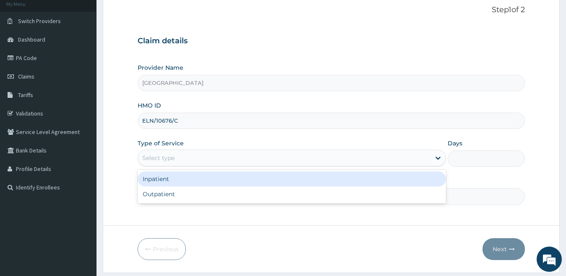
scroll to position [77, 0]
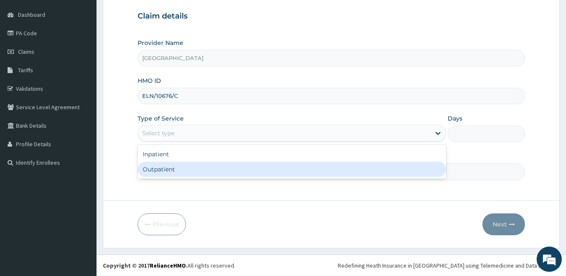
click at [187, 177] on div "Outpatient" at bounding box center [292, 169] width 309 height 15
type input "1"
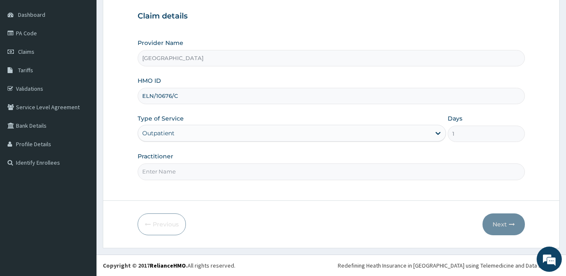
click at [186, 168] on input "Practitioner" at bounding box center [332, 171] width 388 height 16
type input "dr [PERSON_NAME]"
click at [497, 223] on button "Next" at bounding box center [504, 224] width 42 height 22
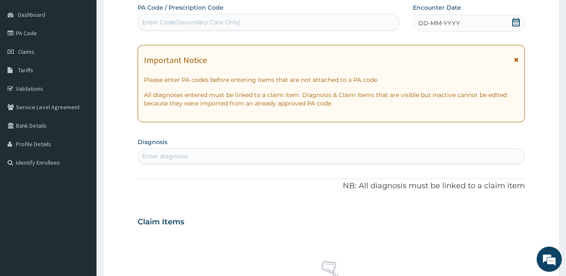
click at [420, 22] on span "DD-MM-YYYY" at bounding box center [439, 23] width 42 height 8
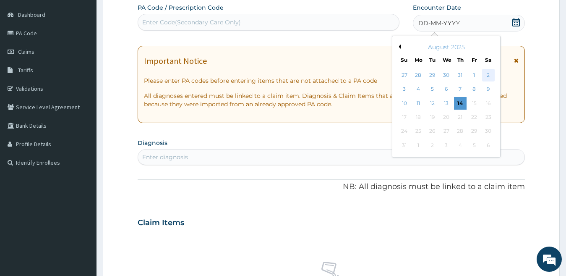
click at [490, 74] on div "2" at bounding box center [488, 75] width 13 height 13
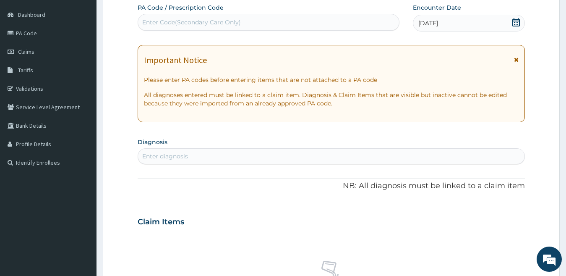
click at [170, 155] on div "Enter diagnosis" at bounding box center [165, 156] width 46 height 8
type input "plasmod"
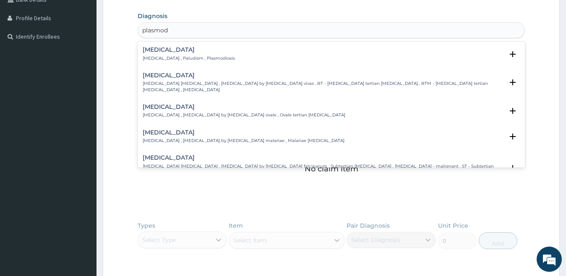
scroll to position [42, 0]
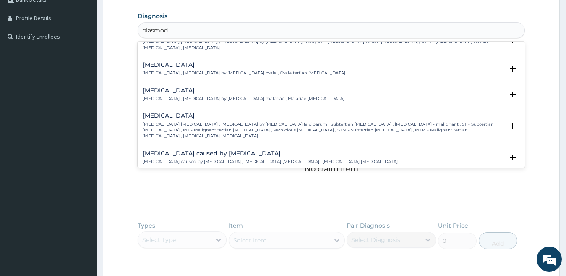
click at [161, 121] on p "[MEDICAL_DATA] [MEDICAL_DATA] , [MEDICAL_DATA] by [MEDICAL_DATA] falciparum , S…" at bounding box center [323, 130] width 361 height 18
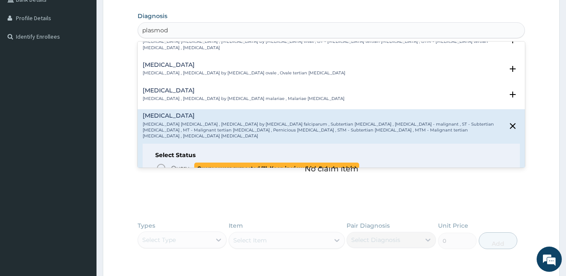
click at [162, 163] on icon "status option query" at bounding box center [161, 168] width 10 height 10
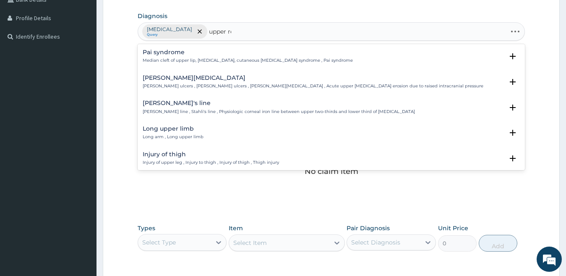
type input "upper re"
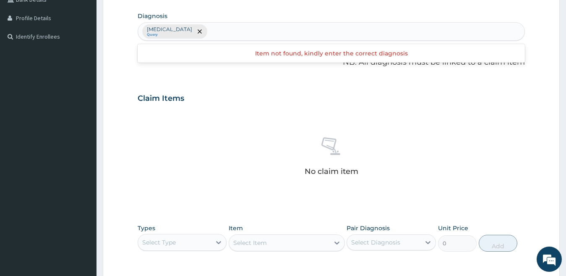
click at [230, 28] on div "[MEDICAL_DATA] Query" at bounding box center [331, 32] width 387 height 18
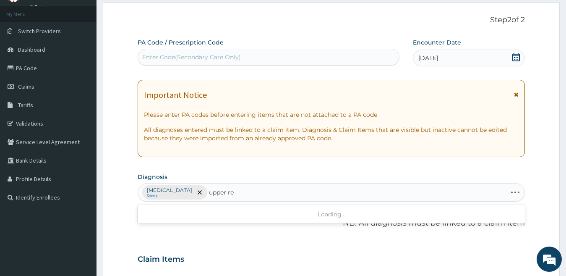
type input "upper res"
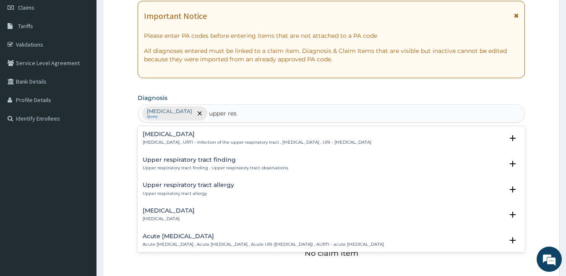
scroll to position [126, 0]
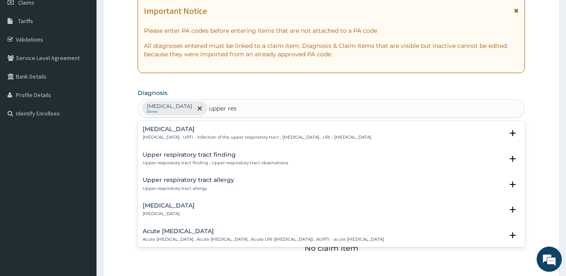
click at [214, 236] on div "Acute [MEDICAL_DATA] Acute [MEDICAL_DATA] , Acute [MEDICAL_DATA] , Acute URI ([…" at bounding box center [263, 235] width 241 height 15
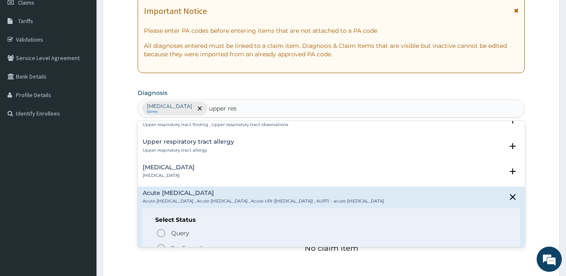
scroll to position [42, 0]
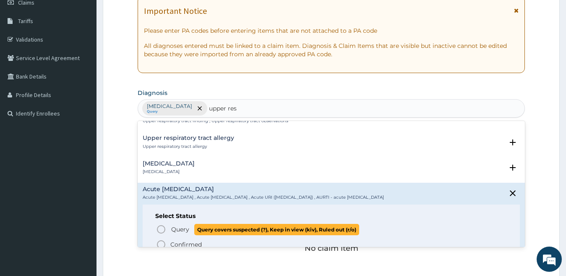
click at [163, 229] on icon "status option query" at bounding box center [161, 229] width 10 height 10
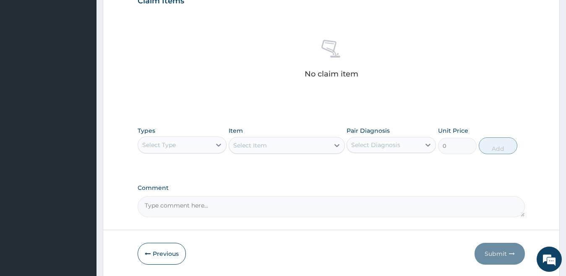
scroll to position [330, 0]
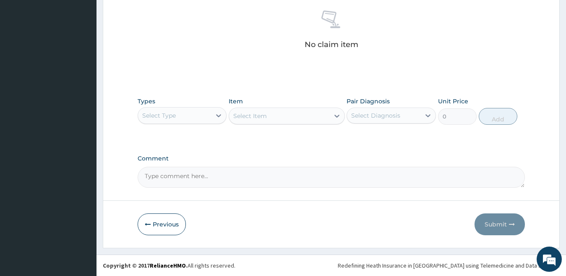
click at [199, 117] on div "Select Type" at bounding box center [174, 115] width 73 height 13
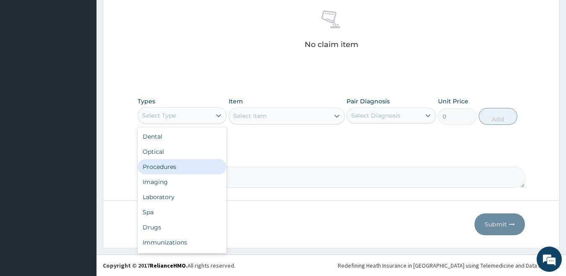
click at [184, 167] on div "Procedures" at bounding box center [182, 166] width 89 height 15
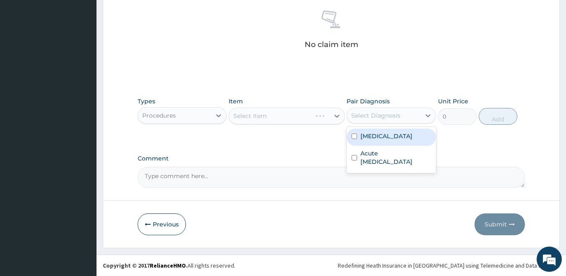
click at [381, 119] on div "Select Diagnosis" at bounding box center [375, 115] width 49 height 8
click at [375, 137] on label "[MEDICAL_DATA]" at bounding box center [387, 136] width 52 height 8
checkbox input "true"
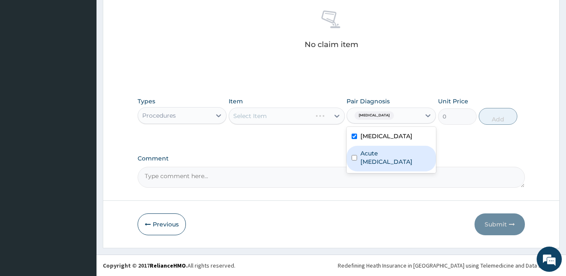
click at [380, 156] on label "Acute [MEDICAL_DATA]" at bounding box center [396, 157] width 71 height 17
checkbox input "true"
click at [279, 117] on div "Select Item" at bounding box center [287, 115] width 116 height 17
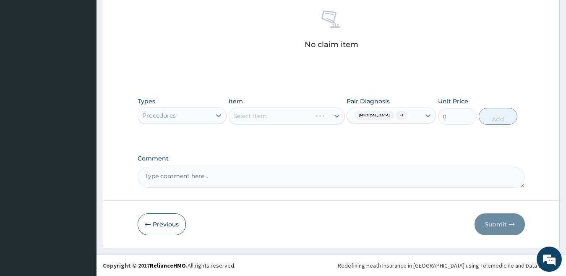
click at [280, 117] on div "Select Item" at bounding box center [287, 115] width 116 height 17
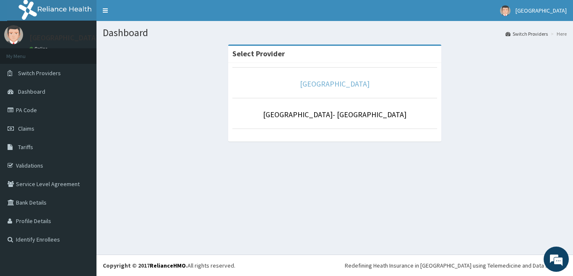
click at [305, 84] on link "[GEOGRAPHIC_DATA]" at bounding box center [335, 84] width 70 height 10
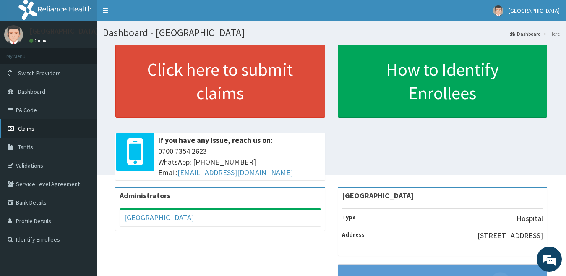
click at [26, 127] on span "Claims" at bounding box center [26, 129] width 16 height 8
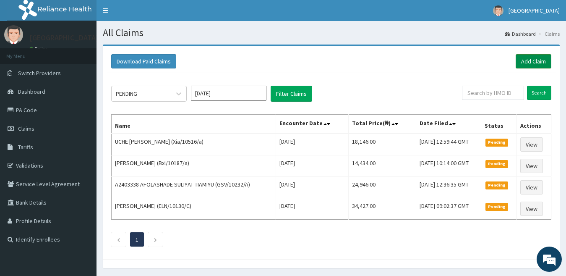
click at [526, 63] on link "Add Claim" at bounding box center [534, 61] width 36 height 14
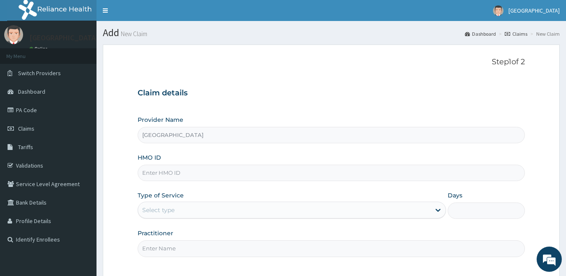
type input "[GEOGRAPHIC_DATA]"
click at [222, 171] on input "HMO ID" at bounding box center [332, 173] width 388 height 16
paste input "ELN/10676/C"
type input "ELN/10676/C"
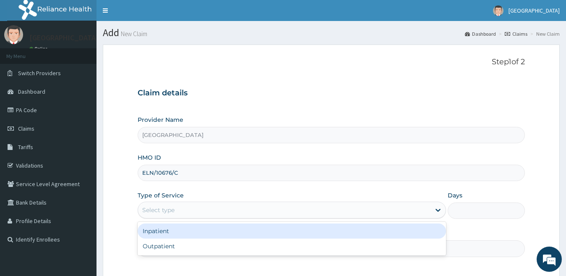
click at [189, 210] on div "Select type" at bounding box center [284, 209] width 293 height 13
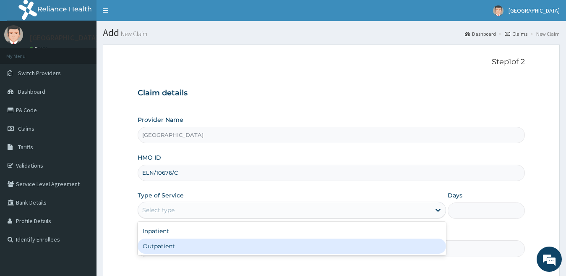
click at [200, 247] on div "Outpatient" at bounding box center [292, 245] width 309 height 15
type input "1"
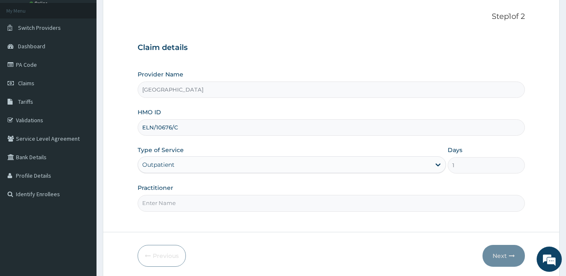
scroll to position [77, 0]
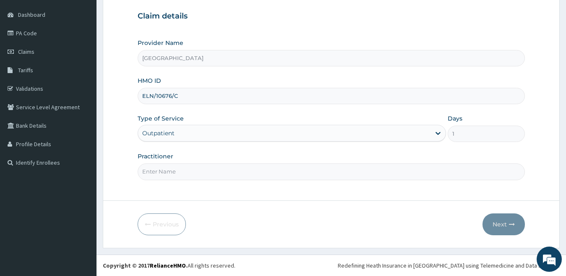
click at [262, 176] on input "Practitioner" at bounding box center [332, 171] width 388 height 16
type input "dr durotimi"
click at [501, 227] on button "Next" at bounding box center [504, 224] width 42 height 22
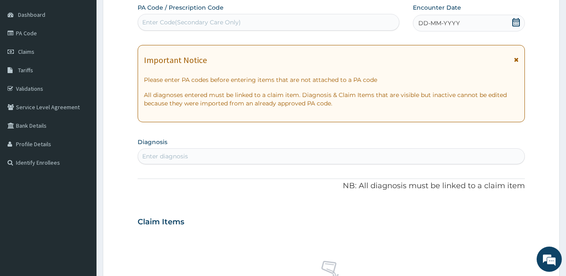
click at [432, 22] on span "DD-MM-YYYY" at bounding box center [439, 23] width 42 height 8
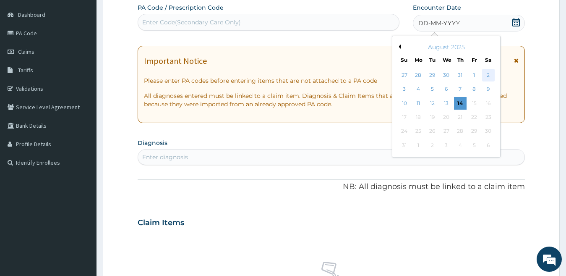
click at [487, 75] on div "2" at bounding box center [488, 75] width 13 height 13
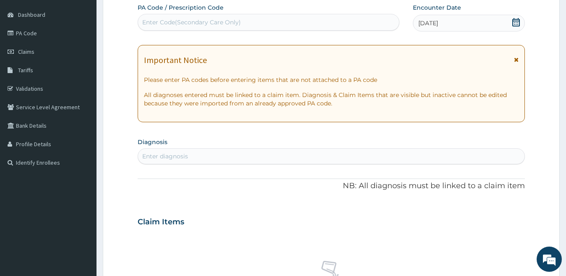
click at [230, 156] on div "Enter diagnosis" at bounding box center [331, 155] width 387 height 13
type input "plasmo"
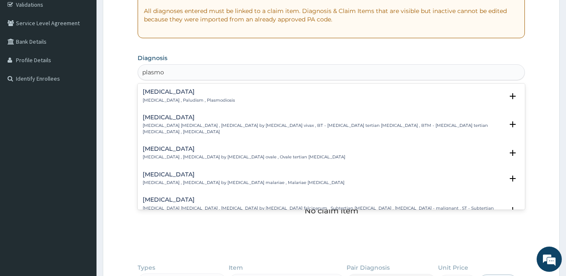
scroll to position [42, 0]
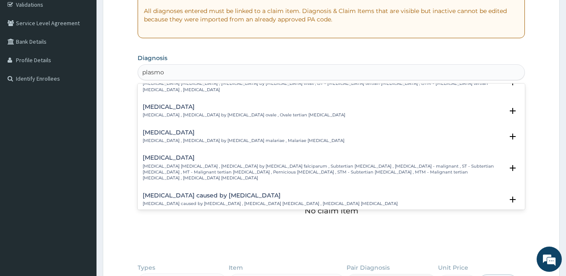
click at [218, 163] on p "Falciparum malaria , Malignant tertian malaria , Malaria by Plasmodium falcipar…" at bounding box center [323, 172] width 361 height 18
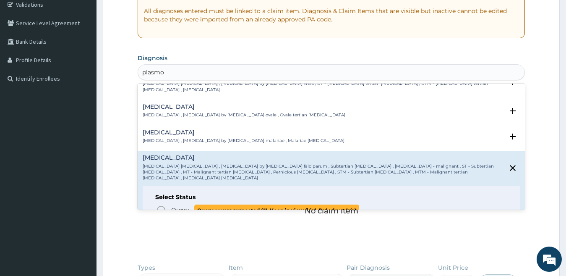
drag, startPoint x: 160, startPoint y: 198, endPoint x: 199, endPoint y: 173, distance: 46.0
click at [161, 205] on icon "status option query" at bounding box center [161, 210] width 10 height 10
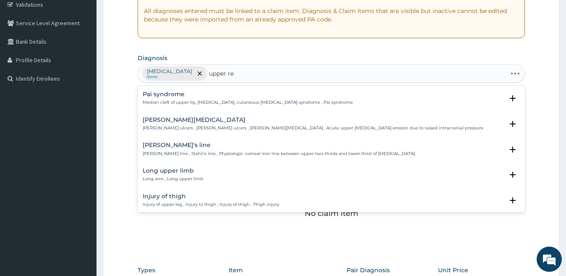
type input "upper res"
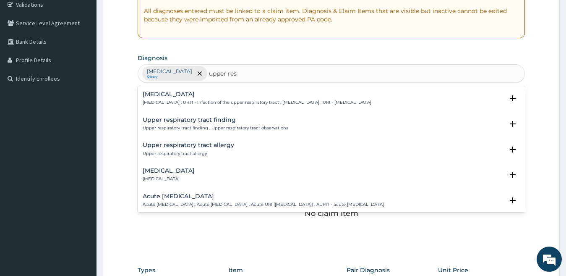
click at [194, 201] on p "Acute upper respiratory infection , Acute upper respiratory tract infection , A…" at bounding box center [263, 204] width 241 height 6
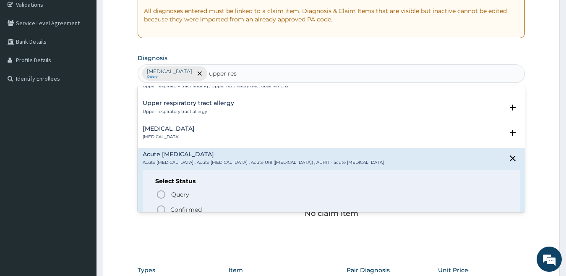
click at [167, 208] on span "Confirmed" at bounding box center [332, 209] width 352 height 10
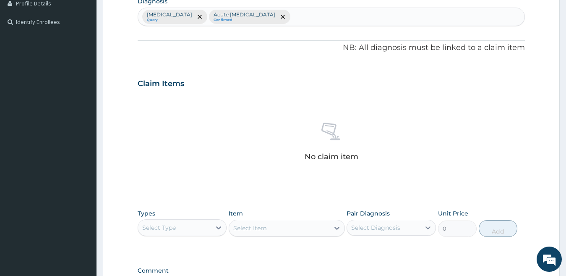
scroll to position [287, 0]
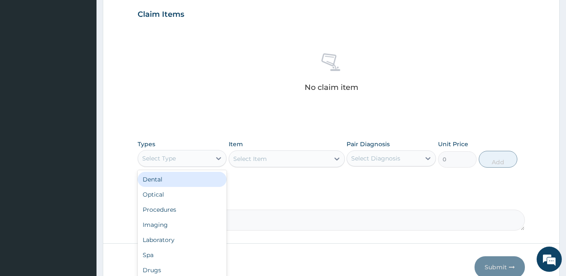
click at [192, 158] on div "Select Type" at bounding box center [174, 158] width 73 height 13
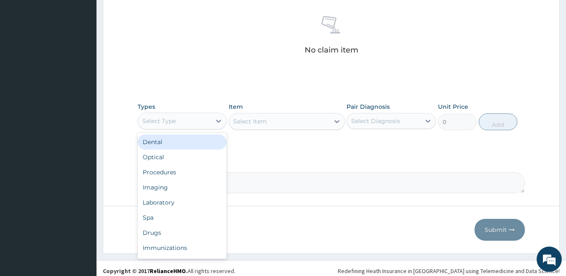
scroll to position [330, 0]
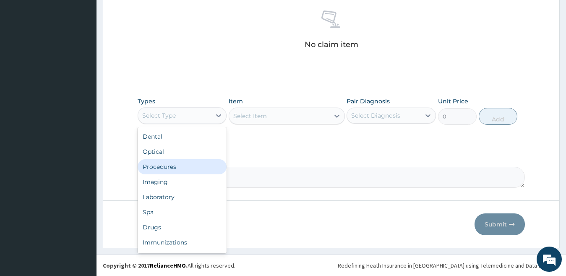
click at [175, 165] on div "Procedures" at bounding box center [182, 166] width 89 height 15
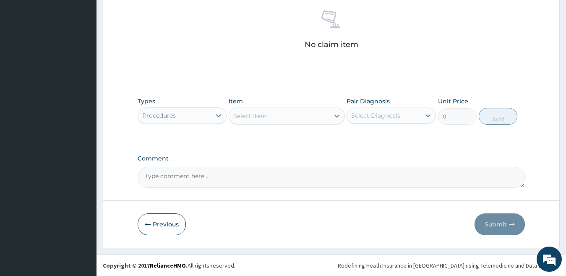
click at [272, 113] on div "Select Item" at bounding box center [279, 115] width 100 height 13
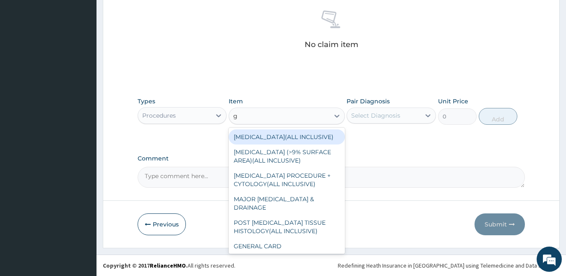
type input "gp"
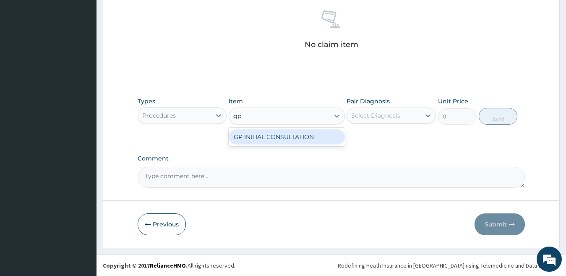
drag, startPoint x: 268, startPoint y: 135, endPoint x: 287, endPoint y: 131, distance: 19.8
click at [269, 135] on div "GP INITIAL CONSULTATION" at bounding box center [287, 136] width 116 height 15
type input "2000"
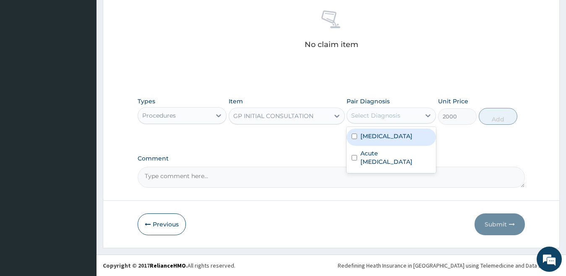
click at [385, 113] on div "Select Diagnosis" at bounding box center [375, 115] width 49 height 8
click at [389, 139] on label "[MEDICAL_DATA]" at bounding box center [387, 136] width 52 height 8
checkbox input "true"
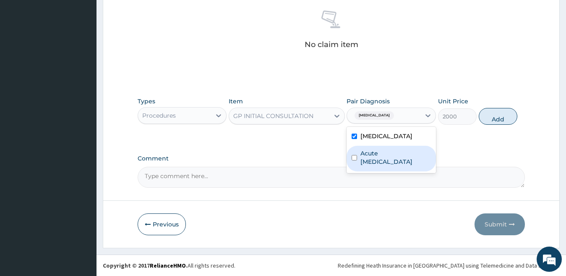
click at [395, 162] on label "Acute upper respiratory infection" at bounding box center [396, 157] width 71 height 17
checkbox input "true"
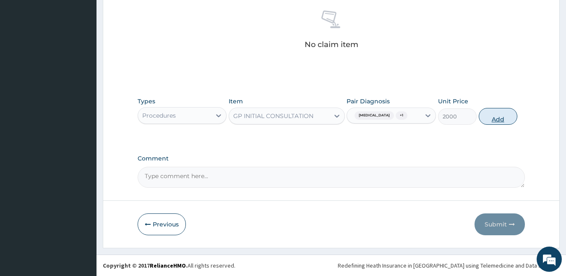
click at [496, 118] on button "Add" at bounding box center [498, 116] width 39 height 17
type input "0"
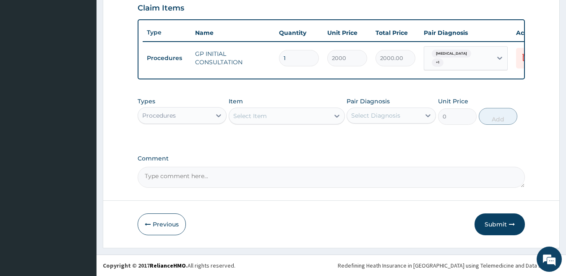
scroll to position [300, 0]
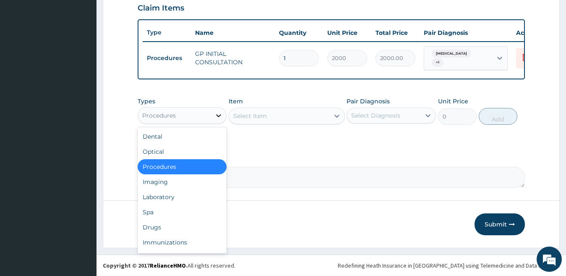
click at [214, 117] on div at bounding box center [218, 115] width 15 height 15
click at [171, 189] on div "Laboratory" at bounding box center [182, 196] width 89 height 15
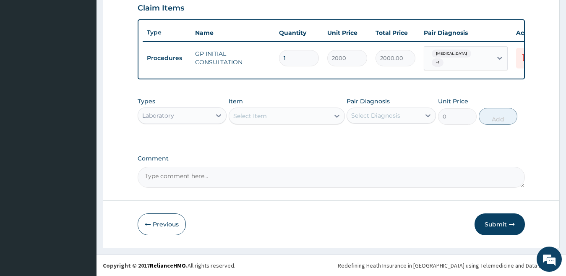
click at [248, 117] on div "Select Item" at bounding box center [250, 116] width 34 height 8
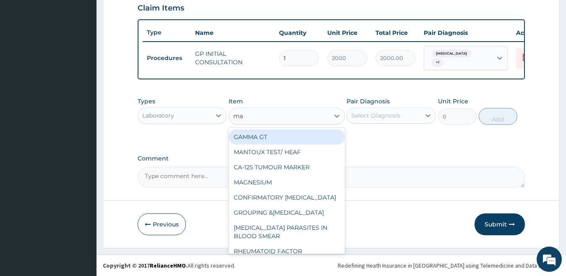
type input "mal"
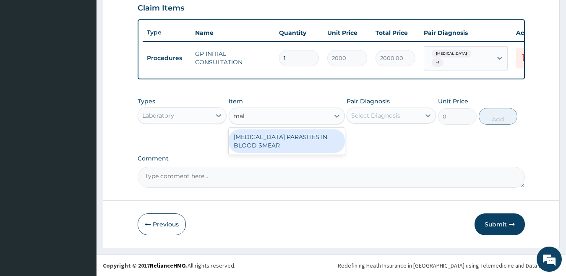
click at [269, 144] on div "MALARIA PARASITES IN BLOOD SMEAR" at bounding box center [287, 141] width 116 height 24
type input "1700"
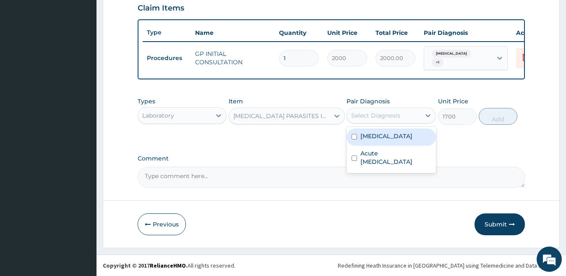
drag, startPoint x: 366, startPoint y: 115, endPoint x: 370, endPoint y: 126, distance: 11.1
click at [366, 116] on div "Select Diagnosis" at bounding box center [375, 115] width 49 height 8
click at [376, 134] on label "[MEDICAL_DATA]" at bounding box center [387, 136] width 52 height 8
checkbox input "true"
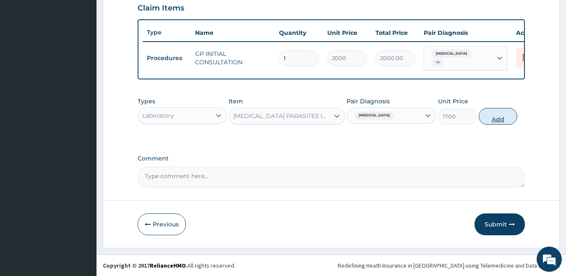
click at [486, 115] on button "Add" at bounding box center [498, 116] width 39 height 17
type input "0"
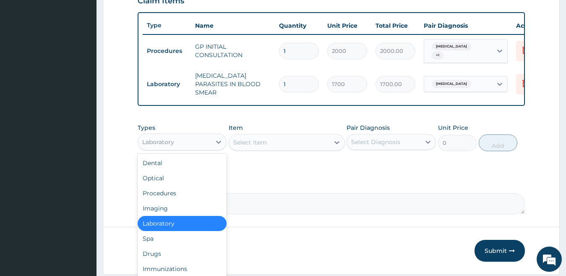
click at [192, 145] on div "Laboratory" at bounding box center [174, 141] width 73 height 13
click at [179, 254] on div "Drugs" at bounding box center [182, 253] width 89 height 15
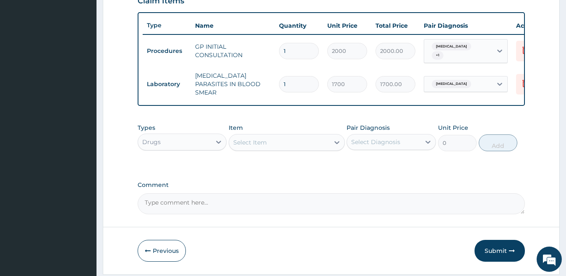
click at [247, 146] on div "Select Item" at bounding box center [250, 142] width 34 height 8
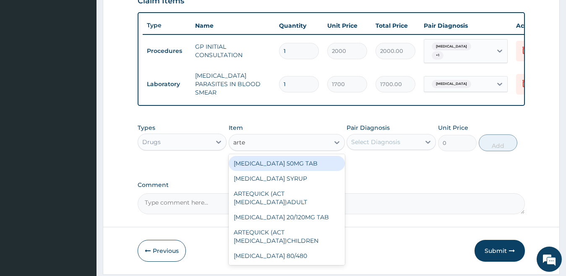
type input "arteq"
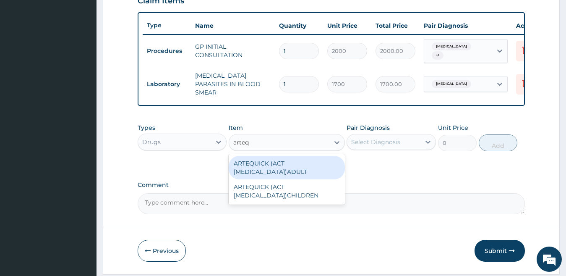
click at [262, 163] on div "ARTEQUICK (ACT [MEDICAL_DATA])ADULT" at bounding box center [287, 168] width 116 height 24
type input "2500"
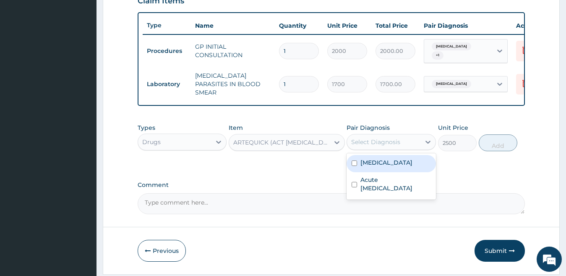
drag, startPoint x: 395, startPoint y: 142, endPoint x: 395, endPoint y: 151, distance: 9.2
click at [395, 143] on div "Select Diagnosis" at bounding box center [375, 142] width 49 height 8
drag, startPoint x: 395, startPoint y: 169, endPoint x: 454, endPoint y: 157, distance: 59.9
click at [396, 167] on label "[MEDICAL_DATA]" at bounding box center [387, 162] width 52 height 8
checkbox input "true"
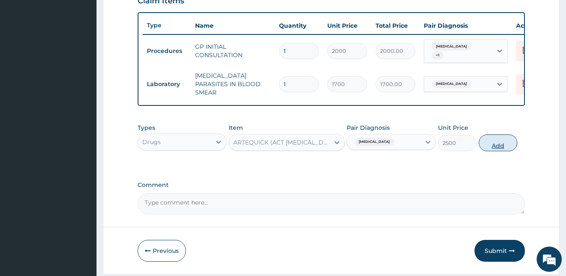
click at [484, 147] on button "Add" at bounding box center [498, 142] width 39 height 17
type input "0"
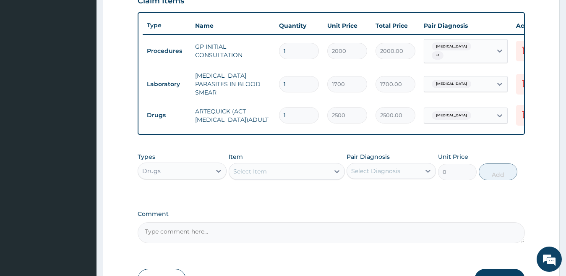
click at [268, 175] on div "Select Item" at bounding box center [279, 171] width 100 height 13
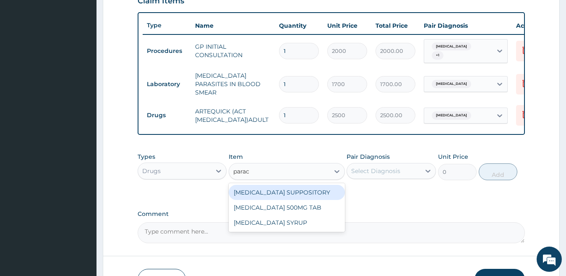
type input "parace"
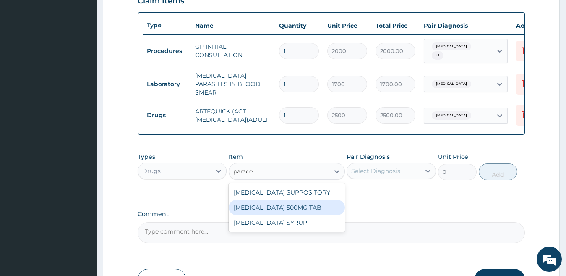
click at [298, 211] on div "[MEDICAL_DATA] 500MG TAB" at bounding box center [287, 207] width 116 height 15
type input "15"
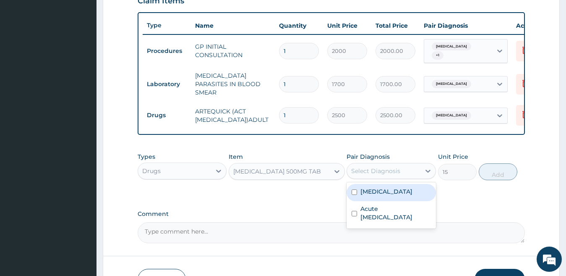
click at [417, 173] on div "Select Diagnosis" at bounding box center [383, 170] width 73 height 13
click at [407, 196] on label "[MEDICAL_DATA]" at bounding box center [387, 191] width 52 height 8
checkbox input "true"
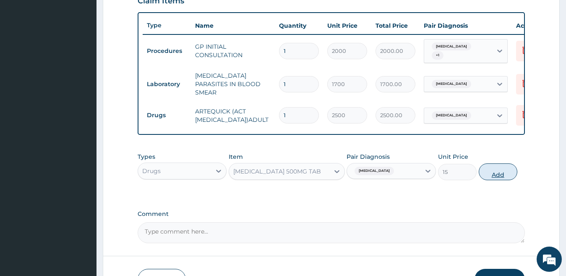
click at [500, 176] on button "Add" at bounding box center [498, 171] width 39 height 17
type input "0"
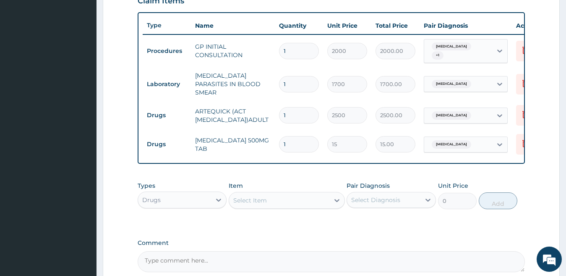
type input "18"
type input "270.00"
type input "18"
click at [301, 199] on div "Select Item" at bounding box center [279, 200] width 100 height 13
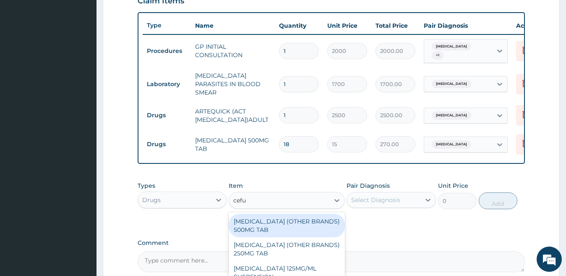
type input "cefur"
click at [268, 228] on div "[MEDICAL_DATA] (OTHER BRANDS) 500MG TAB" at bounding box center [287, 226] width 116 height 24
type input "156"
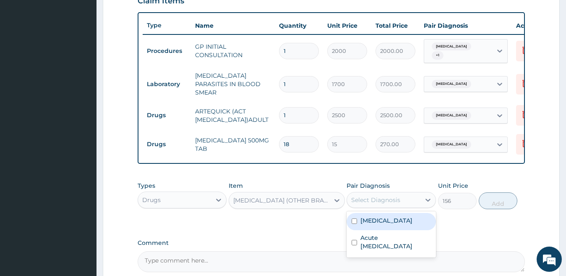
click at [389, 208] on div "Select Diagnosis" at bounding box center [391, 200] width 89 height 16
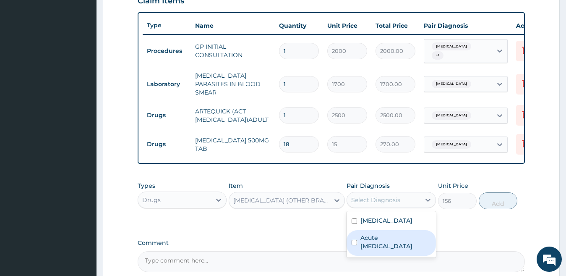
click at [391, 242] on label "Acute upper respiratory infection" at bounding box center [396, 241] width 71 height 17
checkbox input "true"
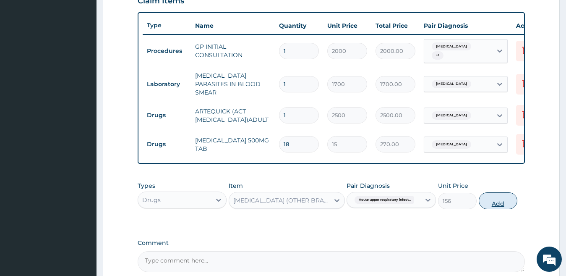
click at [496, 207] on button "Add" at bounding box center [498, 200] width 39 height 17
type input "0"
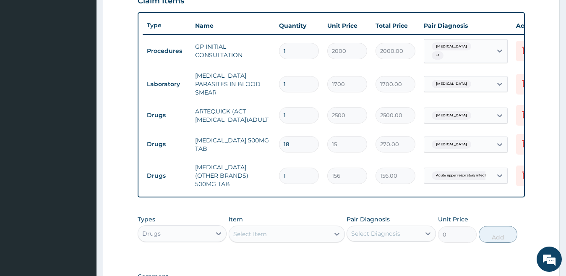
type input "10"
type input "1560.00"
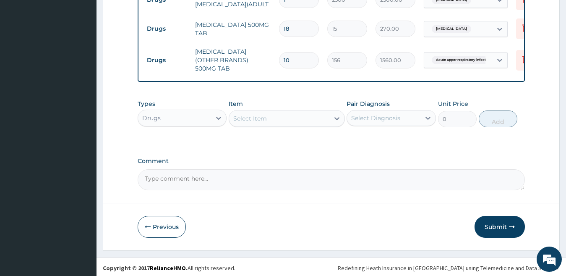
scroll to position [416, 0]
type input "10"
click at [254, 118] on div "Select Item" at bounding box center [250, 118] width 34 height 8
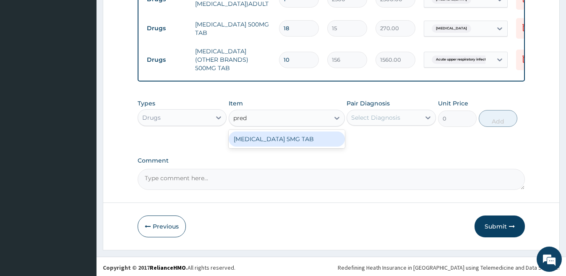
type input "predn"
click at [257, 133] on div "[MEDICAL_DATA] 5MG TAB" at bounding box center [287, 138] width 116 height 15
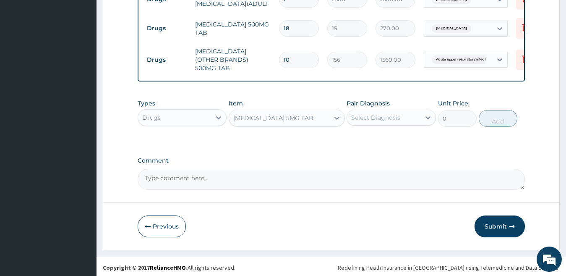
type input "25"
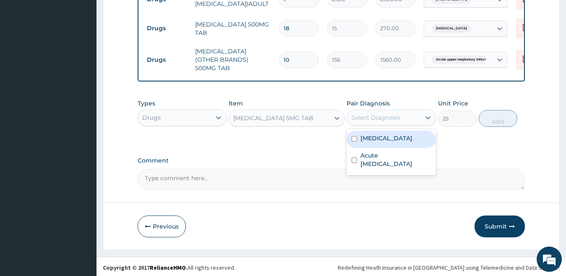
click at [356, 115] on div "Select Diagnosis" at bounding box center [375, 117] width 49 height 8
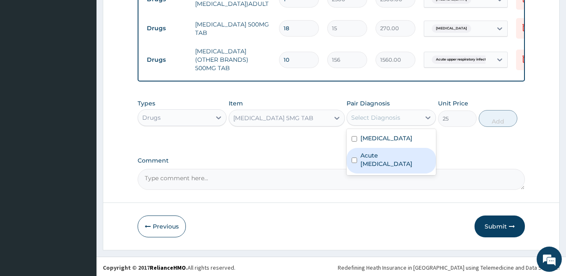
click at [374, 162] on label "Acute upper respiratory infection" at bounding box center [396, 159] width 71 height 17
checkbox input "true"
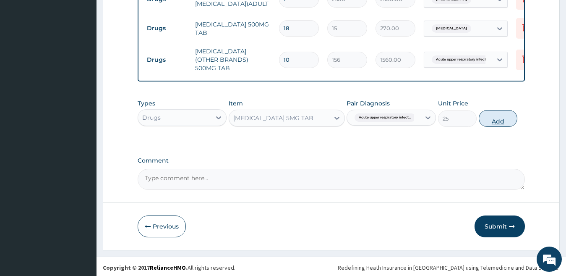
click at [488, 114] on button "Add" at bounding box center [498, 118] width 39 height 17
type input "0"
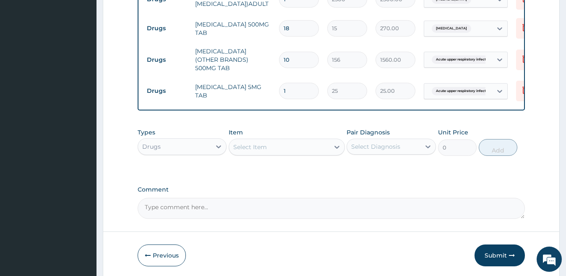
type input "10"
type input "250.00"
type input "10"
click at [268, 146] on div "Select Item" at bounding box center [279, 146] width 100 height 13
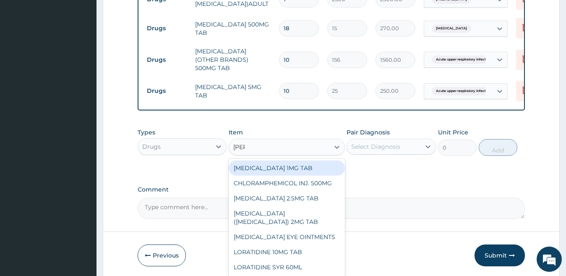
type input "lorat"
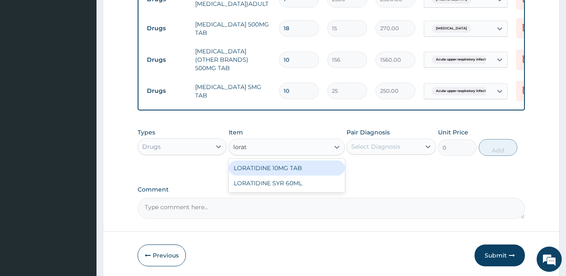
click at [270, 164] on div "LORATIDINE 10MG TAB" at bounding box center [287, 167] width 116 height 15
type input "45"
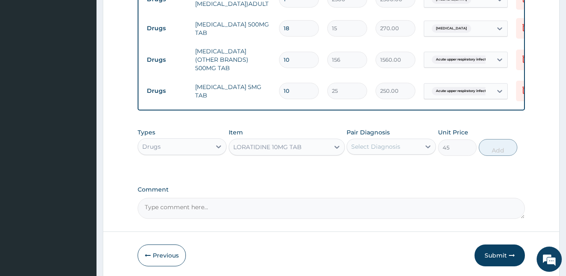
click at [361, 145] on div "Select Diagnosis" at bounding box center [375, 146] width 49 height 8
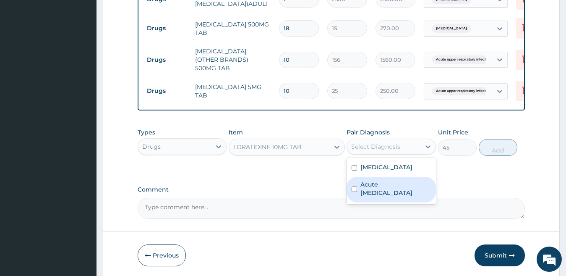
drag, startPoint x: 374, startPoint y: 186, endPoint x: 388, endPoint y: 175, distance: 18.2
click at [374, 187] on label "Acute upper respiratory infection" at bounding box center [396, 188] width 71 height 17
checkbox input "true"
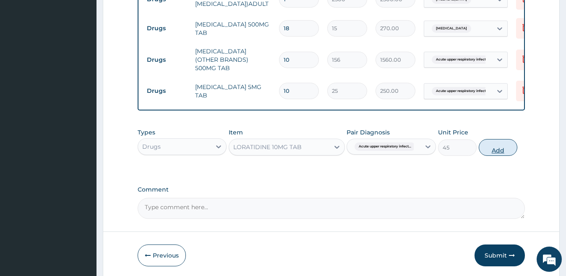
click at [494, 145] on button "Add" at bounding box center [498, 147] width 39 height 17
type input "0"
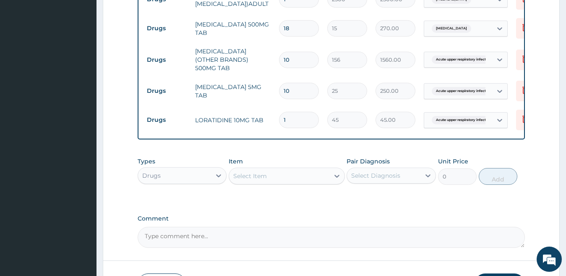
type input "0.00"
type input "5"
type input "225.00"
type input "5"
click at [267, 176] on div "Select Item" at bounding box center [250, 176] width 34 height 8
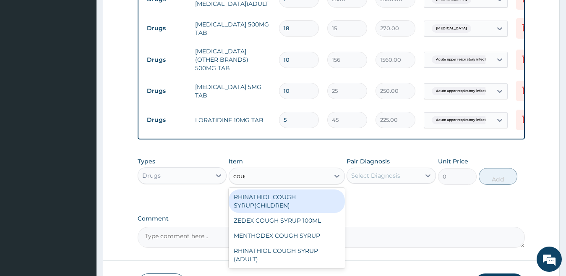
type input "cough"
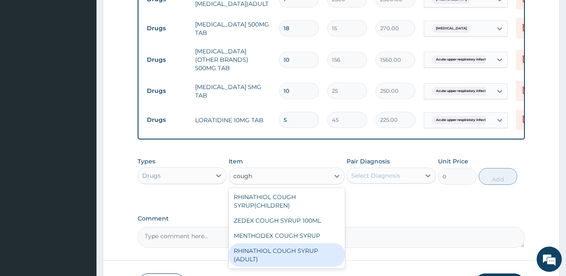
click at [247, 244] on div "RHINATHIOL COUGH SYRUP (ADULT)" at bounding box center [287, 255] width 116 height 24
type input "1404"
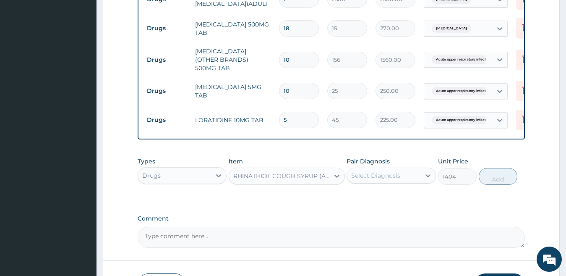
drag, startPoint x: 364, startPoint y: 175, endPoint x: 359, endPoint y: 183, distance: 8.7
click at [363, 179] on div "Select Diagnosis" at bounding box center [383, 175] width 73 height 13
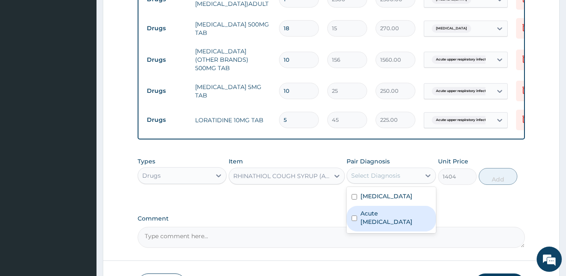
click at [364, 209] on label "Acute upper respiratory infection" at bounding box center [396, 217] width 71 height 17
checkbox input "true"
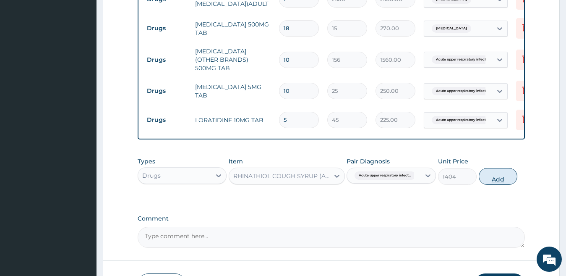
click at [497, 172] on button "Add" at bounding box center [498, 176] width 39 height 17
type input "0"
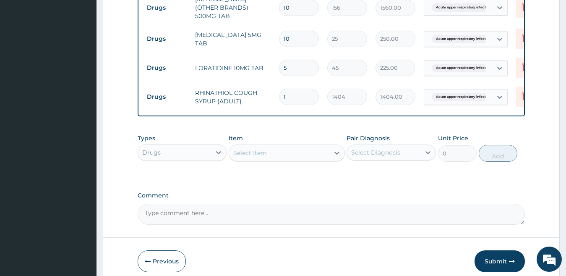
scroll to position [503, 0]
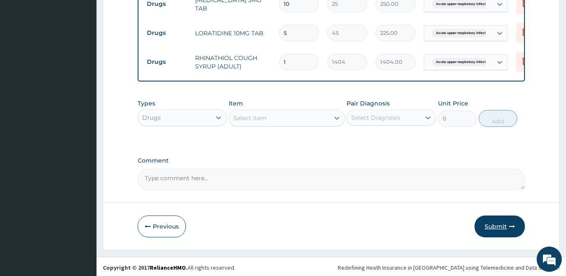
click at [487, 220] on button "Submit" at bounding box center [500, 226] width 50 height 22
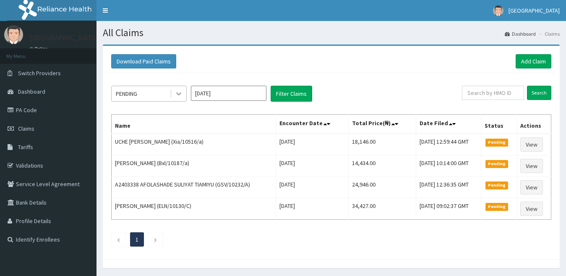
click at [177, 95] on icon at bounding box center [179, 93] width 8 height 8
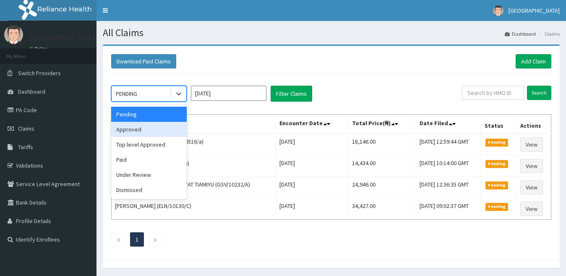
drag, startPoint x: 159, startPoint y: 131, endPoint x: 174, endPoint y: 122, distance: 17.5
click at [159, 131] on div "Approved" at bounding box center [149, 129] width 76 height 15
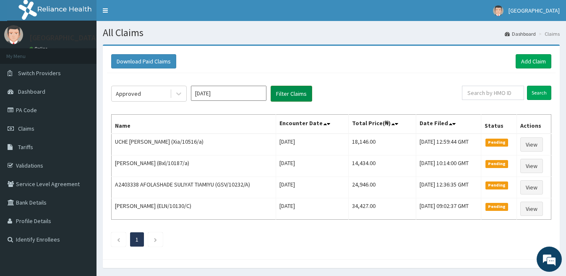
click at [285, 94] on button "Filter Claims" at bounding box center [292, 94] width 42 height 16
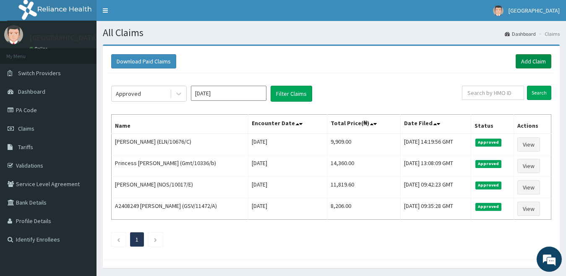
click at [538, 63] on link "Add Claim" at bounding box center [534, 61] width 36 height 14
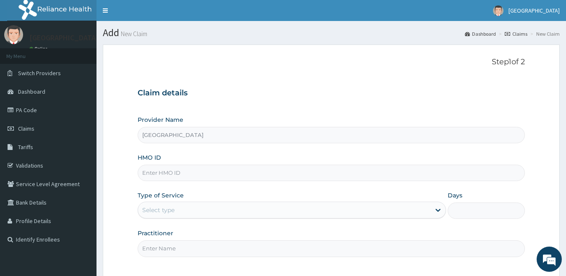
click at [229, 180] on input "HMO ID" at bounding box center [332, 173] width 388 height 16
paste input "Dmn/10015/a"
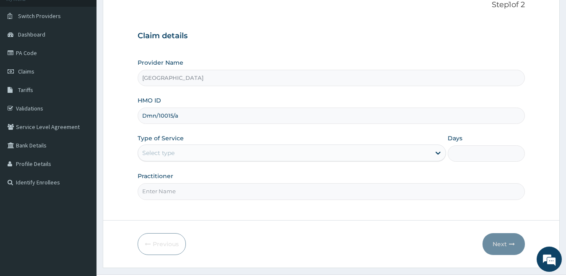
scroll to position [77, 0]
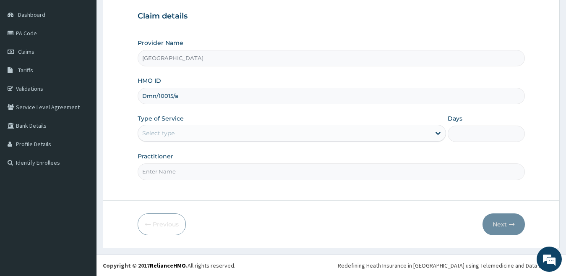
type input "Dmn/10015/a"
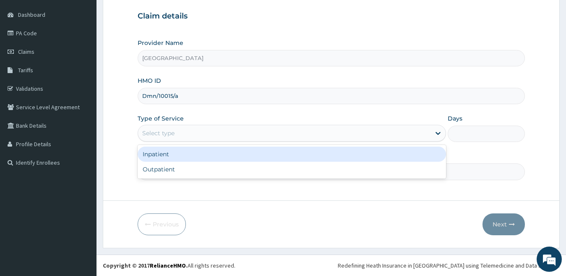
click at [206, 140] on div "Select type" at bounding box center [292, 133] width 309 height 17
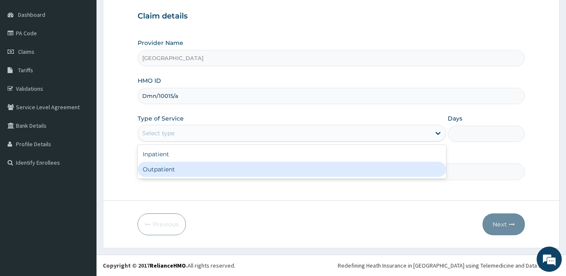
click at [204, 168] on div "Outpatient" at bounding box center [292, 169] width 309 height 15
type input "1"
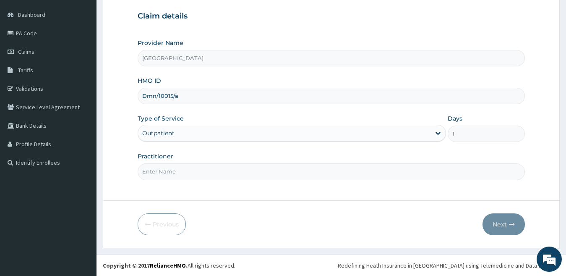
click at [203, 170] on input "Practitioner" at bounding box center [332, 171] width 388 height 16
type input "dr [PERSON_NAME]"
click at [507, 225] on button "Next" at bounding box center [504, 224] width 42 height 22
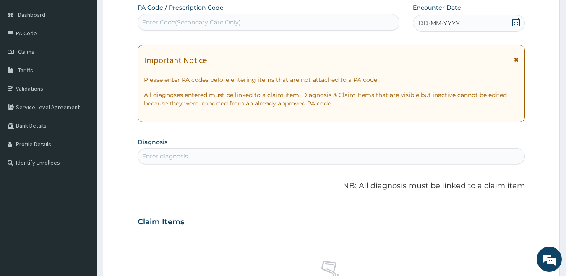
click at [442, 24] on span "DD-MM-YYYY" at bounding box center [439, 23] width 42 height 8
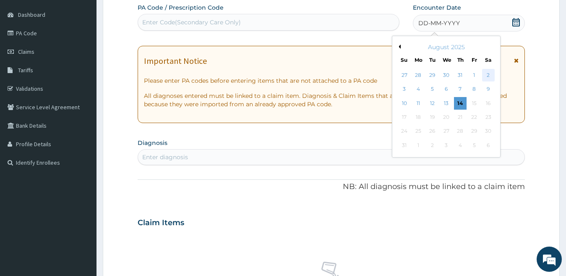
click at [486, 75] on div "2" at bounding box center [488, 75] width 13 height 13
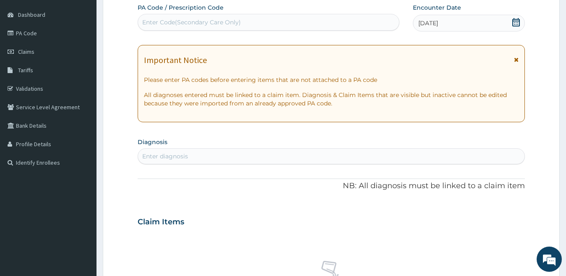
click at [231, 153] on div "Enter diagnosis" at bounding box center [331, 155] width 387 height 13
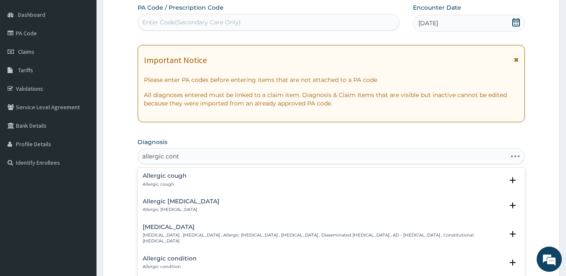
type input "allergic conta"
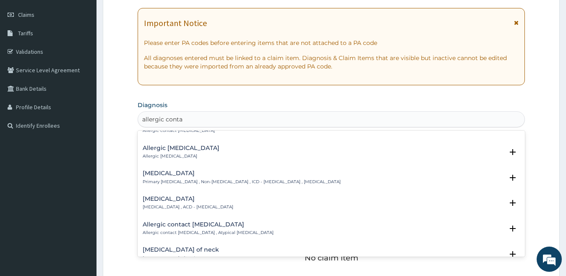
scroll to position [119, 0]
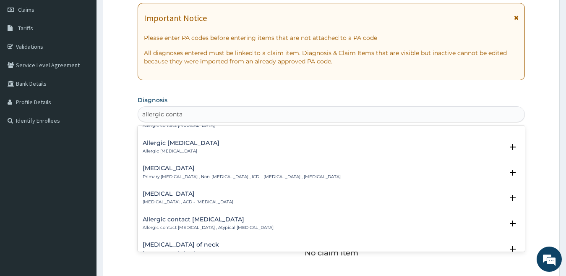
click at [197, 192] on h4 "[MEDICAL_DATA]" at bounding box center [188, 194] width 91 height 6
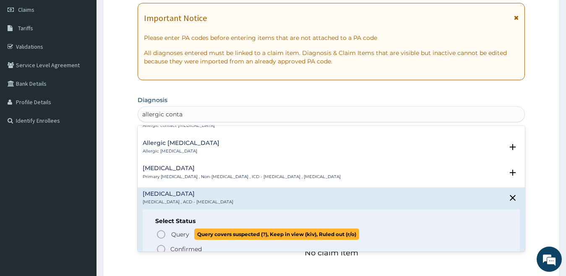
click at [161, 233] on icon "status option query" at bounding box center [161, 234] width 10 height 10
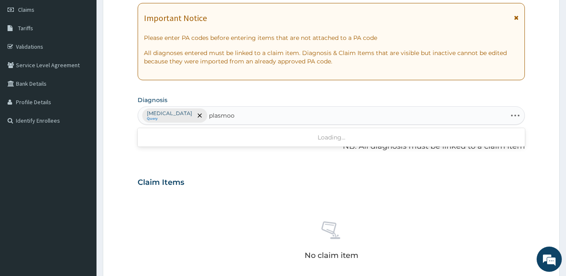
type input "plasmo"
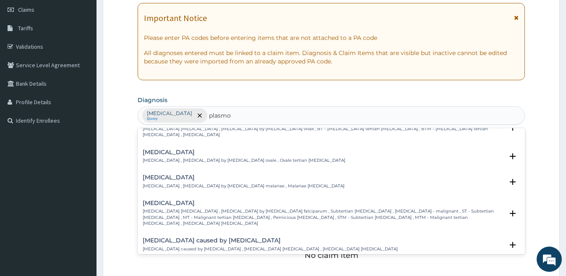
scroll to position [42, 0]
click at [177, 207] on p "[MEDICAL_DATA] [MEDICAL_DATA] , [MEDICAL_DATA] by [MEDICAL_DATA] falciparum , S…" at bounding box center [323, 216] width 361 height 18
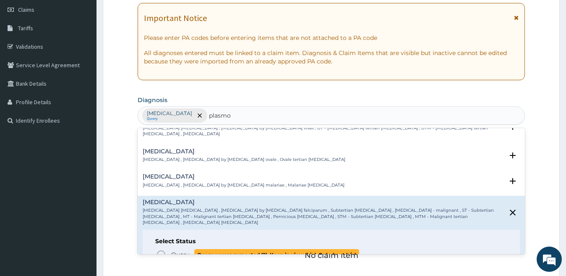
click at [159, 249] on icon "status option query" at bounding box center [161, 254] width 10 height 10
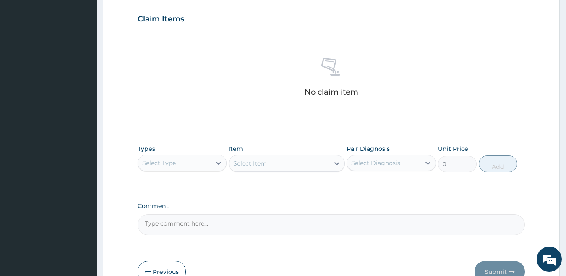
scroll to position [287, 0]
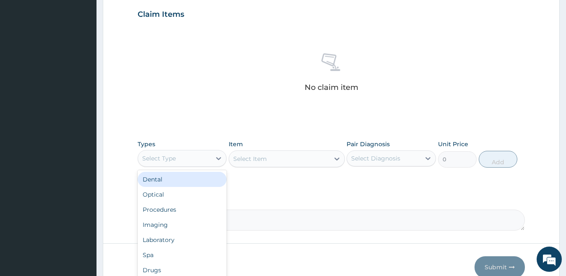
click at [178, 162] on div "Select Type" at bounding box center [174, 158] width 73 height 13
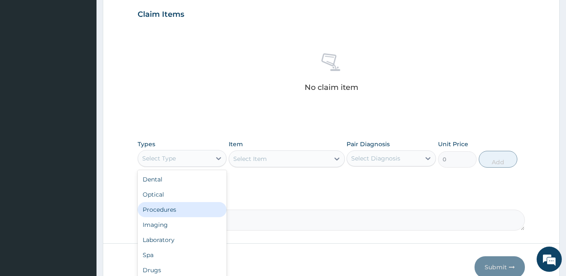
drag, startPoint x: 177, startPoint y: 207, endPoint x: 188, endPoint y: 198, distance: 14.4
click at [178, 207] on div "Procedures" at bounding box center [182, 209] width 89 height 15
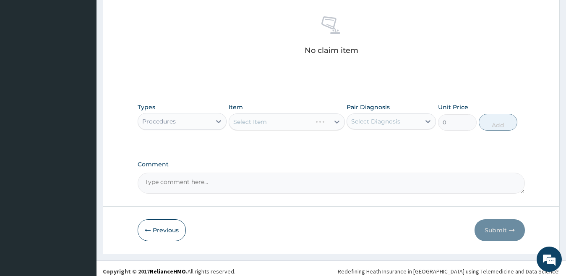
scroll to position [330, 0]
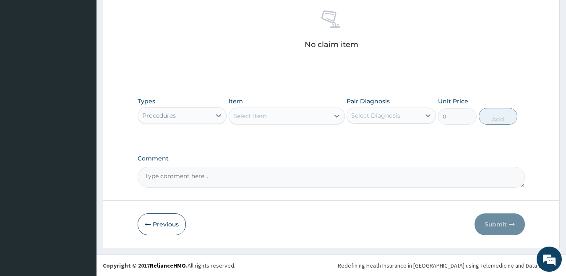
click at [259, 118] on div "Select Item" at bounding box center [250, 116] width 34 height 8
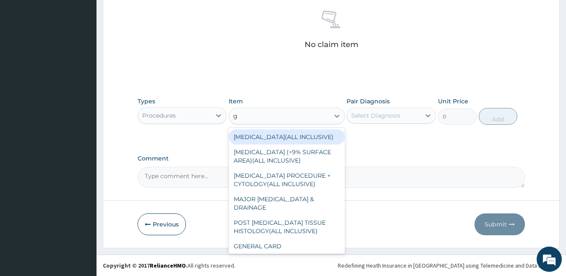
type input "gp"
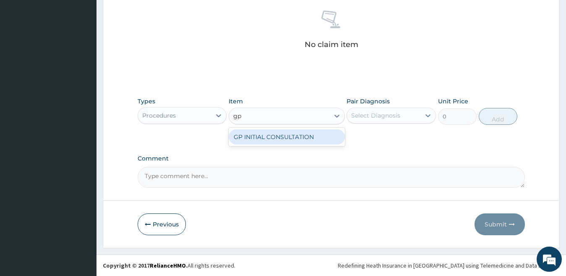
click at [267, 132] on div "GP INITIAL CONSULTATION" at bounding box center [287, 136] width 116 height 15
type input "2000"
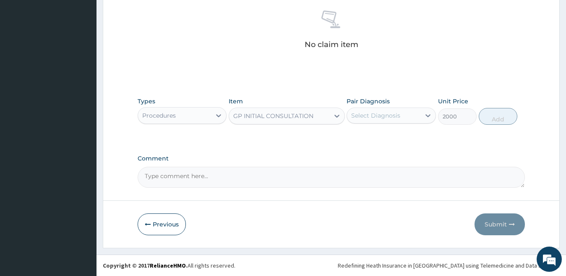
drag, startPoint x: 411, startPoint y: 113, endPoint x: 410, endPoint y: 126, distance: 12.6
click at [410, 113] on div "Select Diagnosis" at bounding box center [383, 115] width 73 height 13
drag, startPoint x: 411, startPoint y: 143, endPoint x: 411, endPoint y: 164, distance: 20.6
click at [411, 140] on label "[MEDICAL_DATA]" at bounding box center [387, 136] width 52 height 8
checkbox input "true"
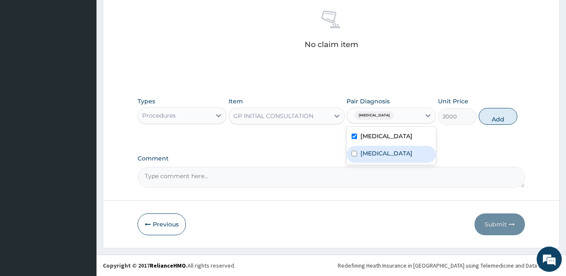
click at [411, 157] on label "[MEDICAL_DATA]" at bounding box center [387, 153] width 52 height 8
checkbox input "true"
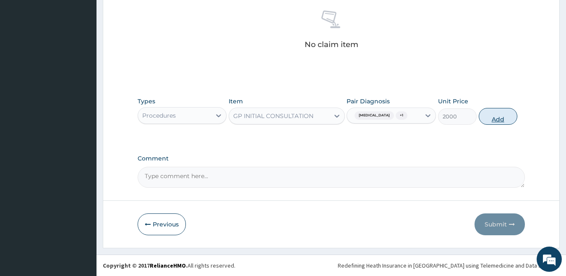
click at [497, 120] on button "Add" at bounding box center [498, 116] width 39 height 17
type input "0"
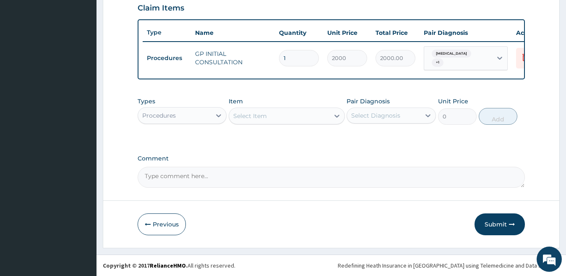
scroll to position [300, 0]
click at [184, 124] on div "Types Procedures" at bounding box center [182, 111] width 89 height 28
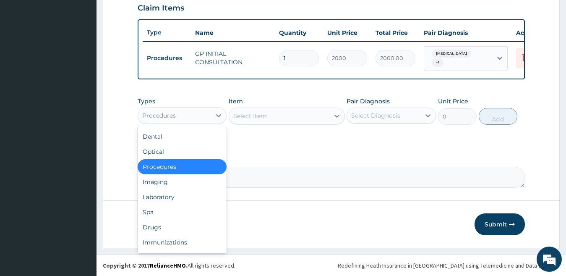
click at [199, 120] on div "Procedures" at bounding box center [174, 115] width 73 height 13
click at [172, 230] on div "Drugs" at bounding box center [182, 227] width 89 height 15
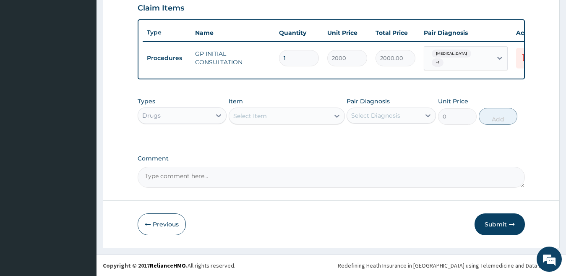
click at [277, 116] on div "Select Item" at bounding box center [279, 115] width 100 height 13
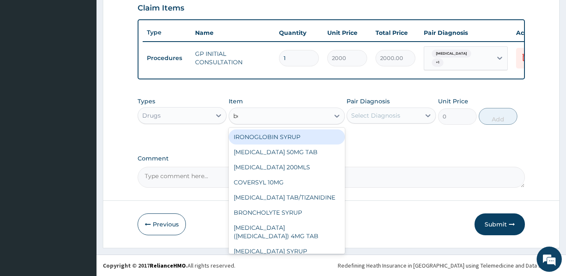
type input "bet"
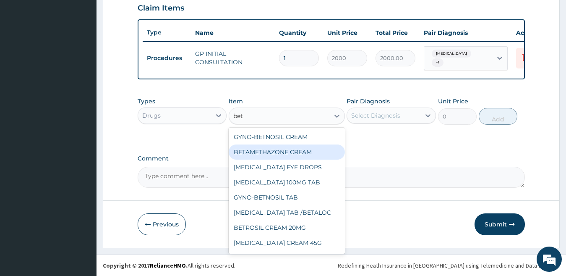
click at [297, 153] on div "BETAMETHAZONE CREAM" at bounding box center [287, 151] width 116 height 15
type input "780"
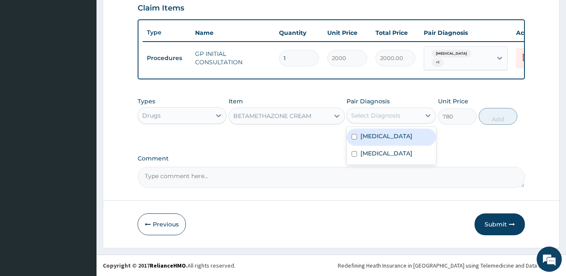
click at [387, 113] on div "Select Diagnosis" at bounding box center [375, 115] width 49 height 8
click at [392, 135] on label "[MEDICAL_DATA]" at bounding box center [387, 136] width 52 height 8
checkbox input "true"
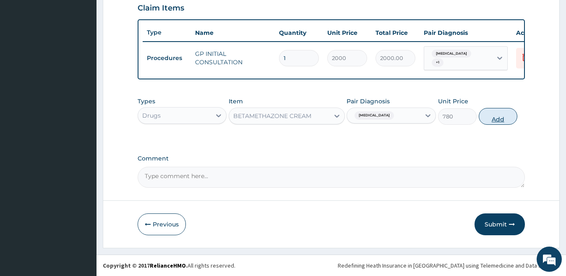
click at [488, 115] on button "Add" at bounding box center [498, 116] width 39 height 17
type input "0"
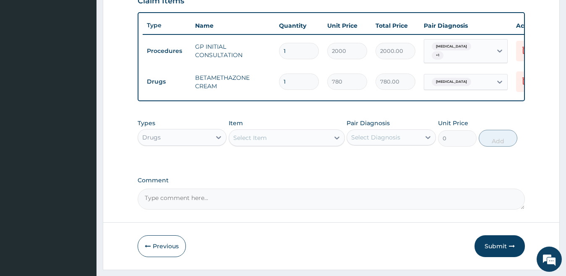
click at [311, 146] on div "Select Item" at bounding box center [287, 137] width 116 height 17
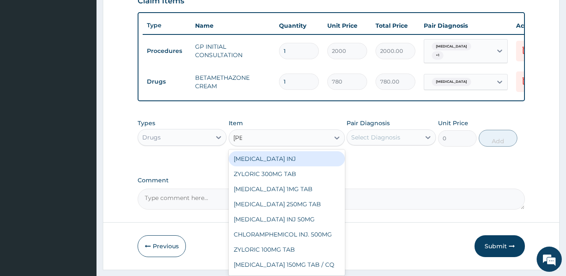
type input "lorat"
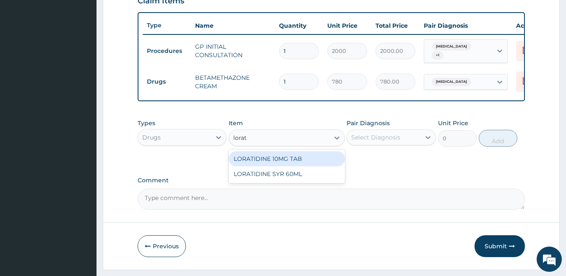
click at [310, 162] on div "LORATIDINE 10MG TAB" at bounding box center [287, 158] width 116 height 15
type input "45"
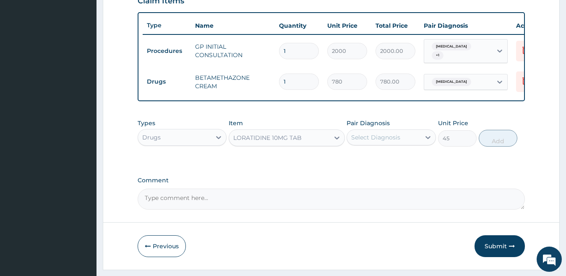
click at [391, 141] on div "Select Diagnosis" at bounding box center [375, 137] width 49 height 8
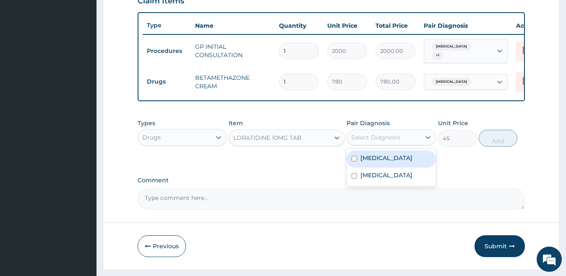
click at [398, 162] on label "[MEDICAL_DATA]" at bounding box center [387, 158] width 52 height 8
checkbox input "true"
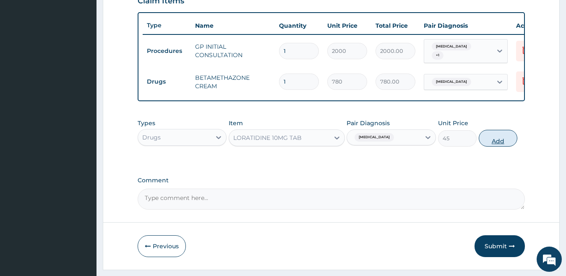
click at [496, 146] on button "Add" at bounding box center [498, 138] width 39 height 17
type input "0"
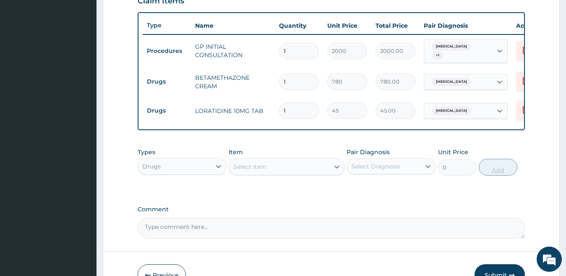
type input "10"
type input "450.00"
type input "10"
click at [303, 173] on div "Select Item" at bounding box center [279, 166] width 100 height 13
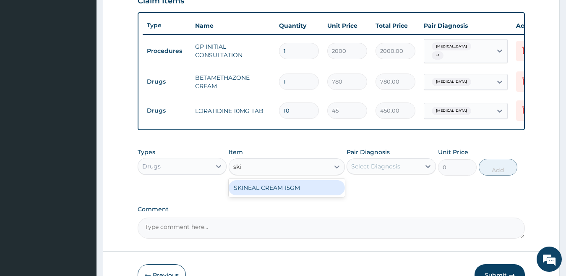
type input "skin"
click at [311, 194] on div "SKINEAL CREAM 15GM" at bounding box center [287, 187] width 116 height 15
type input "780"
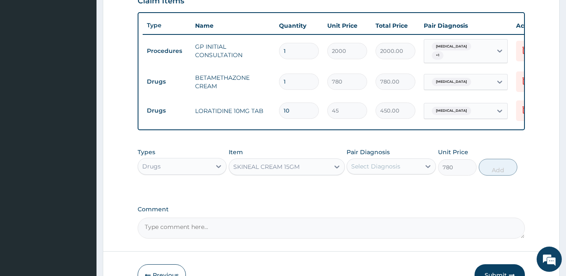
click at [309, 173] on div "SKINEAL CREAM 15GM" at bounding box center [279, 166] width 100 height 13
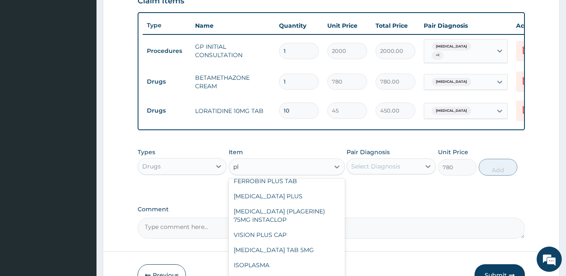
scroll to position [0, 0]
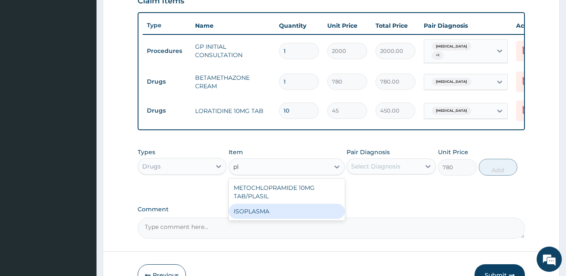
type input "p"
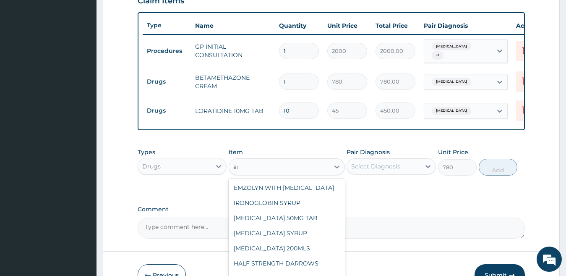
type input "art"
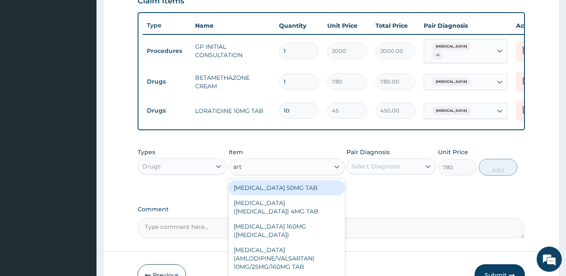
type input "70"
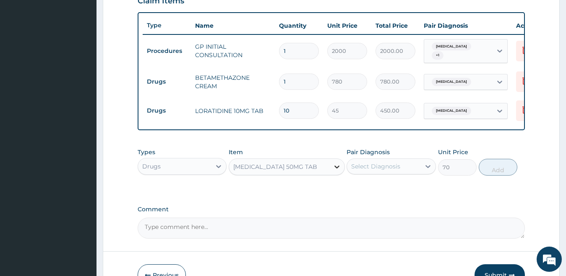
click at [330, 174] on div at bounding box center [337, 166] width 15 height 15
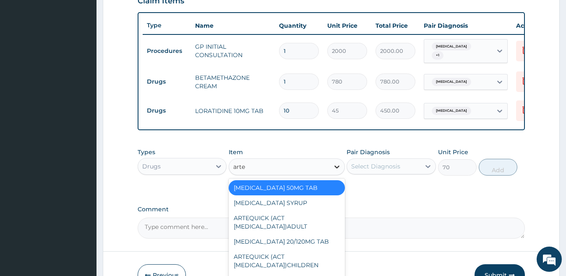
type input "arteq"
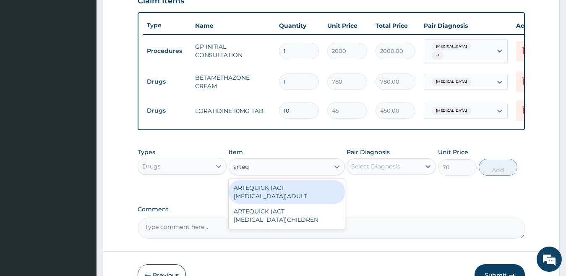
click at [319, 200] on div "ARTEQUICK (ACT [MEDICAL_DATA])ADULT" at bounding box center [287, 192] width 116 height 24
type input "2500"
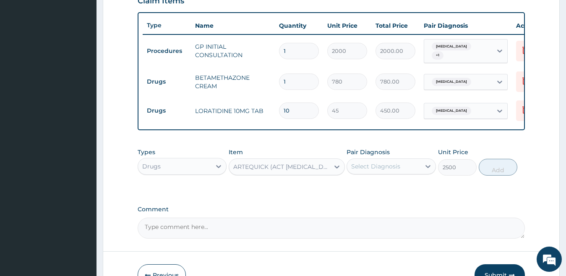
click at [387, 174] on div "Select Diagnosis" at bounding box center [391, 166] width 89 height 16
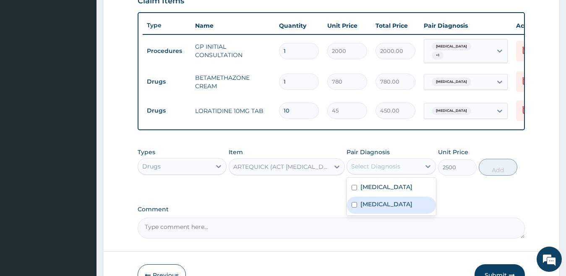
click at [398, 208] on label "[MEDICAL_DATA]" at bounding box center [387, 204] width 52 height 8
checkbox input "true"
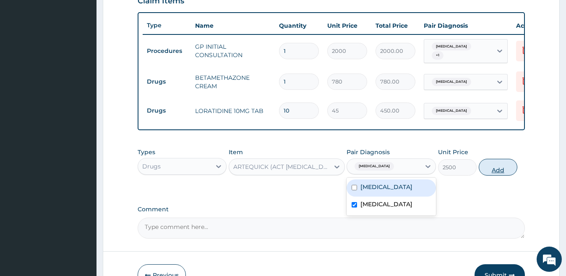
click at [492, 172] on button "Add" at bounding box center [498, 167] width 39 height 17
type input "0"
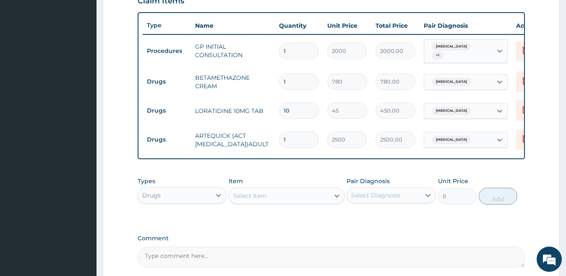
click at [303, 202] on div "Select Item" at bounding box center [279, 195] width 100 height 13
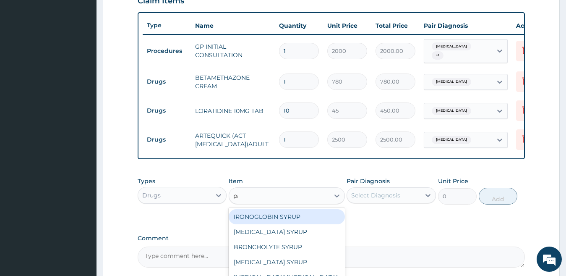
type input "parac"
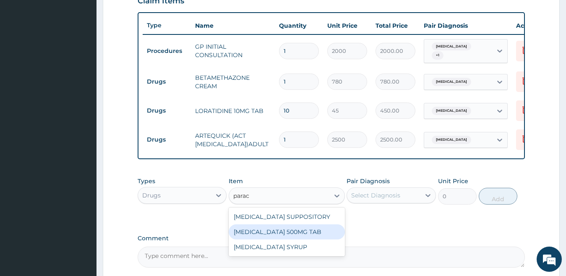
click at [324, 237] on div "[MEDICAL_DATA] 500MG TAB" at bounding box center [287, 231] width 116 height 15
type input "15"
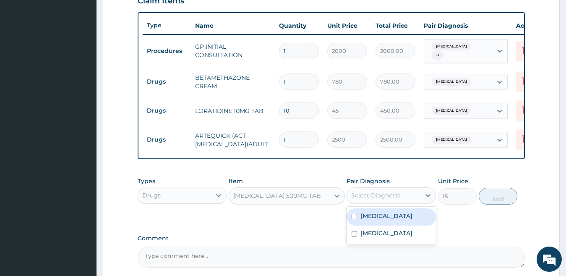
click at [378, 199] on div "Select Diagnosis" at bounding box center [375, 195] width 49 height 8
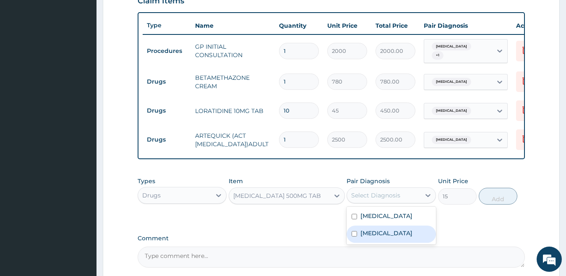
click at [383, 237] on label "[MEDICAL_DATA]" at bounding box center [387, 233] width 52 height 8
checkbox input "true"
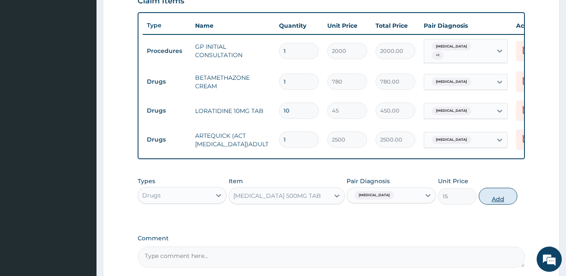
click at [489, 202] on button "Add" at bounding box center [498, 196] width 39 height 17
type input "0"
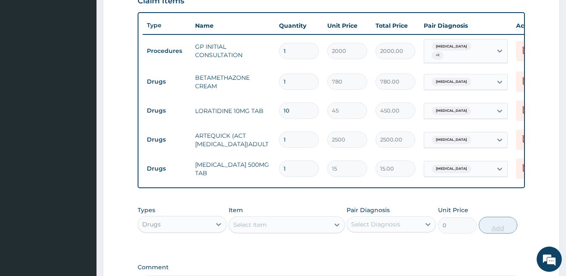
type input "18"
type input "270.00"
type input "18"
click at [304, 229] on div "Select Item" at bounding box center [279, 224] width 100 height 13
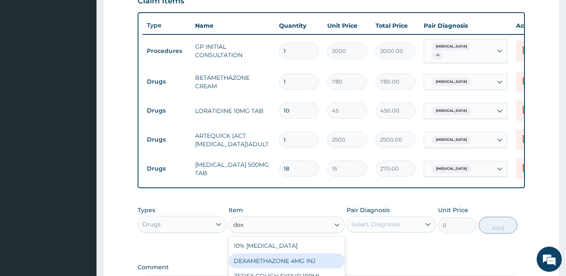
scroll to position [416, 0]
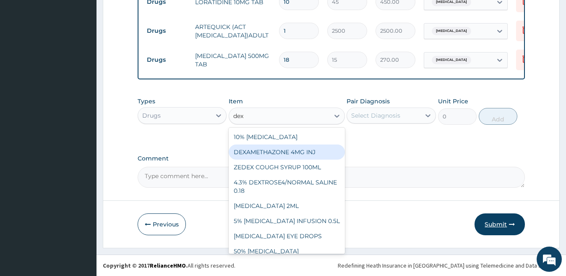
type input "dex"
click at [505, 225] on button "Submit" at bounding box center [500, 224] width 50 height 22
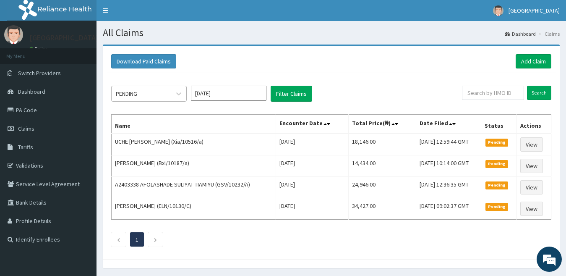
click at [152, 99] on div "PENDING" at bounding box center [141, 93] width 58 height 13
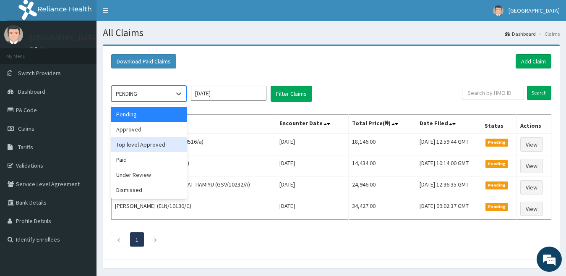
click at [149, 142] on div "Top level Approved" at bounding box center [149, 144] width 76 height 15
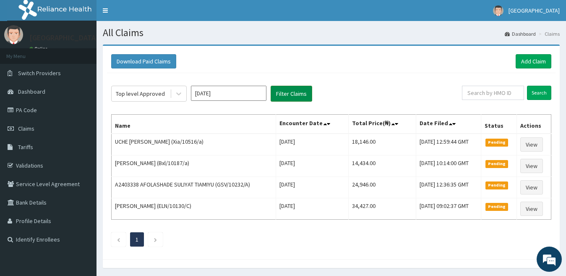
click at [280, 94] on button "Filter Claims" at bounding box center [292, 94] width 42 height 16
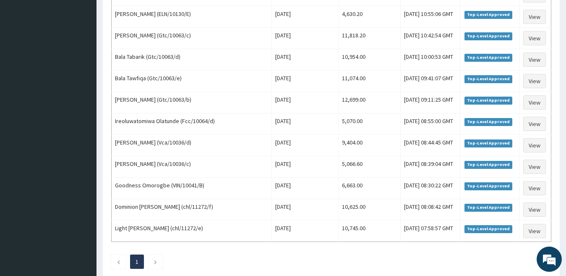
scroll to position [830, 0]
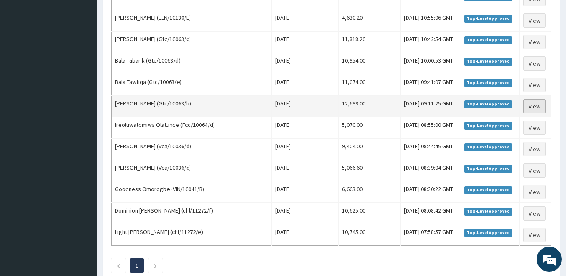
click at [529, 104] on link "View" at bounding box center [534, 106] width 23 height 14
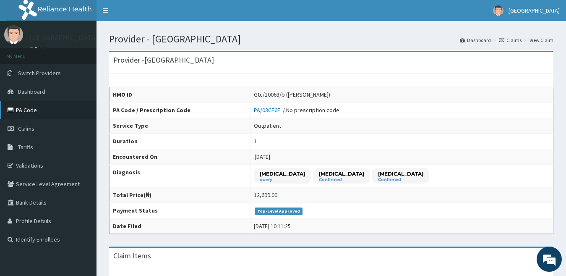
click at [36, 108] on link "PA Code" at bounding box center [48, 110] width 97 height 18
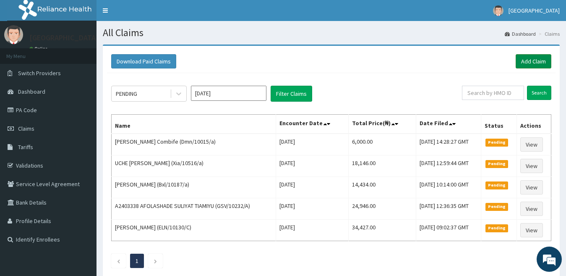
click at [535, 62] on link "Add Claim" at bounding box center [534, 61] width 36 height 14
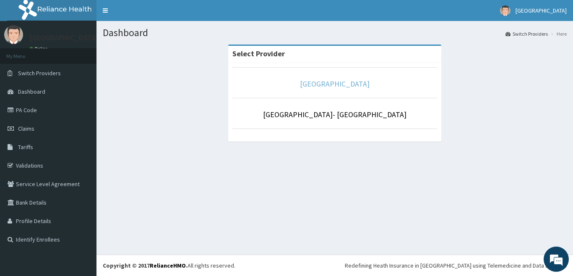
click at [324, 82] on link "[GEOGRAPHIC_DATA]" at bounding box center [335, 84] width 70 height 10
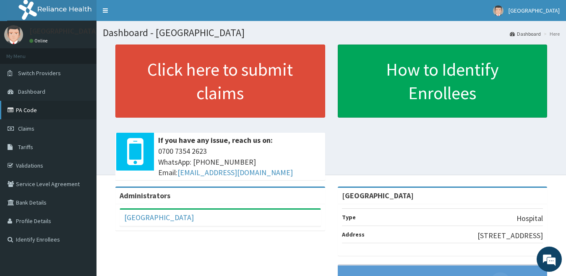
click at [22, 110] on link "PA Code" at bounding box center [48, 110] width 97 height 18
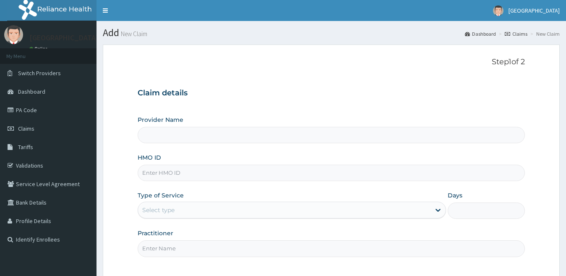
type input "[GEOGRAPHIC_DATA]"
click at [328, 172] on input "HMO ID" at bounding box center [332, 173] width 388 height 16
paste input "GMT/10296/A"
type input "GMT/10296/A"
click at [339, 211] on div "Select type" at bounding box center [284, 209] width 293 height 13
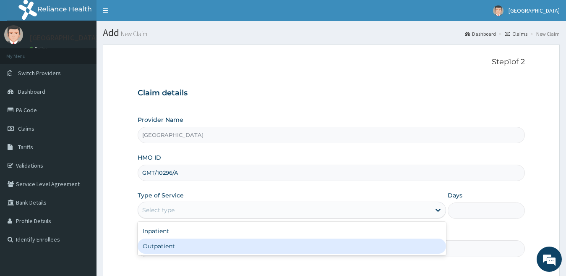
click at [334, 243] on div "Outpatient" at bounding box center [292, 245] width 309 height 15
type input "1"
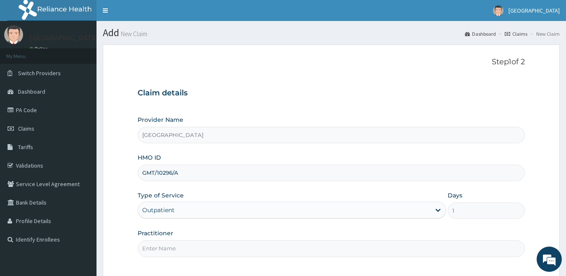
scroll to position [77, 0]
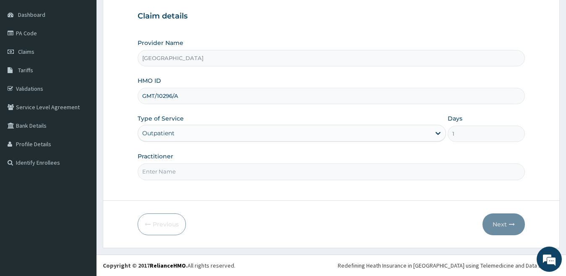
click at [307, 177] on input "Practitioner" at bounding box center [332, 171] width 388 height 16
type input "dr akinbode"
click at [497, 222] on button "Next" at bounding box center [504, 224] width 42 height 22
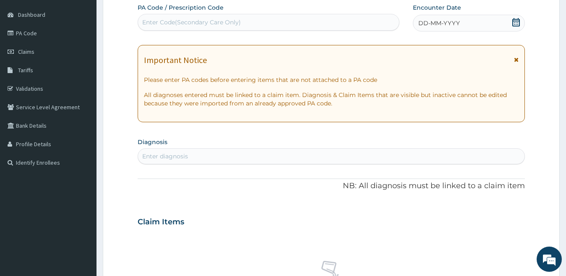
click at [382, 25] on div "Enter Code(Secondary Care Only)" at bounding box center [268, 22] width 261 height 13
type input "PA/1DE237"
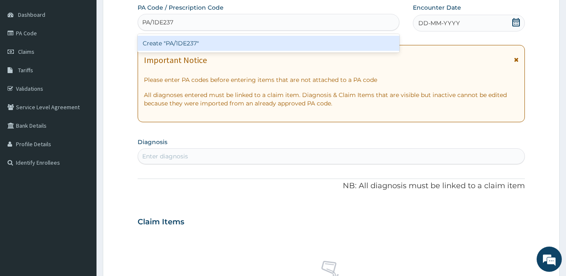
click at [370, 48] on div "Create "PA/1DE237"" at bounding box center [269, 43] width 262 height 15
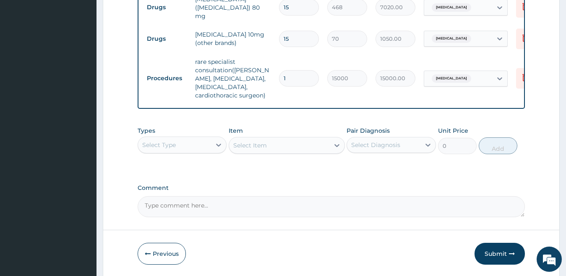
scroll to position [463, 0]
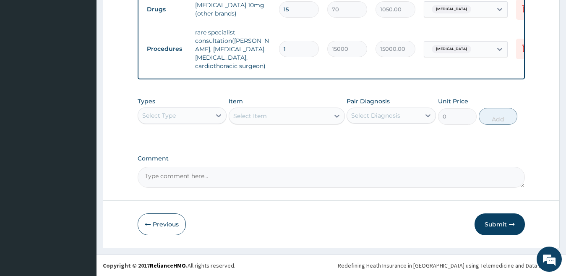
click at [488, 220] on button "Submit" at bounding box center [500, 224] width 50 height 22
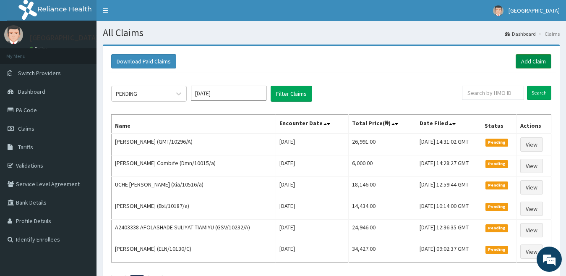
click at [529, 60] on link "Add Claim" at bounding box center [534, 61] width 36 height 14
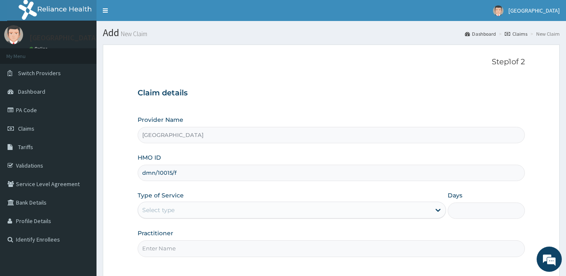
type input "dmn/10015/f"
click at [214, 213] on div "Select type" at bounding box center [284, 209] width 293 height 13
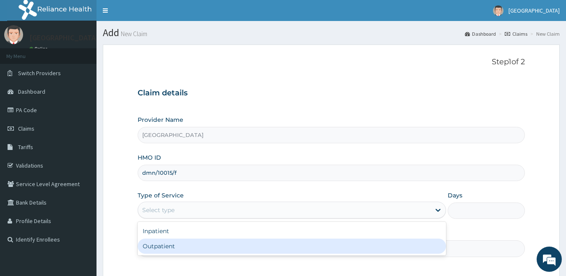
click at [217, 253] on div "Outpatient" at bounding box center [292, 245] width 309 height 15
type input "1"
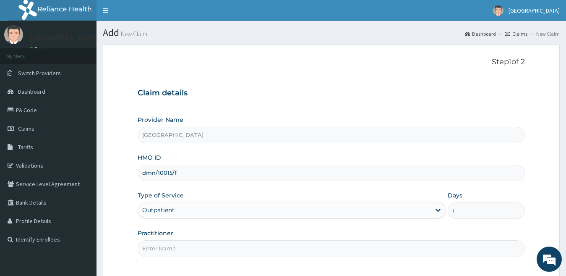
click at [276, 253] on input "Practitioner" at bounding box center [332, 248] width 388 height 16
type input "dr [PERSON_NAME]"
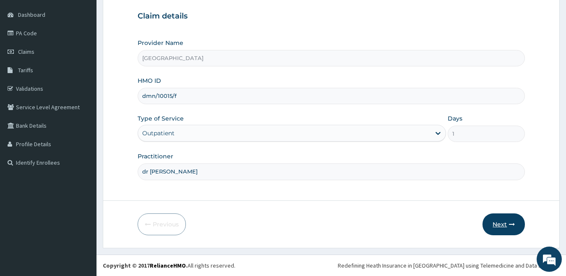
click at [502, 218] on button "Next" at bounding box center [504, 224] width 42 height 22
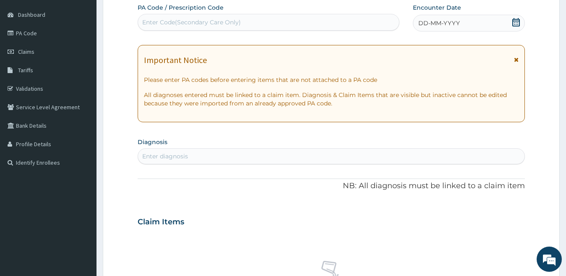
click at [450, 26] on span "DD-MM-YYYY" at bounding box center [439, 23] width 42 height 8
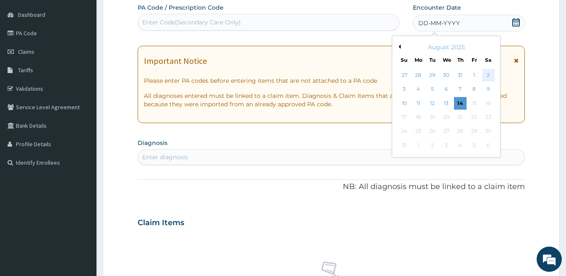
click at [486, 75] on div "2" at bounding box center [488, 75] width 13 height 13
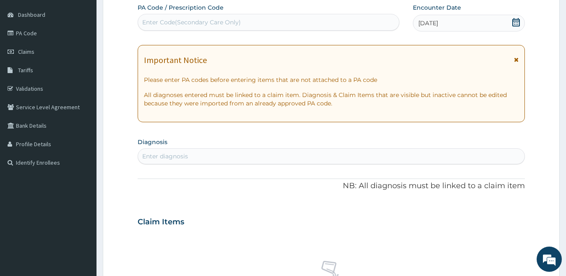
click at [305, 153] on div "Enter diagnosis" at bounding box center [331, 155] width 387 height 13
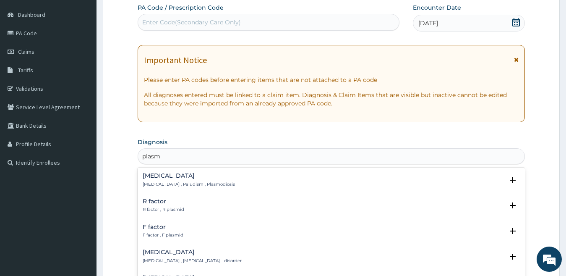
type input "plasmo"
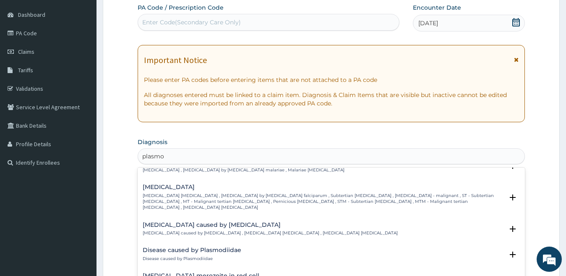
scroll to position [94, 0]
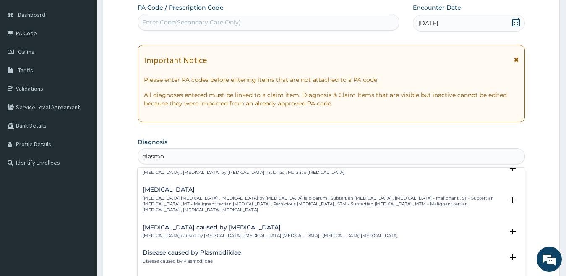
click at [430, 188] on div "[MEDICAL_DATA] [MEDICAL_DATA] [MEDICAL_DATA] , [MEDICAL_DATA] by [MEDICAL_DATA]…" at bounding box center [323, 199] width 361 height 26
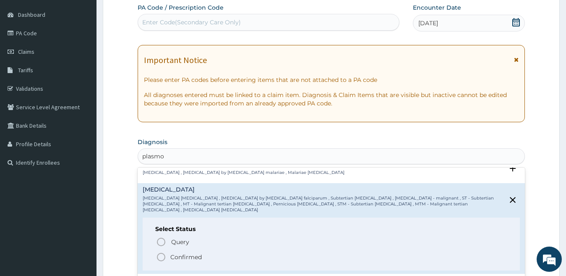
click at [162, 252] on icon "status option filled" at bounding box center [161, 257] width 10 height 10
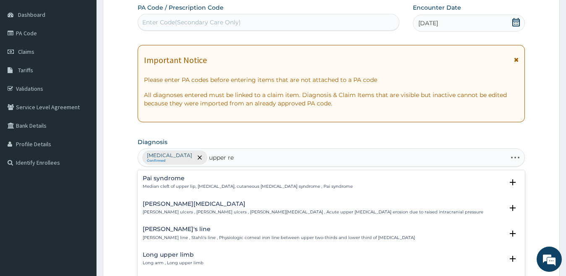
type input "upper res"
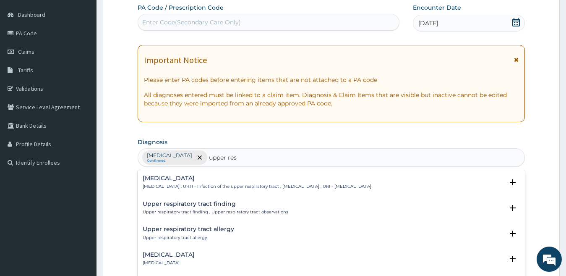
click at [224, 179] on h4 "[MEDICAL_DATA]" at bounding box center [257, 178] width 229 height 6
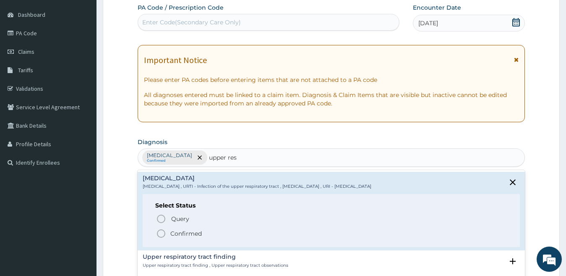
click at [163, 231] on icon "status option filled" at bounding box center [161, 233] width 10 height 10
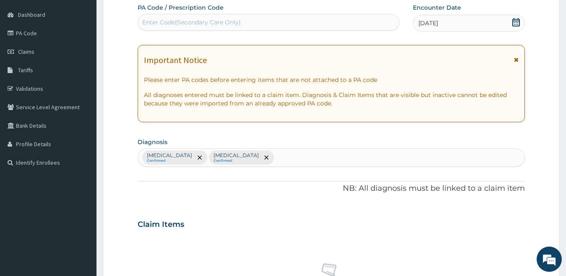
scroll to position [318, 0]
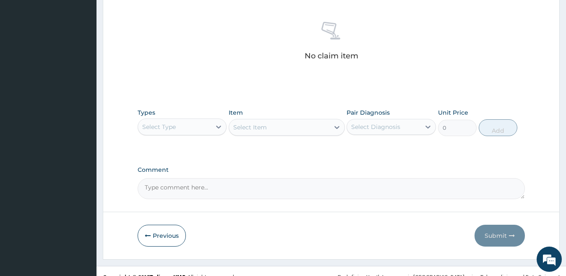
click at [194, 128] on div "Select Type" at bounding box center [174, 126] width 73 height 13
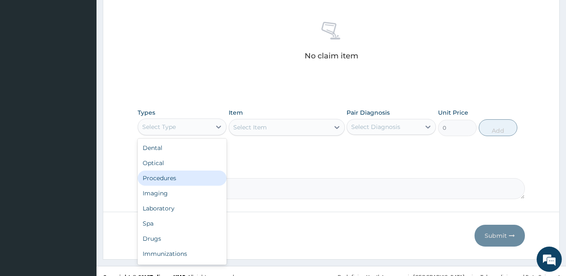
click at [179, 177] on div "Procedures" at bounding box center [182, 177] width 89 height 15
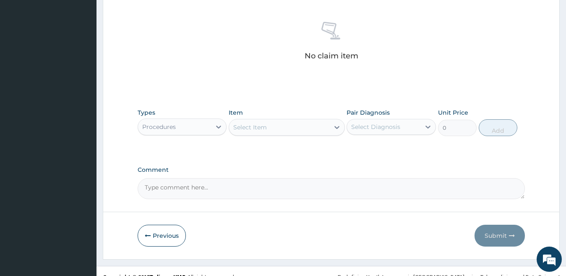
click at [253, 122] on div "Select Item" at bounding box center [279, 126] width 100 height 13
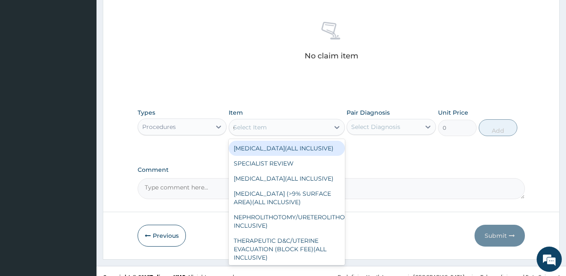
type input "gp"
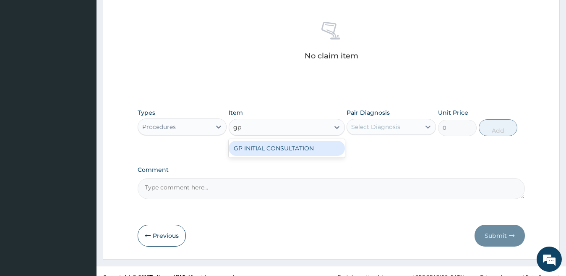
click at [252, 149] on div "GP INITIAL CONSULTATION" at bounding box center [287, 148] width 116 height 15
type input "2000"
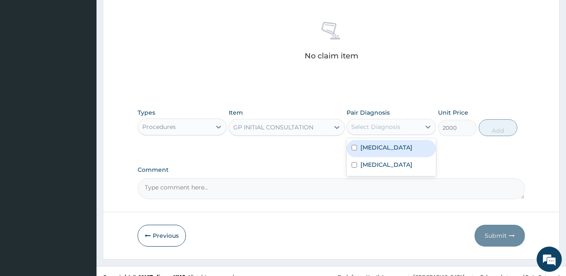
click at [380, 128] on div "Select Diagnosis" at bounding box center [375, 127] width 49 height 8
click at [384, 143] on label "[MEDICAL_DATA]" at bounding box center [387, 147] width 52 height 8
checkbox input "true"
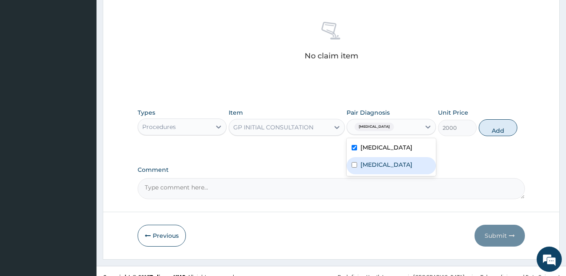
click at [392, 165] on label "[MEDICAL_DATA]" at bounding box center [387, 164] width 52 height 8
checkbox input "true"
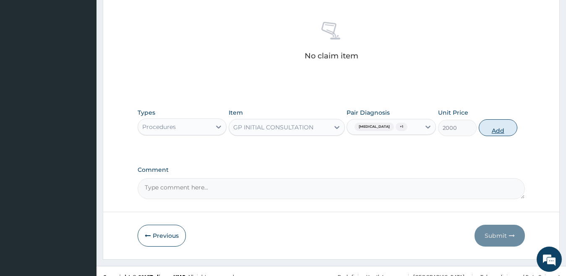
click at [491, 128] on button "Add" at bounding box center [498, 127] width 39 height 17
type input "0"
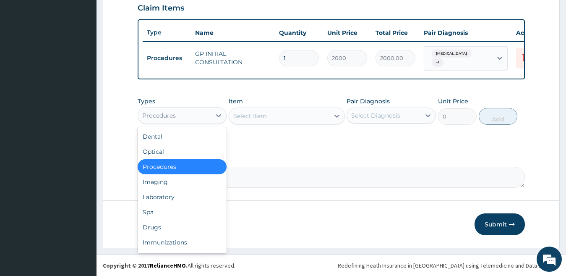
click at [204, 114] on div "Procedures" at bounding box center [174, 115] width 73 height 13
click at [190, 230] on div "Drugs" at bounding box center [182, 227] width 89 height 15
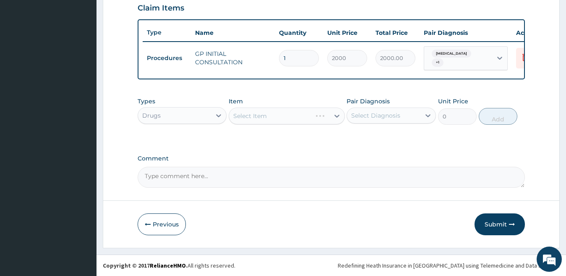
click at [254, 118] on div "Select Item" at bounding box center [287, 115] width 116 height 17
click at [254, 118] on div "Select Item" at bounding box center [250, 116] width 34 height 8
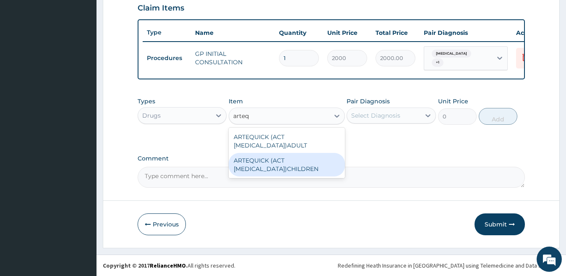
type input "arteq"
click at [304, 178] on textarea "Comment" at bounding box center [332, 177] width 388 height 21
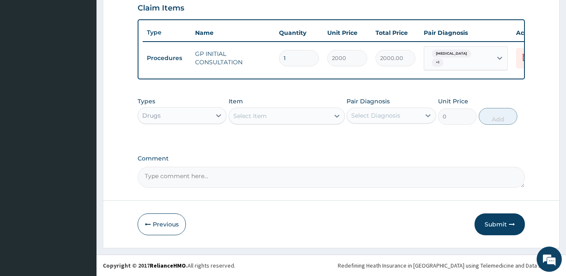
click at [321, 121] on div "Select Item" at bounding box center [279, 115] width 100 height 13
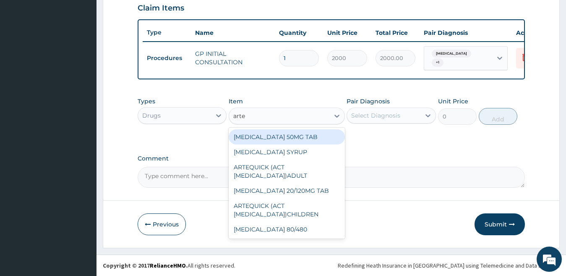
type input "arteq"
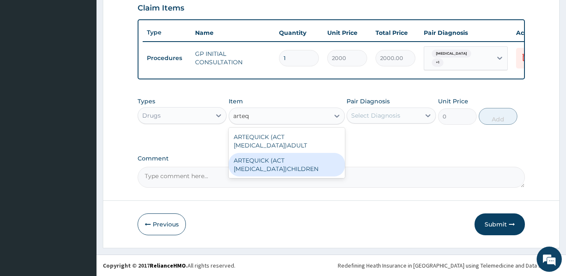
click at [324, 162] on div "ARTEQUICK (ACT [MEDICAL_DATA])CHILDREN" at bounding box center [287, 165] width 116 height 24
type input "1750"
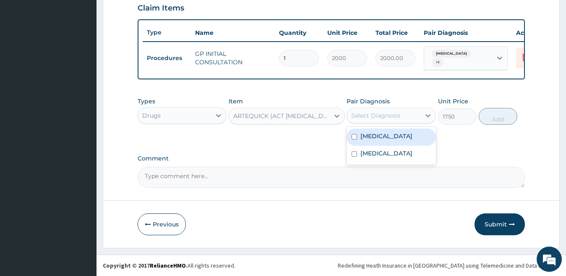
click at [364, 115] on div "Select Diagnosis" at bounding box center [375, 115] width 49 height 8
click at [378, 133] on label "[MEDICAL_DATA]" at bounding box center [387, 136] width 52 height 8
